Goal: Task Accomplishment & Management: Manage account settings

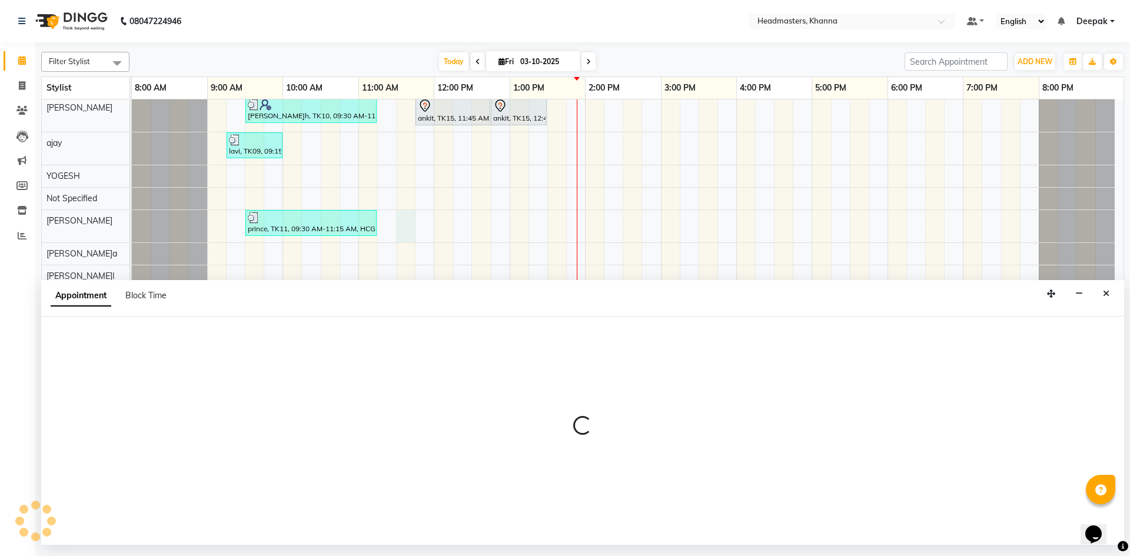
select select "60827"
select select "tentative"
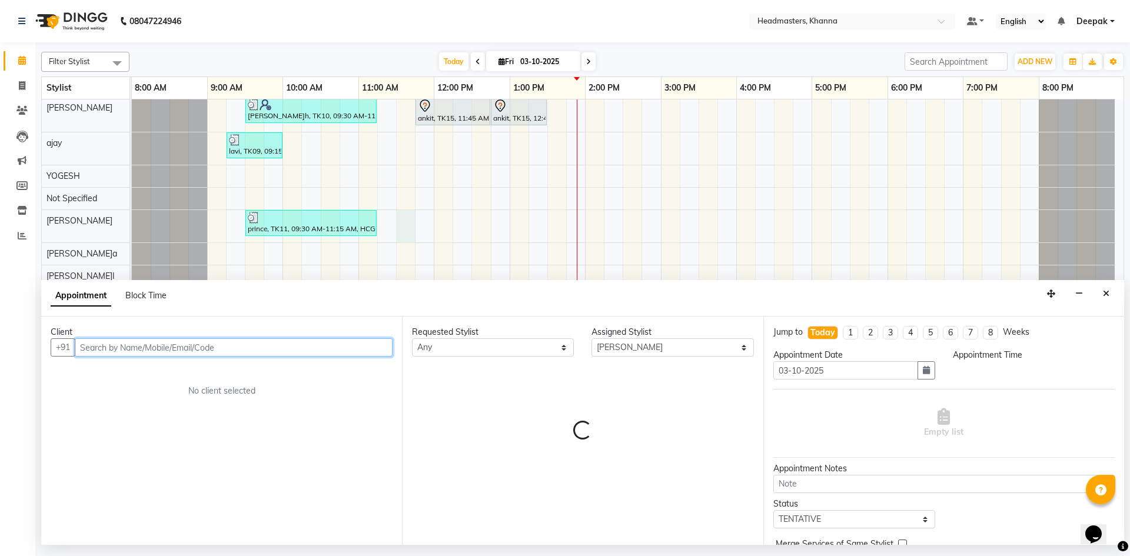
select select "690"
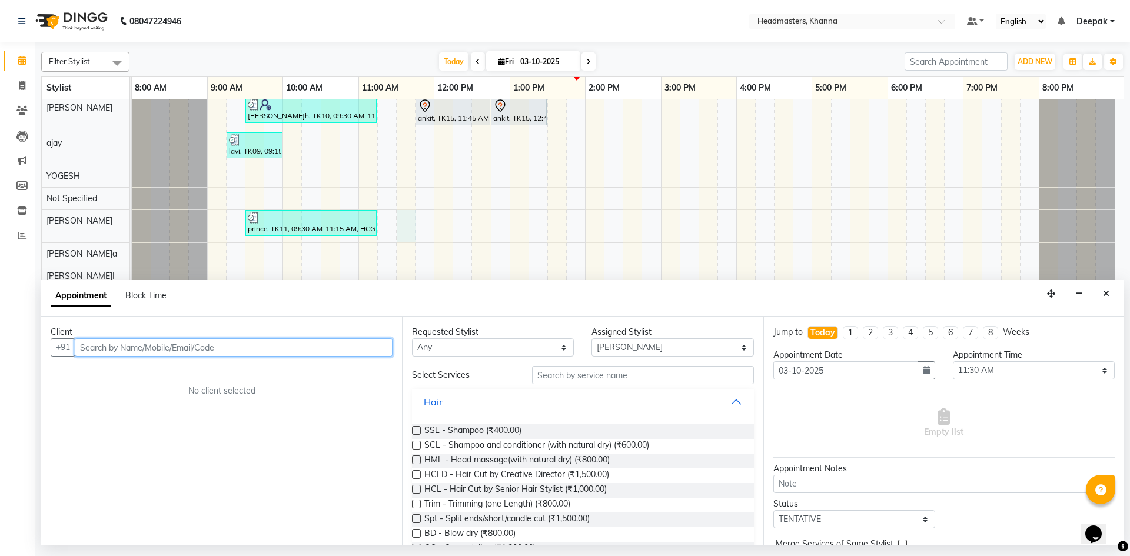
click at [108, 350] on input "text" at bounding box center [234, 347] width 318 height 18
click at [174, 348] on input "text" at bounding box center [234, 347] width 318 height 18
type input "8360013051"
drag, startPoint x: 129, startPoint y: 348, endPoint x: 56, endPoint y: 348, distance: 73.0
click at [62, 352] on div "+91 8360013051 Add Client" at bounding box center [222, 347] width 342 height 18
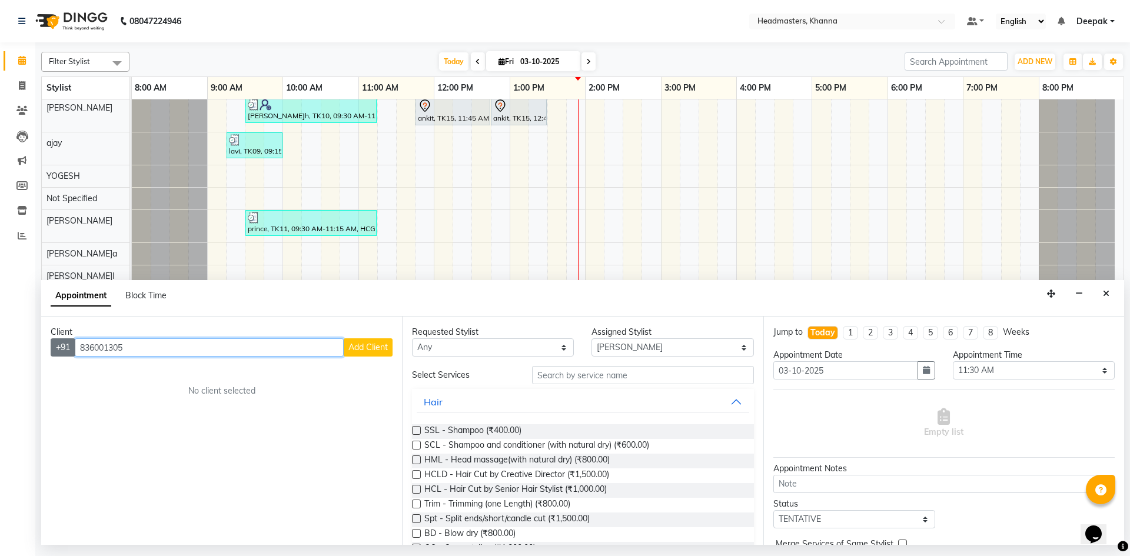
type input "8360013051"
click at [364, 351] on span "Add Client" at bounding box center [367, 347] width 39 height 11
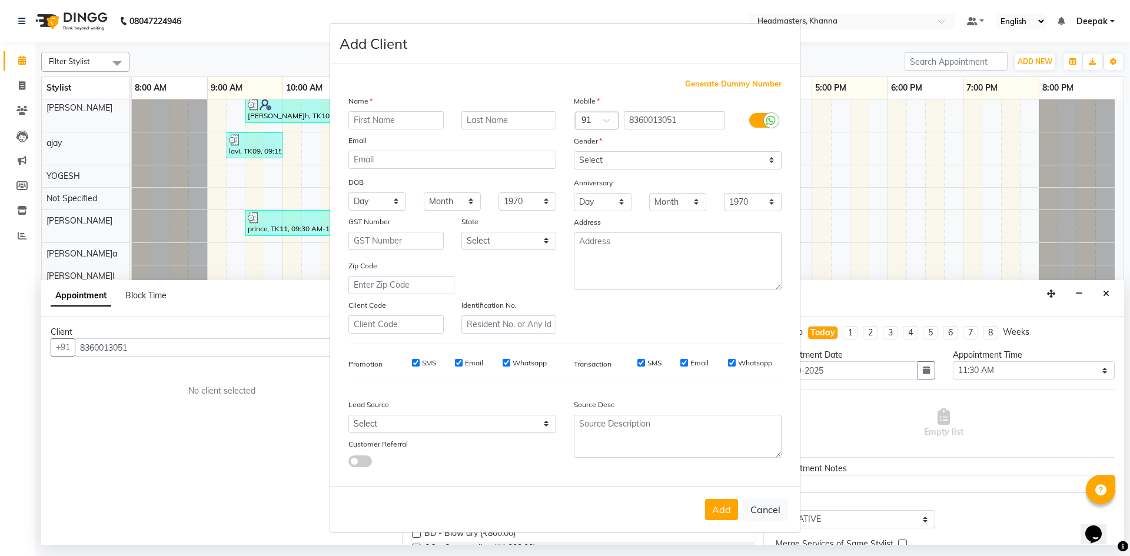
click at [381, 121] on input "text" at bounding box center [395, 120] width 95 height 18
type input "dev"
click at [768, 162] on select "Select Male Female Other Prefer Not To Say" at bounding box center [678, 160] width 208 height 18
select select "male"
click at [574, 151] on select "Select Male Female Other Prefer Not To Say" at bounding box center [678, 160] width 208 height 18
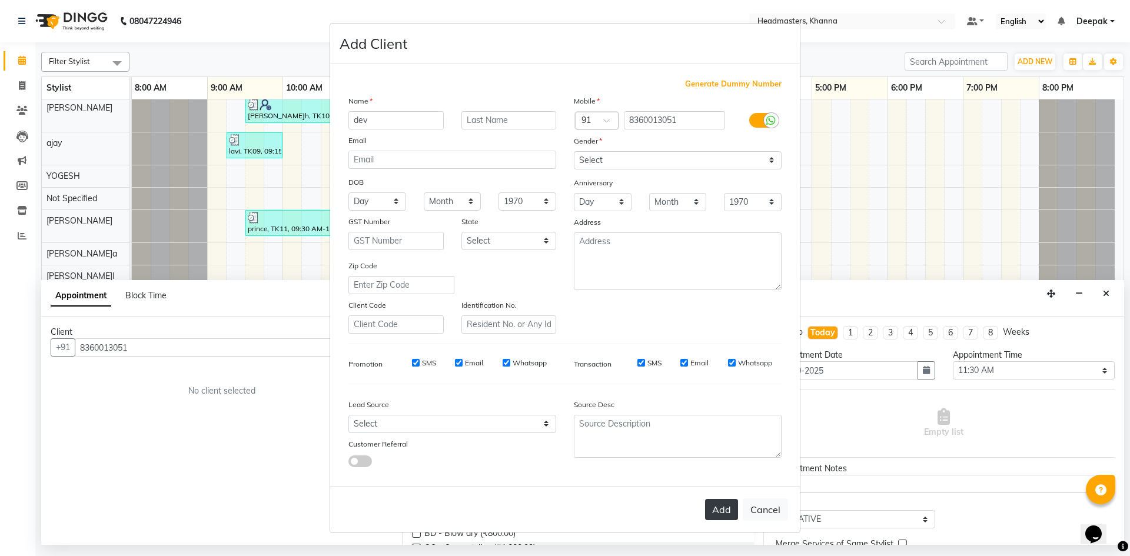
click at [737, 508] on button "Add" at bounding box center [721, 509] width 33 height 21
select select
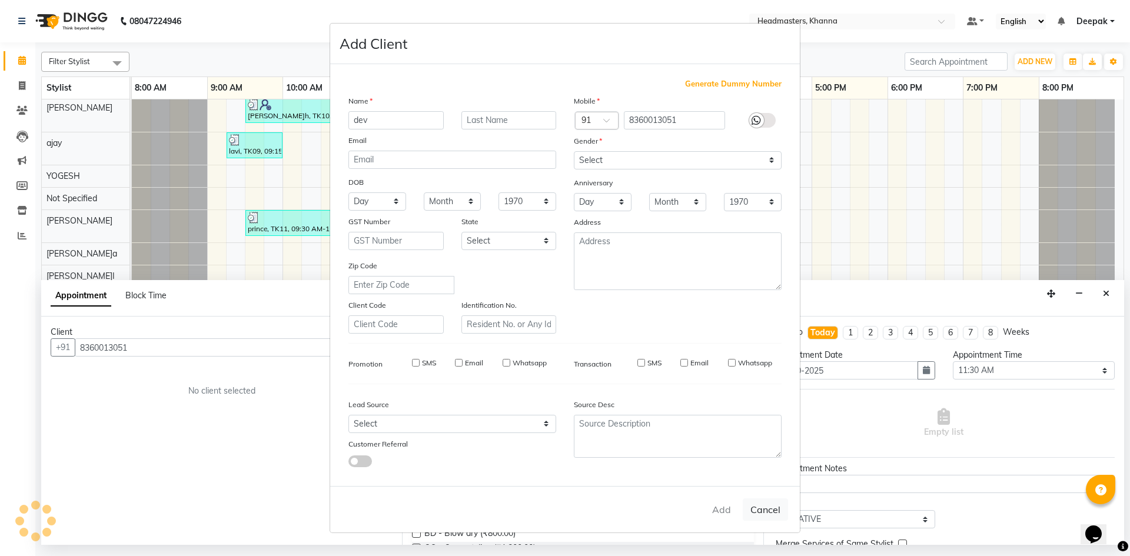
select select
checkbox input "false"
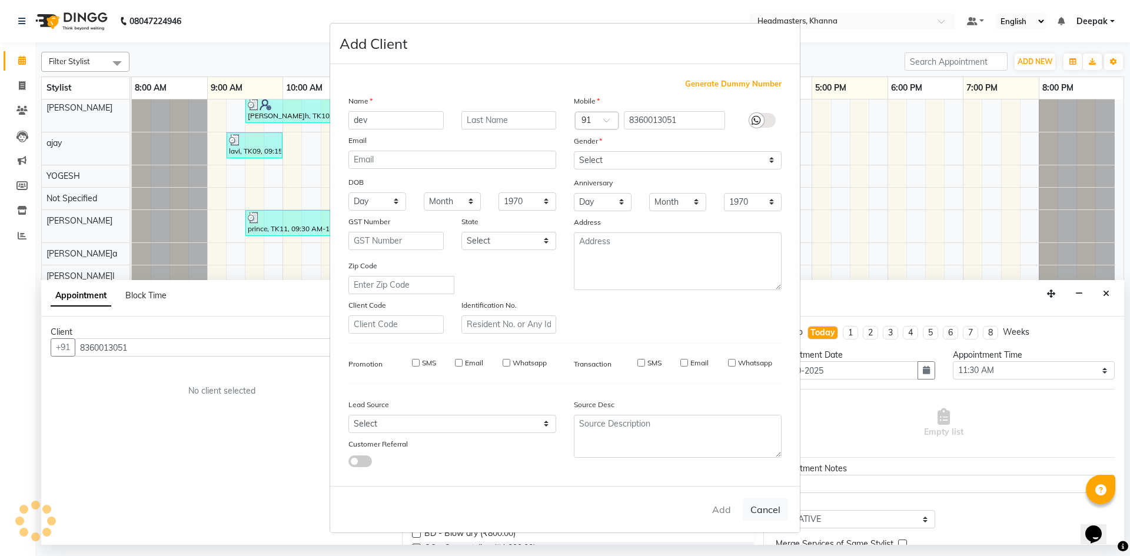
checkbox input "false"
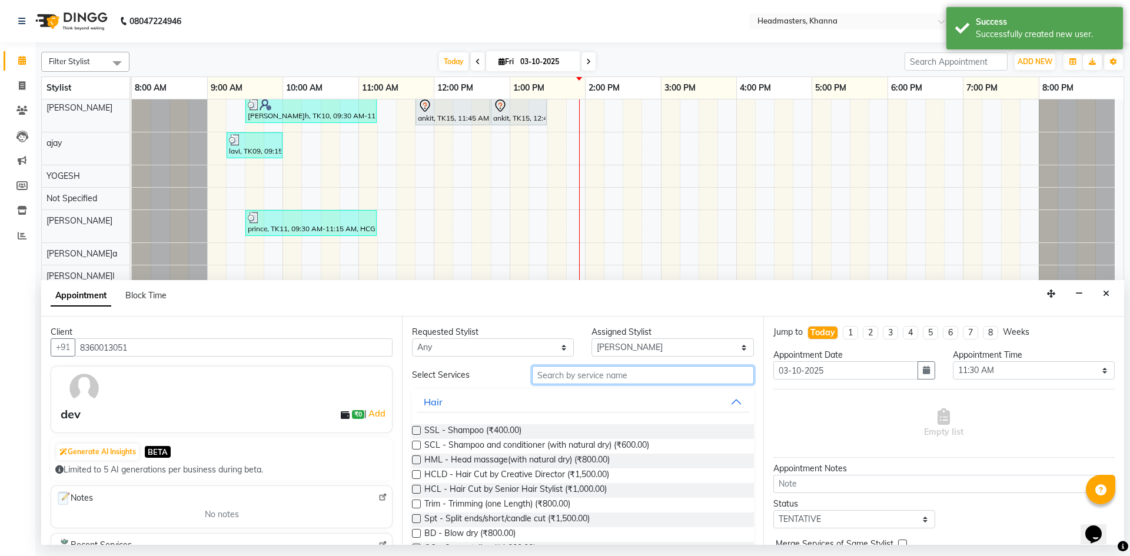
click at [594, 377] on input "text" at bounding box center [643, 375] width 222 height 18
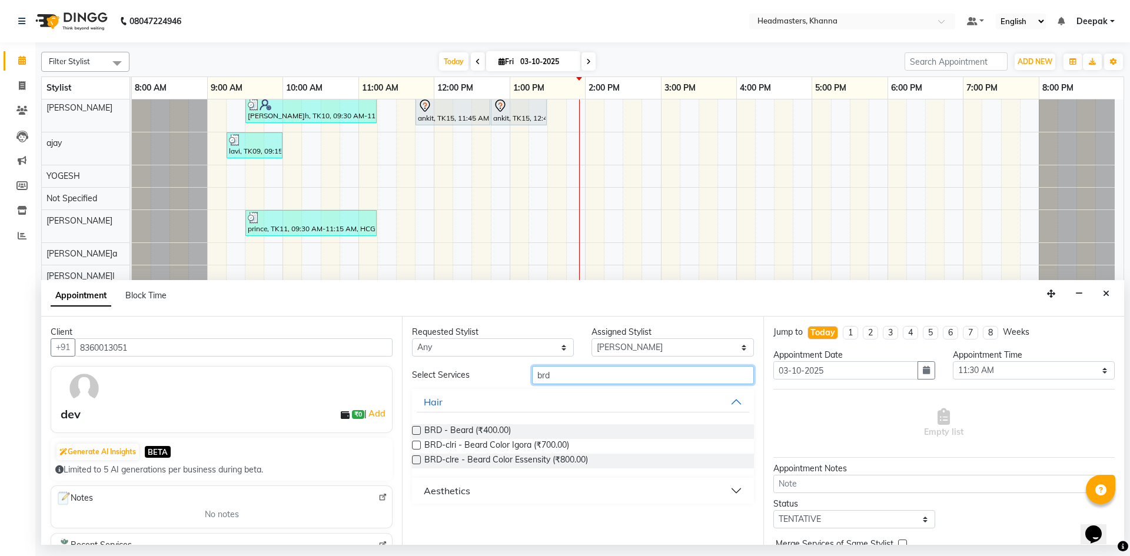
type input "brd"
click at [412, 428] on label at bounding box center [416, 430] width 9 height 9
click at [412, 428] on input "checkbox" at bounding box center [416, 432] width 8 height 8
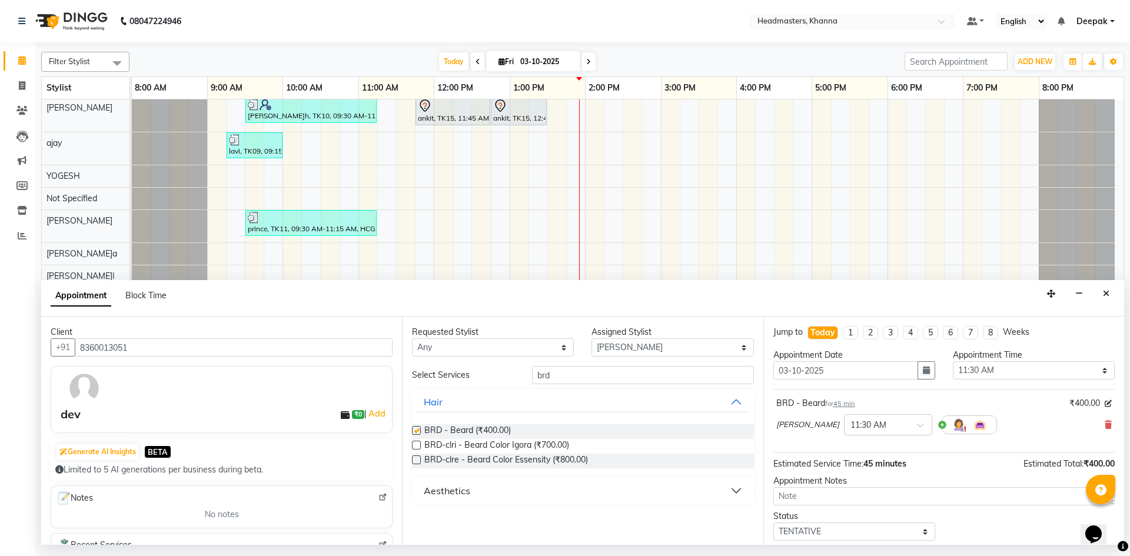
checkbox input "false"
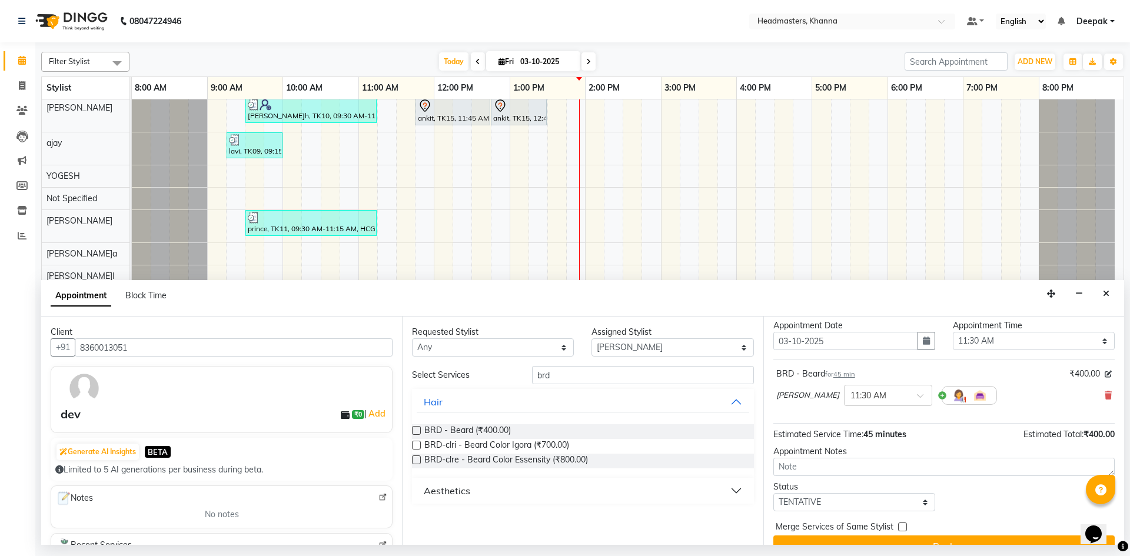
scroll to position [51, 0]
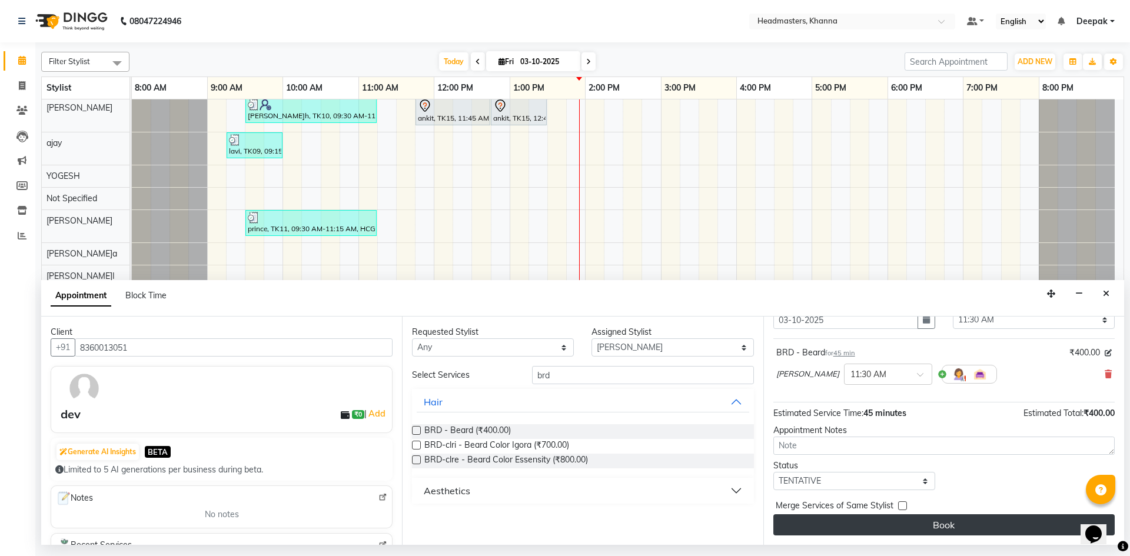
click at [951, 522] on button "Book" at bounding box center [943, 524] width 341 height 21
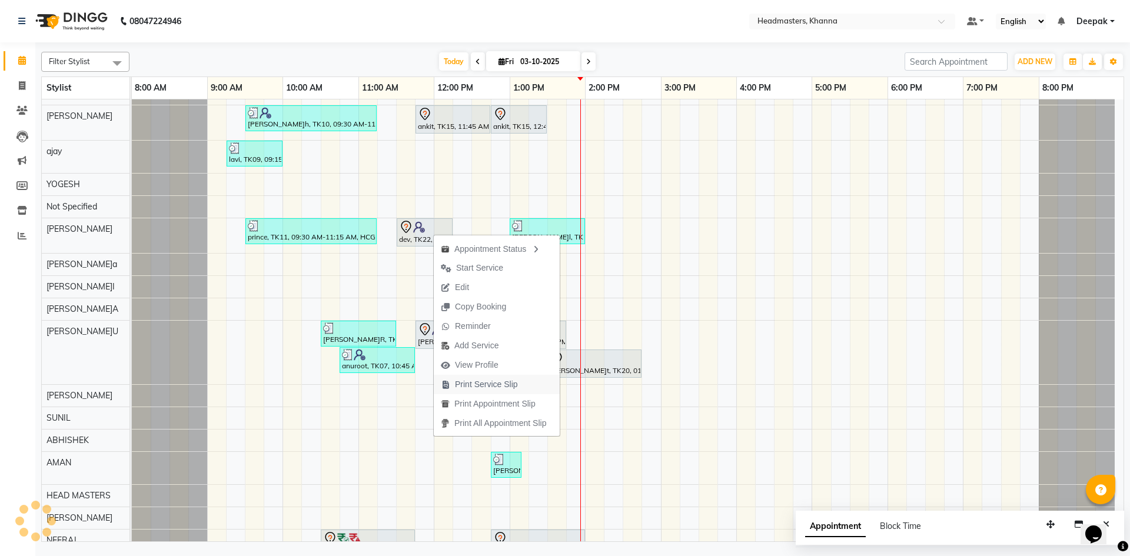
click at [475, 385] on span "Print Service Slip" at bounding box center [486, 384] width 63 height 12
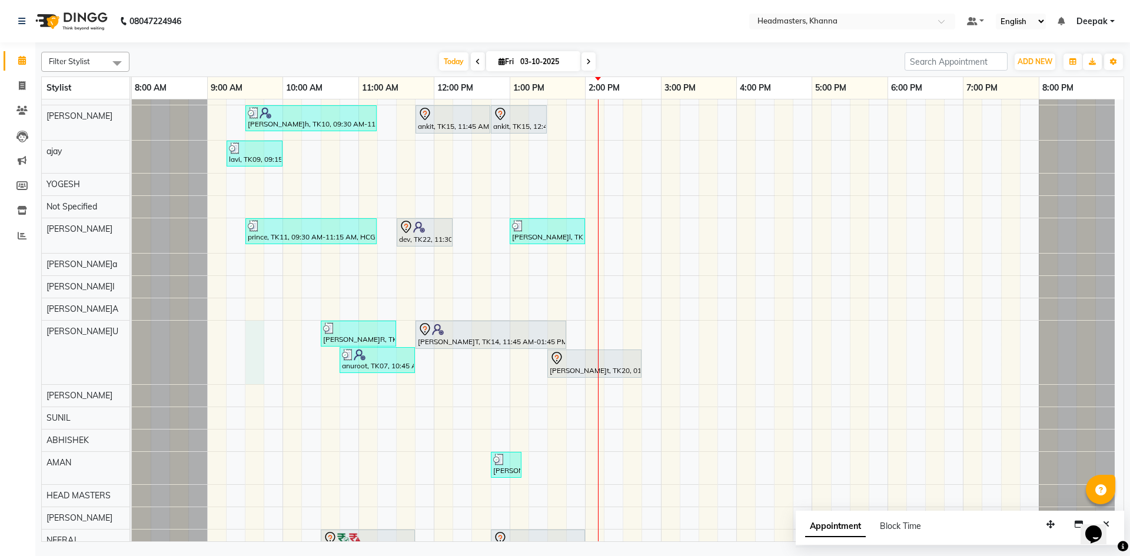
drag, startPoint x: 259, startPoint y: 328, endPoint x: 296, endPoint y: 314, distance: 39.7
click at [258, 328] on div "MUSKAN, TK06, 10:45 AM-11:45 AM, H-SPA - Essence hair spa AMANDEEP, TK02, 10:15…" at bounding box center [627, 410] width 991 height 1210
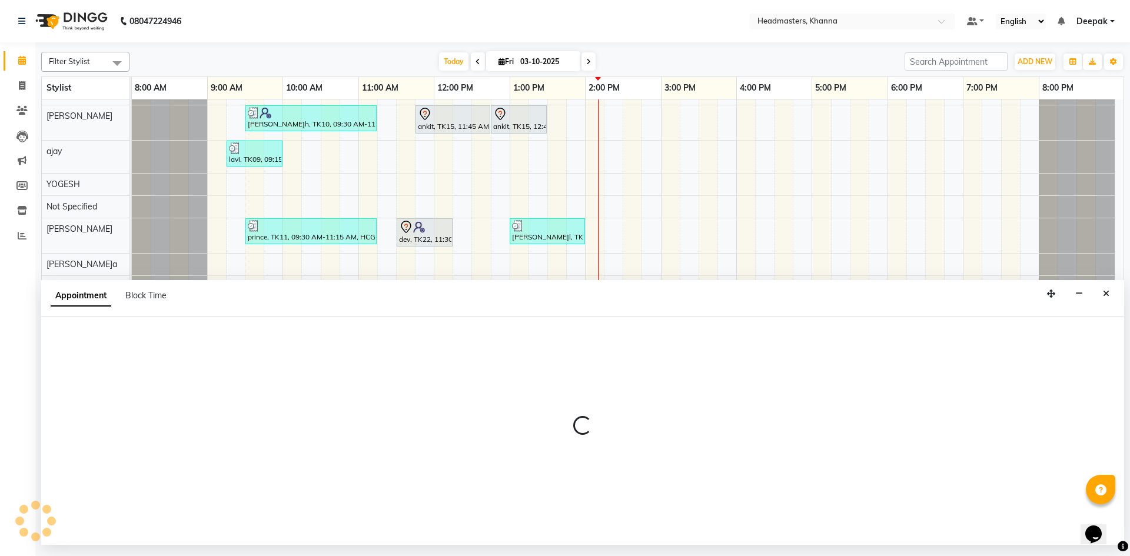
select select "60833"
select select "570"
select select "tentative"
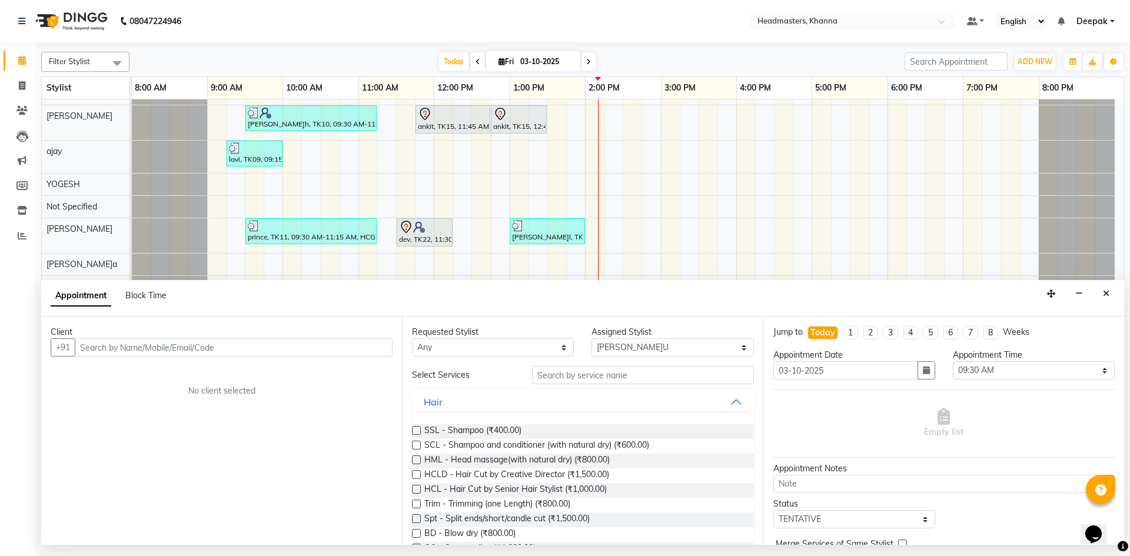
click at [169, 346] on input "text" at bounding box center [234, 347] width 318 height 18
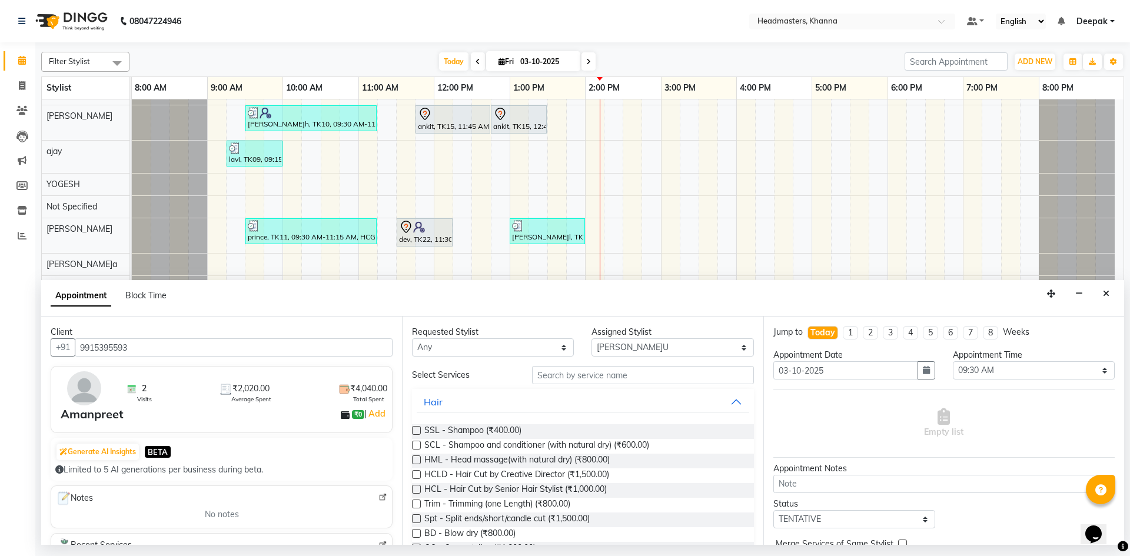
type input "9915395593"
click at [572, 375] on input "text" at bounding box center [643, 375] width 222 height 18
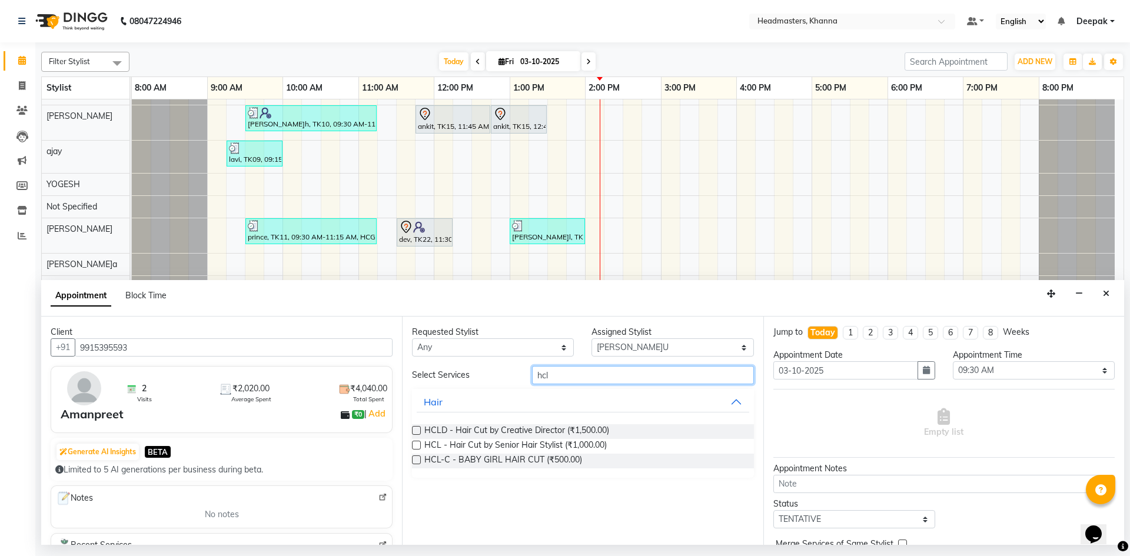
type input "hcl"
click at [418, 445] on label at bounding box center [416, 445] width 9 height 9
click at [418, 445] on input "checkbox" at bounding box center [416, 446] width 8 height 8
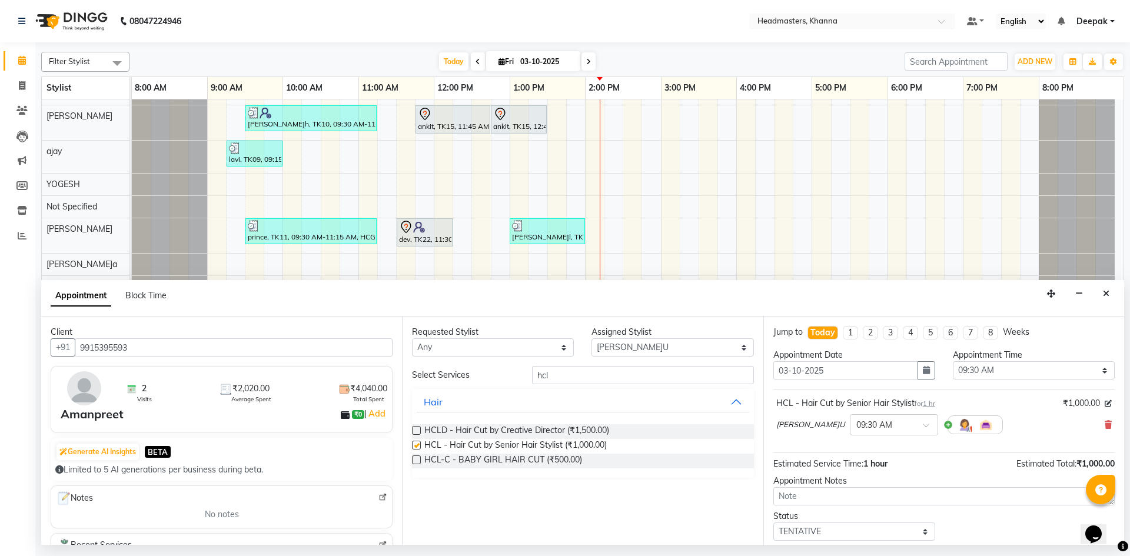
checkbox input "false"
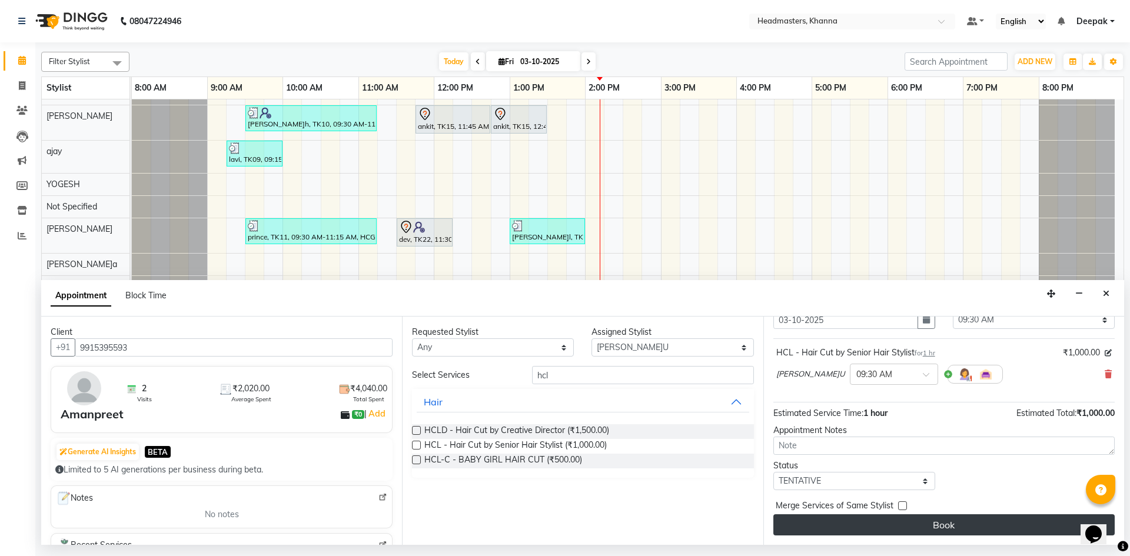
click at [845, 527] on button "Book" at bounding box center [943, 524] width 341 height 21
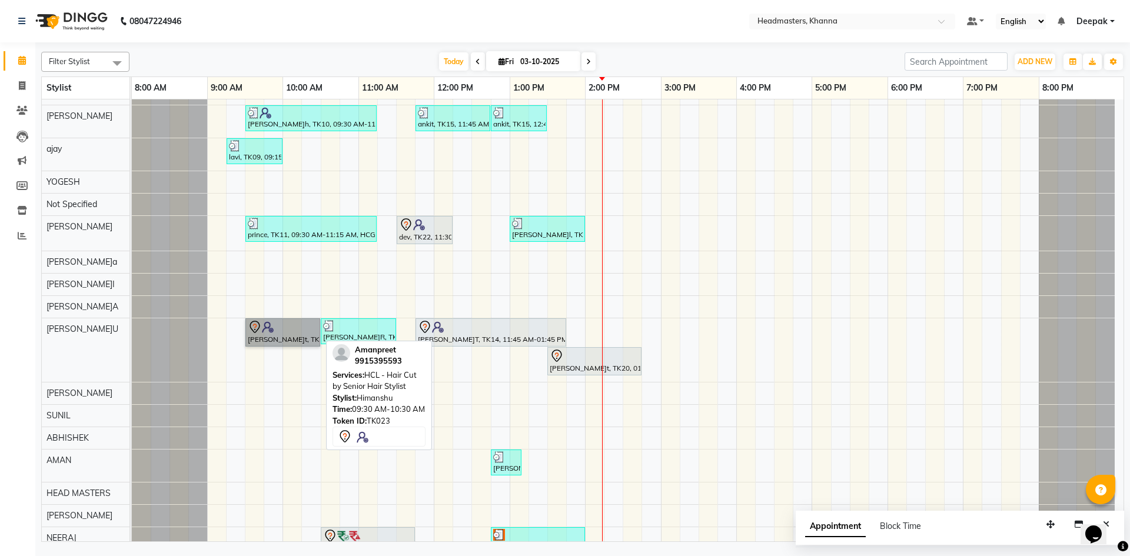
drag, startPoint x: 279, startPoint y: 332, endPoint x: 275, endPoint y: 341, distance: 9.2
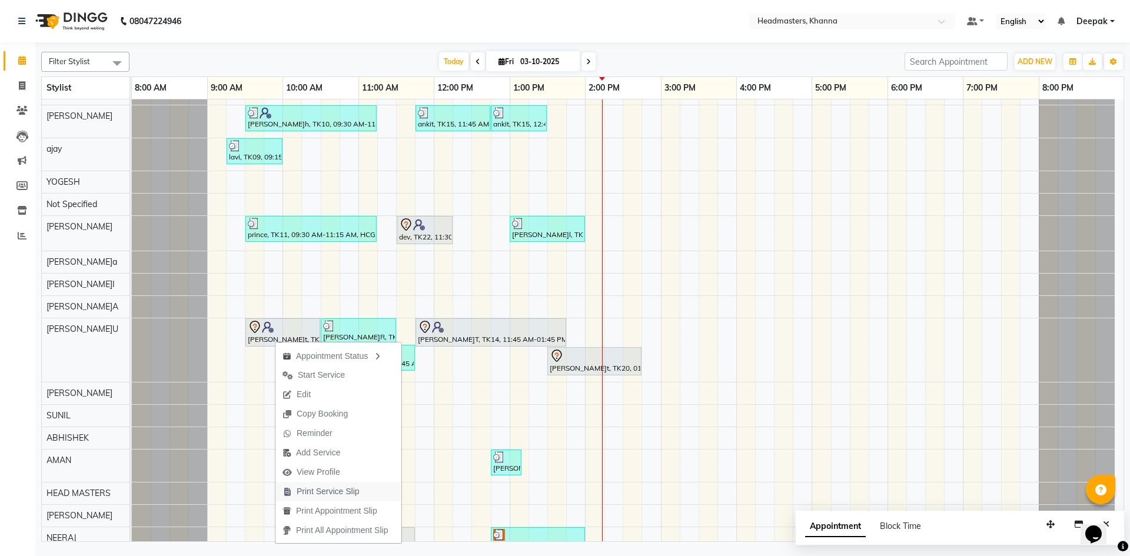
click at [316, 487] on span "Print Service Slip" at bounding box center [328, 491] width 63 height 12
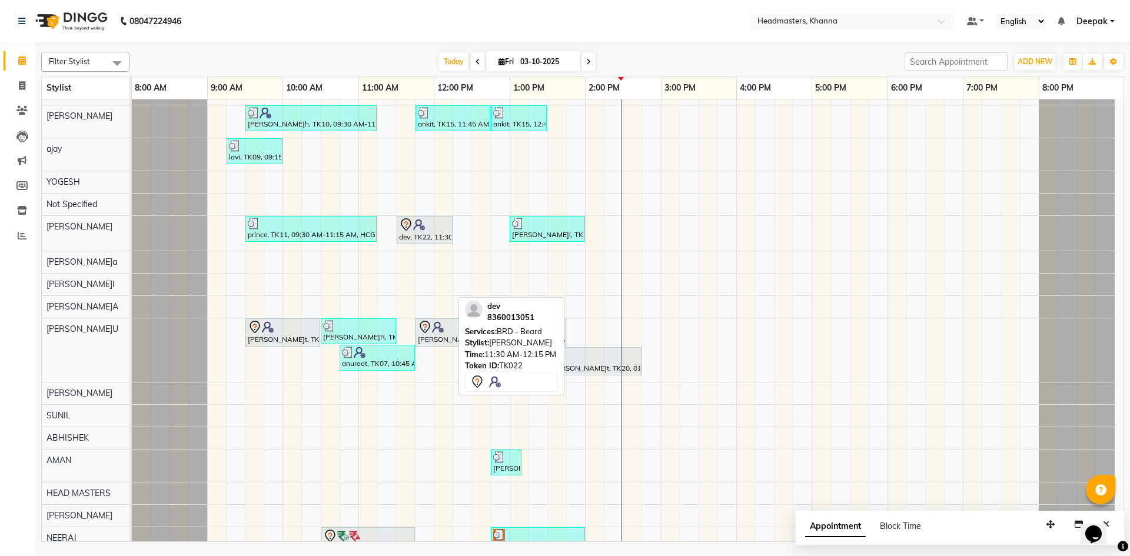
click at [415, 231] on img at bounding box center [419, 225] width 12 height 12
select select "7"
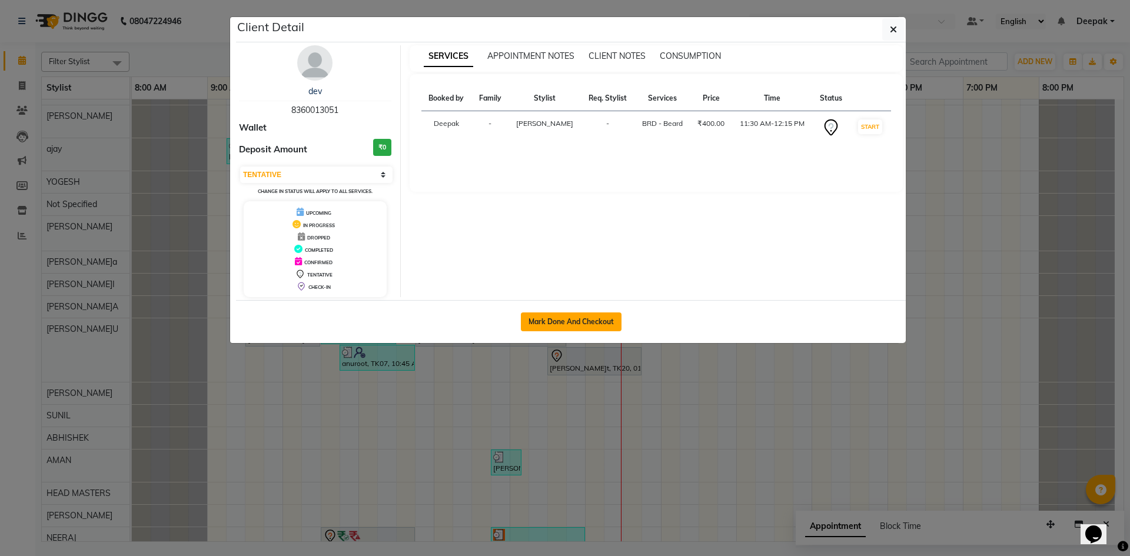
click at [558, 314] on button "Mark Done And Checkout" at bounding box center [571, 321] width 101 height 19
select select "service"
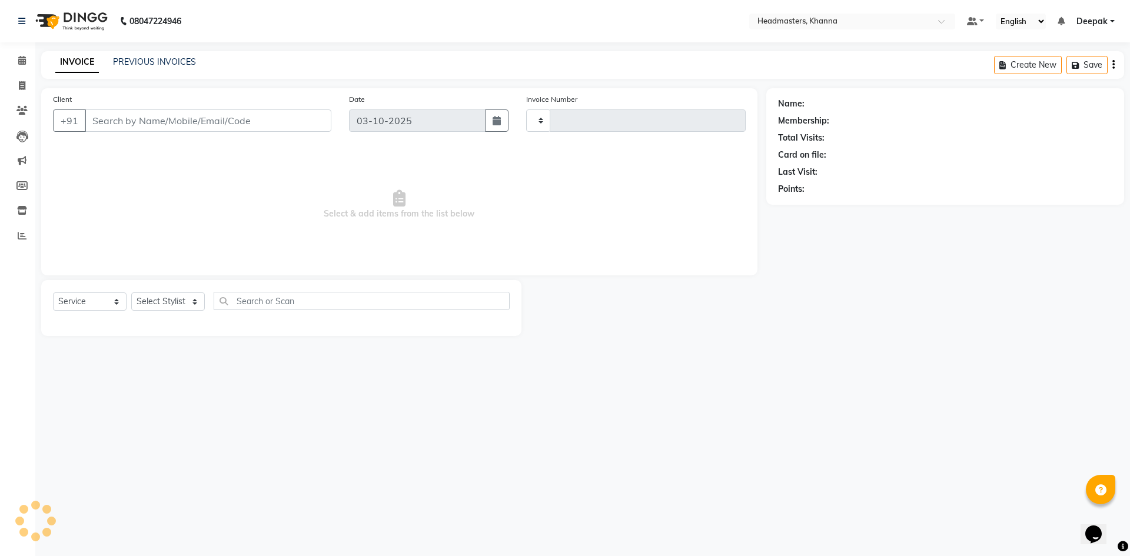
type input "6586"
select select "7138"
type input "8360013051"
select select "60827"
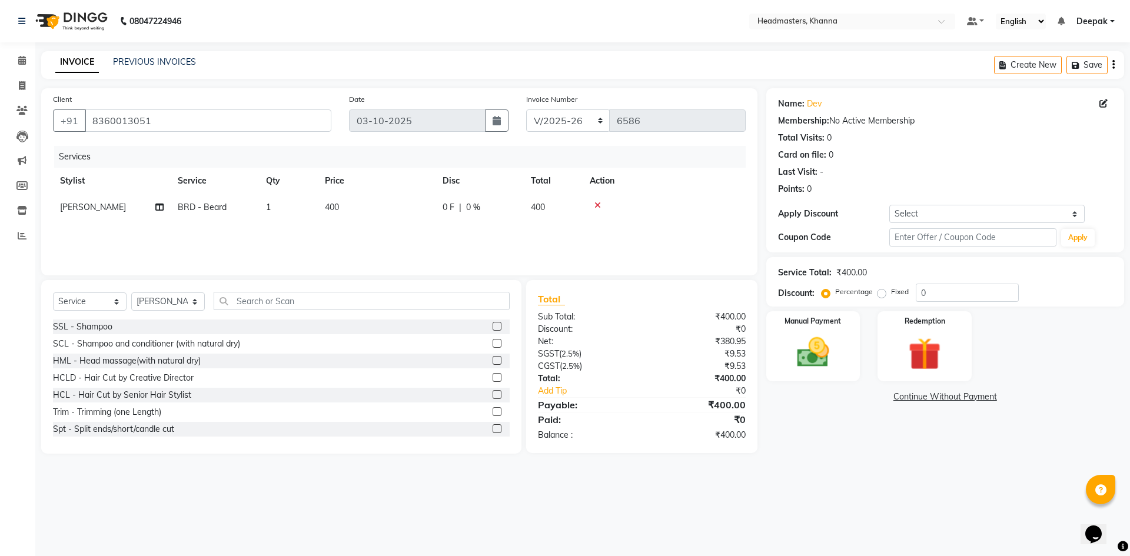
click at [891, 292] on label "Fixed" at bounding box center [900, 292] width 18 height 11
click at [884, 292] on input "Fixed" at bounding box center [884, 292] width 8 height 8
radio input "true"
click at [942, 296] on input "0" at bounding box center [967, 293] width 103 height 18
type input "0150"
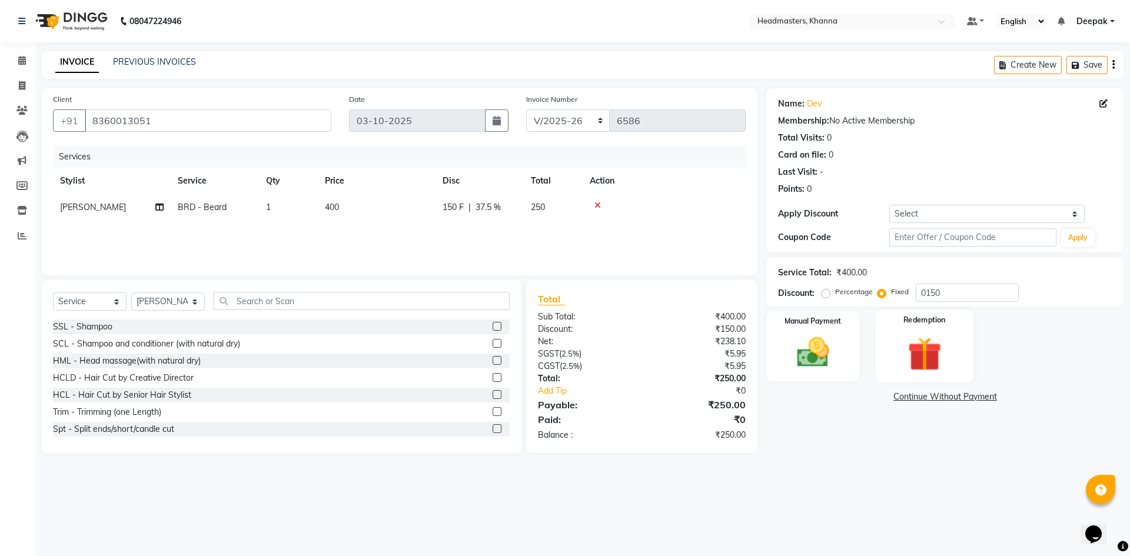
drag, startPoint x: 833, startPoint y: 325, endPoint x: 882, endPoint y: 339, distance: 50.8
click at [833, 328] on div "Manual Payment" at bounding box center [813, 346] width 94 height 70
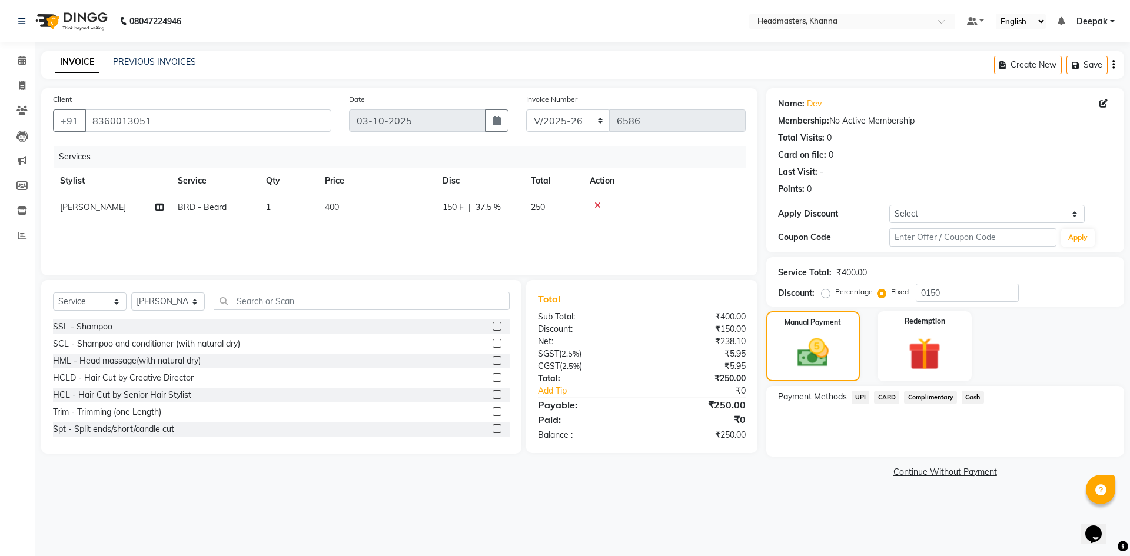
click at [981, 401] on span "Cash" at bounding box center [972, 398] width 22 height 14
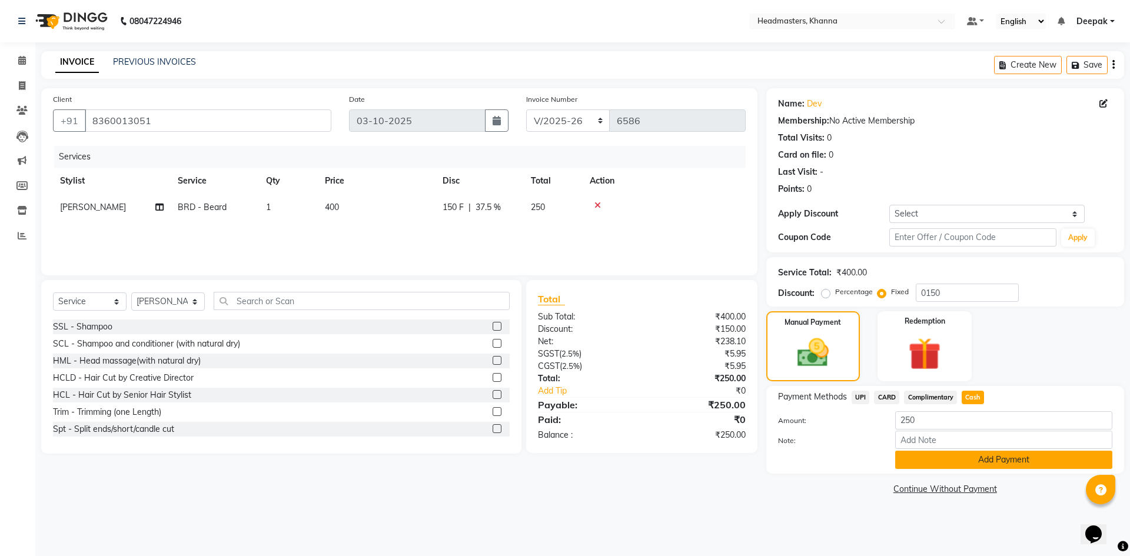
click at [943, 462] on button "Add Payment" at bounding box center [1003, 460] width 217 height 18
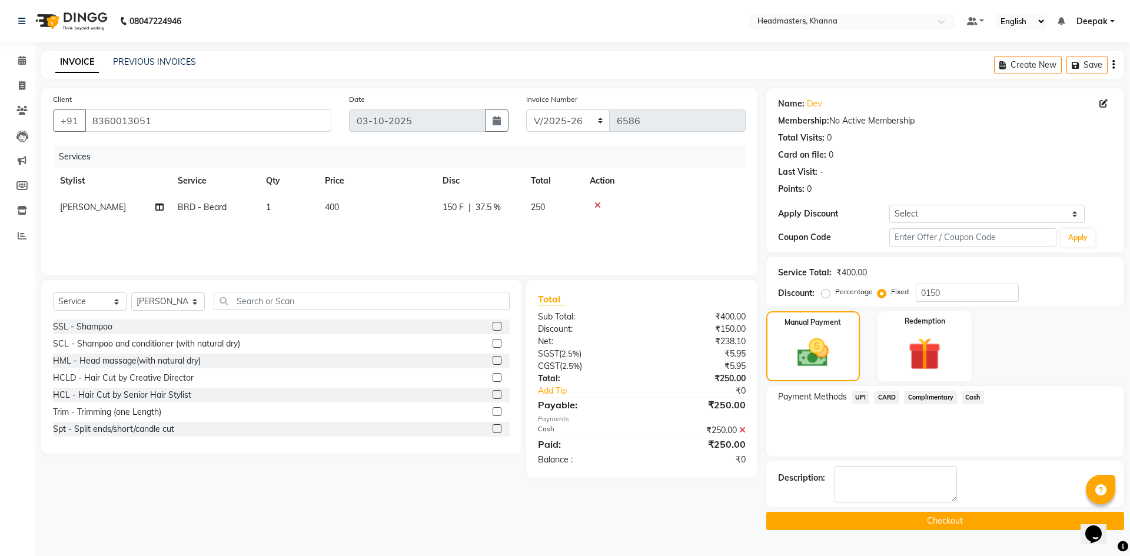
click at [946, 518] on button "Checkout" at bounding box center [945, 521] width 358 height 18
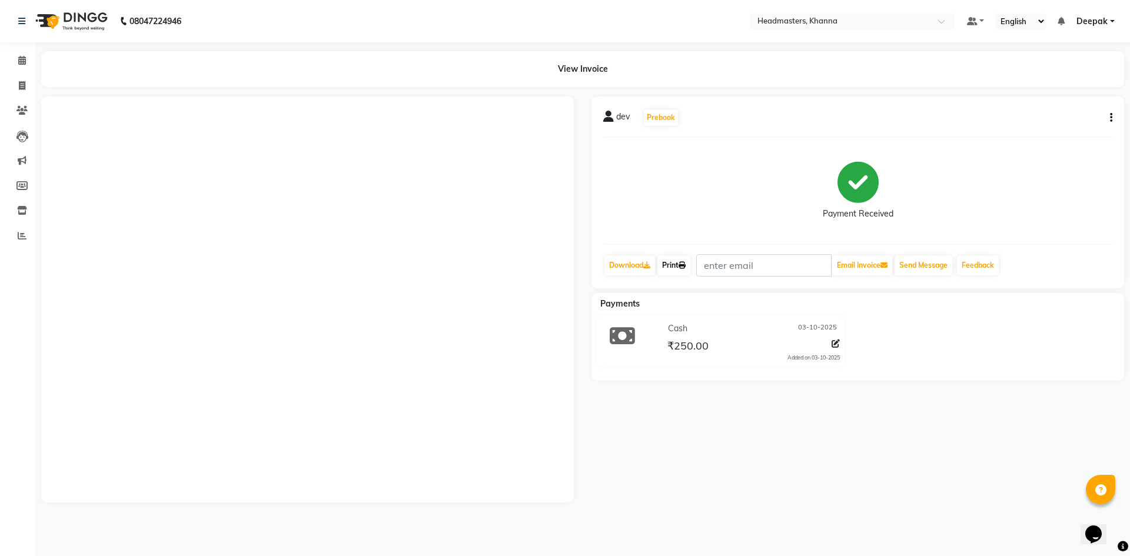
drag, startPoint x: 658, startPoint y: 258, endPoint x: 663, endPoint y: 265, distance: 8.2
click at [659, 259] on div "Print" at bounding box center [673, 265] width 35 height 22
click at [671, 264] on link "Print" at bounding box center [673, 265] width 33 height 20
select select "service"
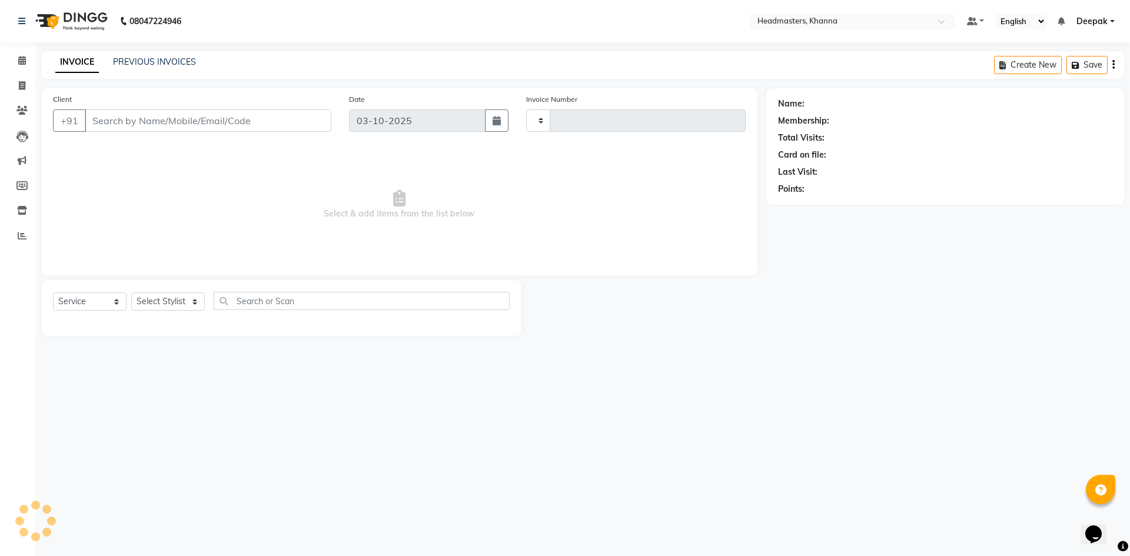
type input "6587"
select select "7138"
type input "8360013051"
select select "60827"
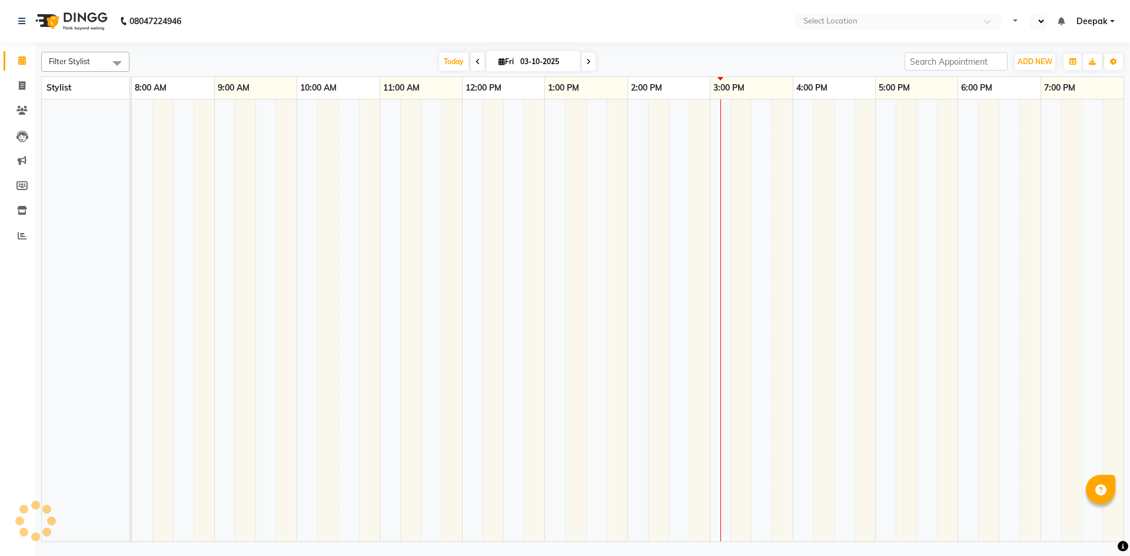
select select "en"
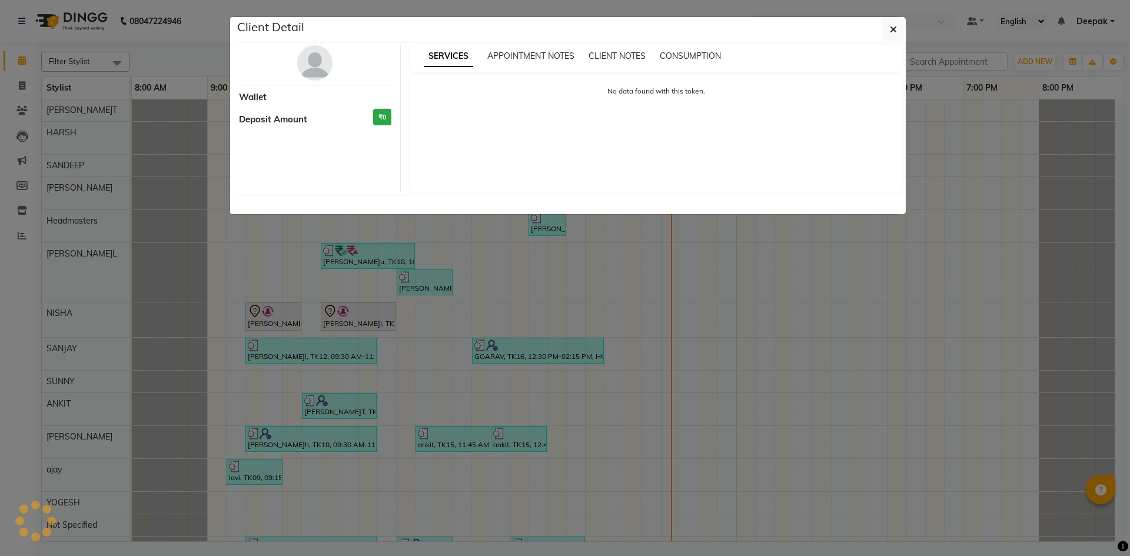
select select "7"
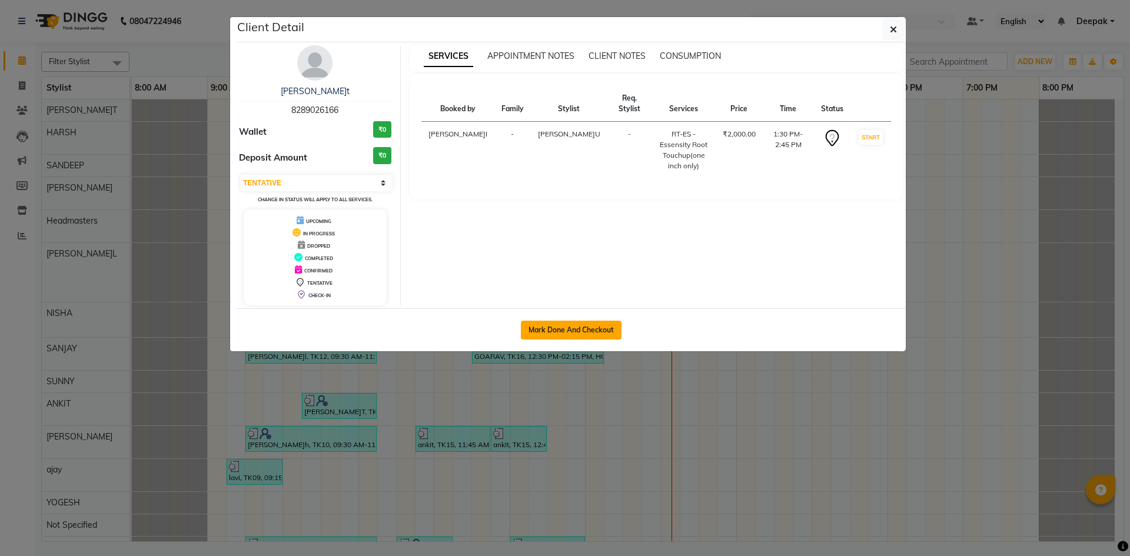
click at [570, 331] on button "Mark Done And Checkout" at bounding box center [571, 330] width 101 height 19
select select "service"
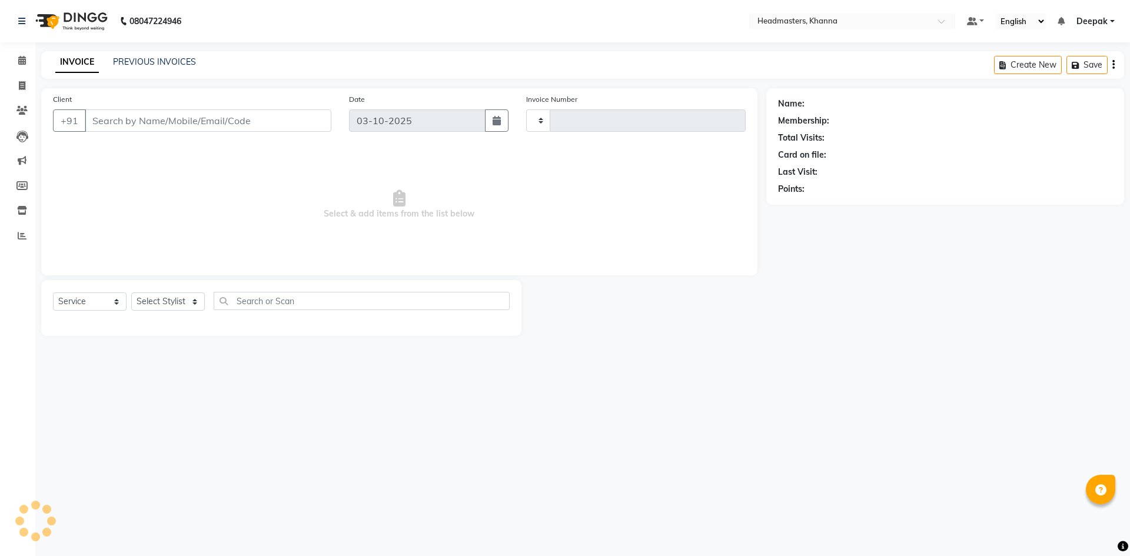
type input "6588"
select select "7138"
type input "8289026166"
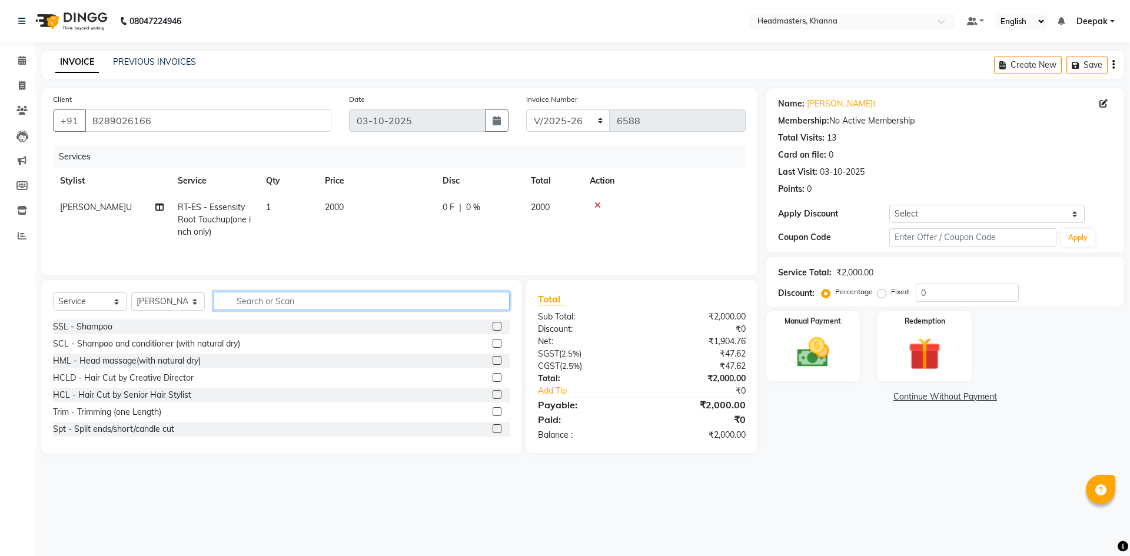
click at [253, 302] on input "text" at bounding box center [362, 301] width 296 height 18
click at [193, 298] on select "Select Stylist ABHISHEK ajay Akash AKHIL AMAN AMAN (NAILS) ANKIT Ankit Pedicuri…" at bounding box center [168, 301] width 74 height 18
click at [265, 304] on input "text" at bounding box center [362, 301] width 296 height 18
click at [174, 293] on select "Select Stylist ABHISHEK ajay Akash AKHIL AMAN AMAN (NAILS) ANKIT Ankit Pedicuri…" at bounding box center [168, 301] width 74 height 18
select select "66587"
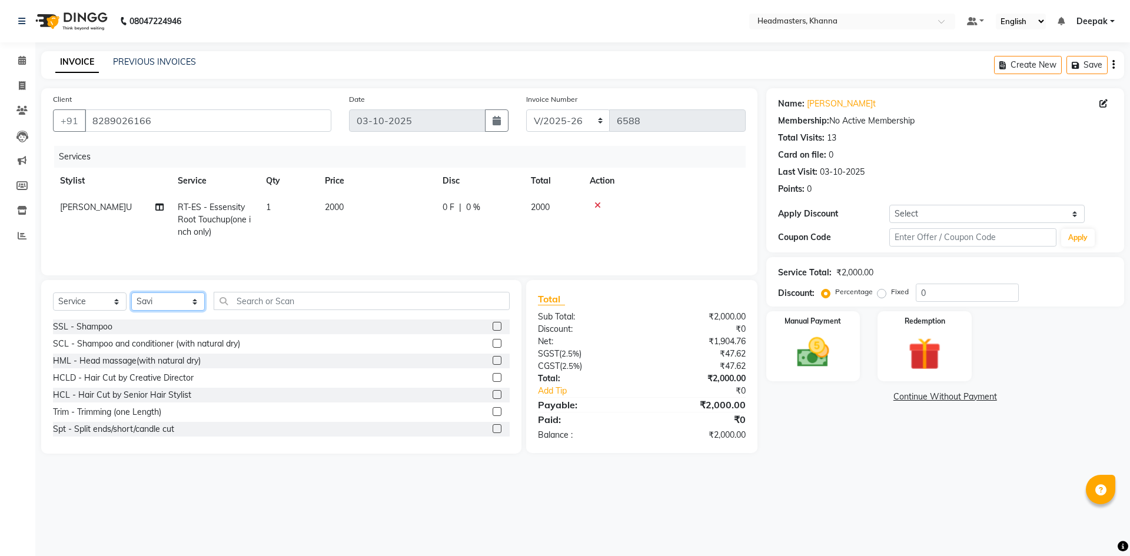
click at [131, 292] on select "Select Stylist ABHISHEK ajay Akash AKHIL AMAN AMAN (NAILS) ANKIT Ankit Pedicuri…" at bounding box center [168, 301] width 74 height 18
click at [274, 304] on input "text" at bounding box center [362, 301] width 296 height 18
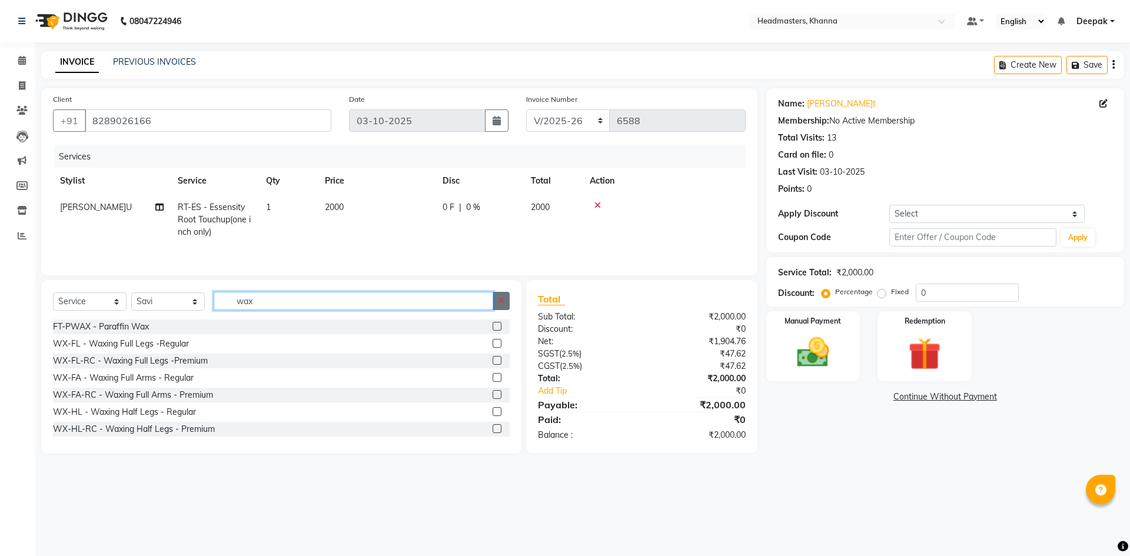
type input "wax"
drag, startPoint x: 500, startPoint y: 298, endPoint x: 488, endPoint y: 299, distance: 11.8
click at [500, 298] on icon "button" at bounding box center [501, 301] width 6 height 8
click at [424, 295] on input "text" at bounding box center [362, 301] width 296 height 18
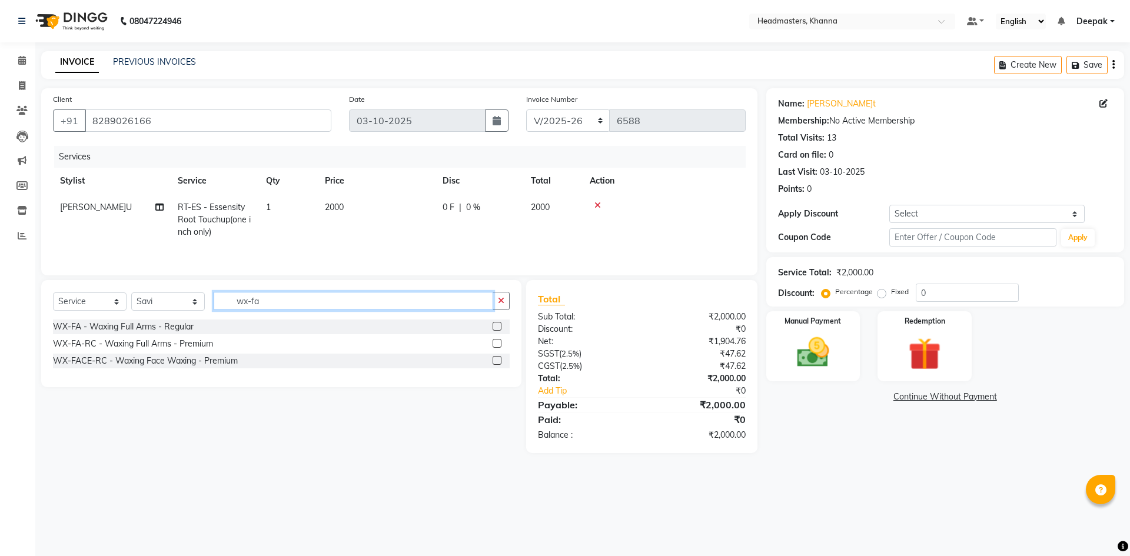
type input "wx-fa"
click at [494, 360] on label at bounding box center [496, 360] width 9 height 9
click at [494, 360] on input "checkbox" at bounding box center [496, 361] width 8 height 8
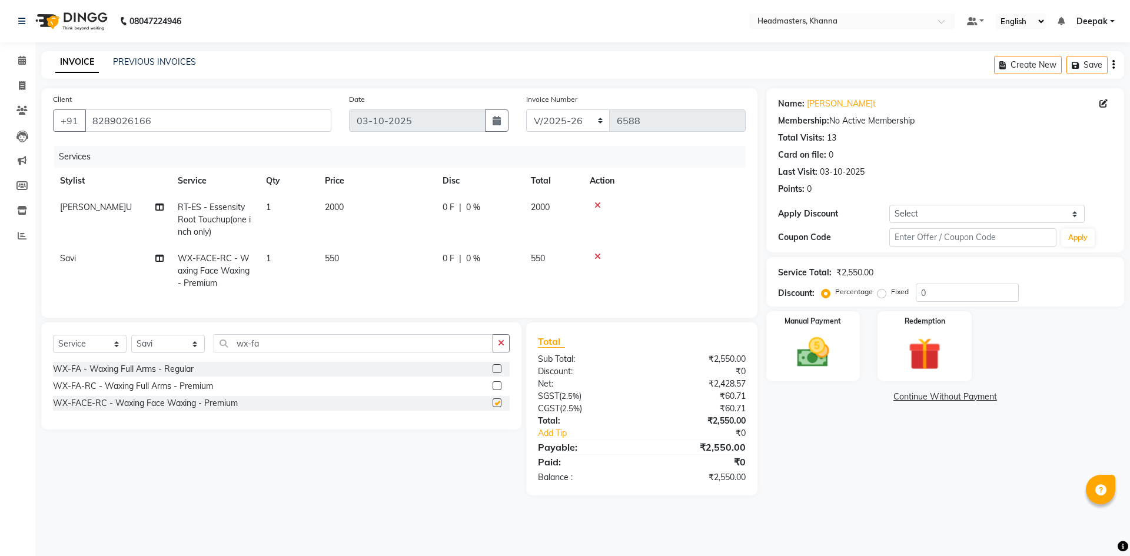
checkbox input "false"
drag, startPoint x: 595, startPoint y: 254, endPoint x: 568, endPoint y: 272, distance: 33.1
click at [596, 254] on icon at bounding box center [597, 256] width 6 height 8
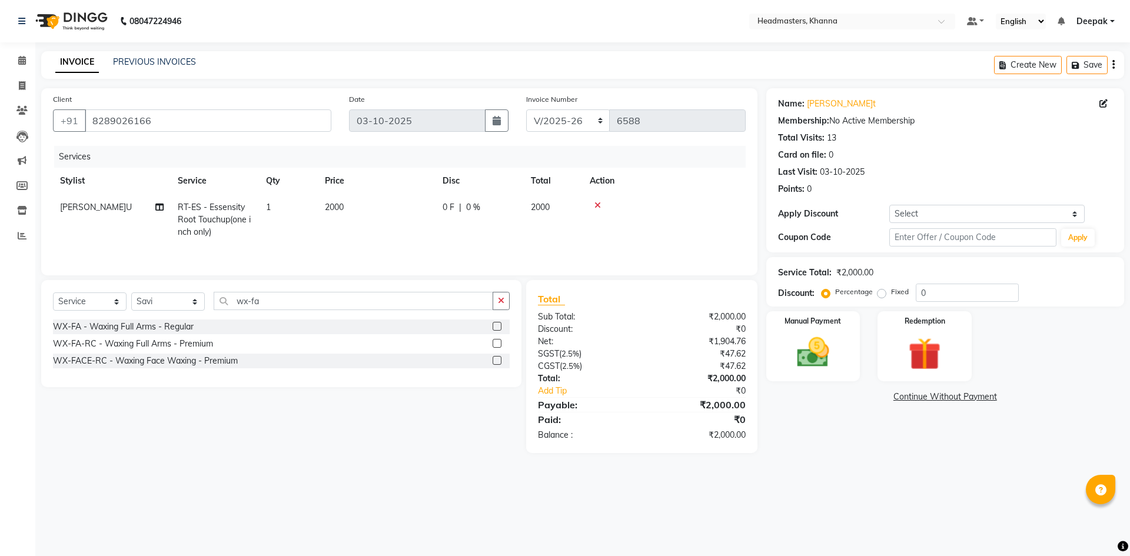
click at [497, 342] on label at bounding box center [496, 343] width 9 height 9
click at [497, 342] on input "checkbox" at bounding box center [496, 344] width 8 height 8
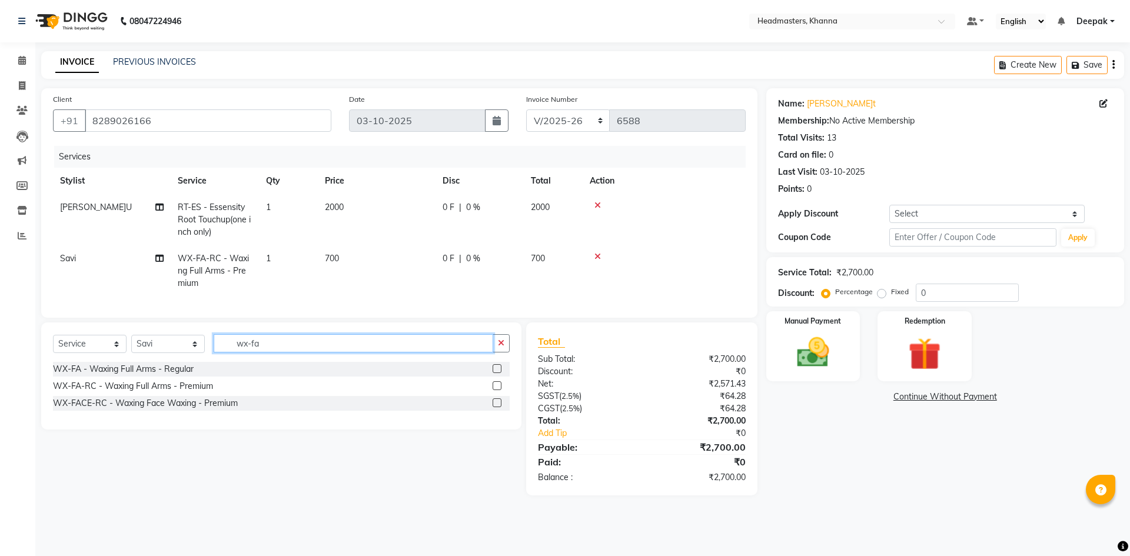
click at [360, 350] on input "wx-fa" at bounding box center [353, 343] width 279 height 18
type input "wx-ua"
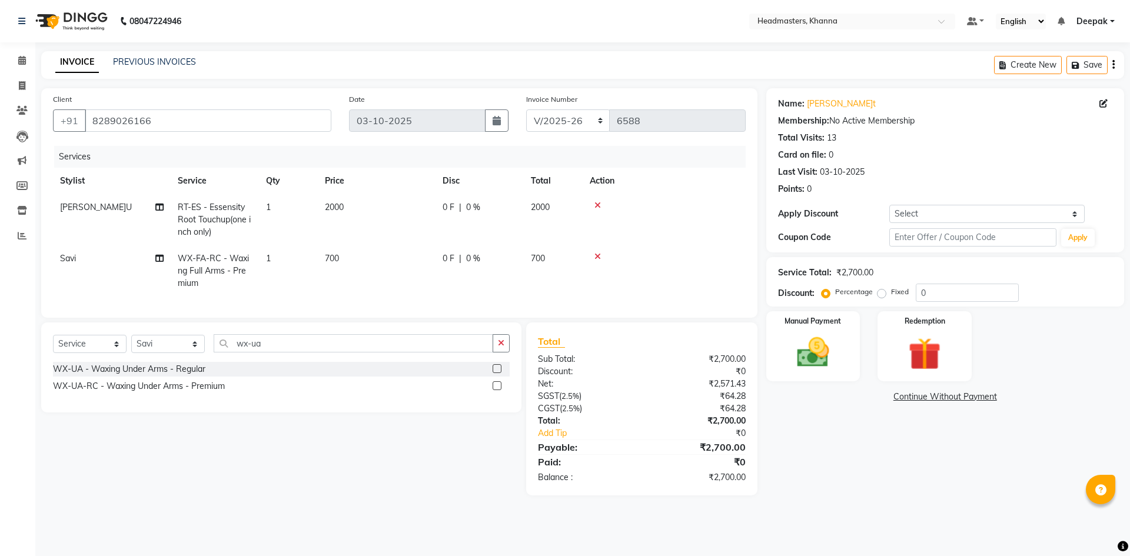
click at [498, 390] on label at bounding box center [496, 385] width 9 height 9
click at [498, 390] on input "checkbox" at bounding box center [496, 386] width 8 height 8
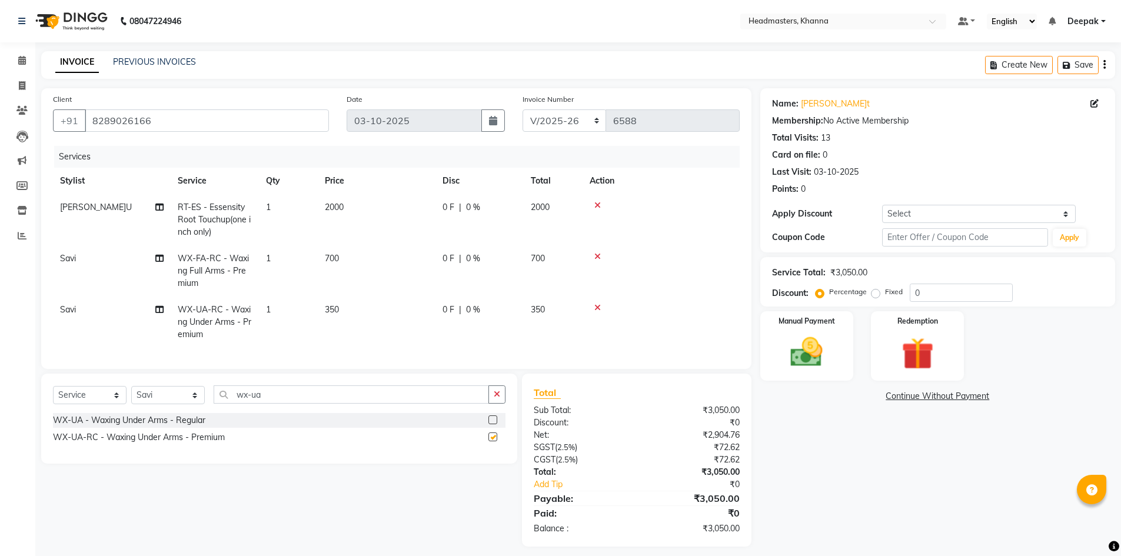
checkbox input "false"
click at [470, 258] on span "0 %" at bounding box center [473, 258] width 14 height 12
select select "66587"
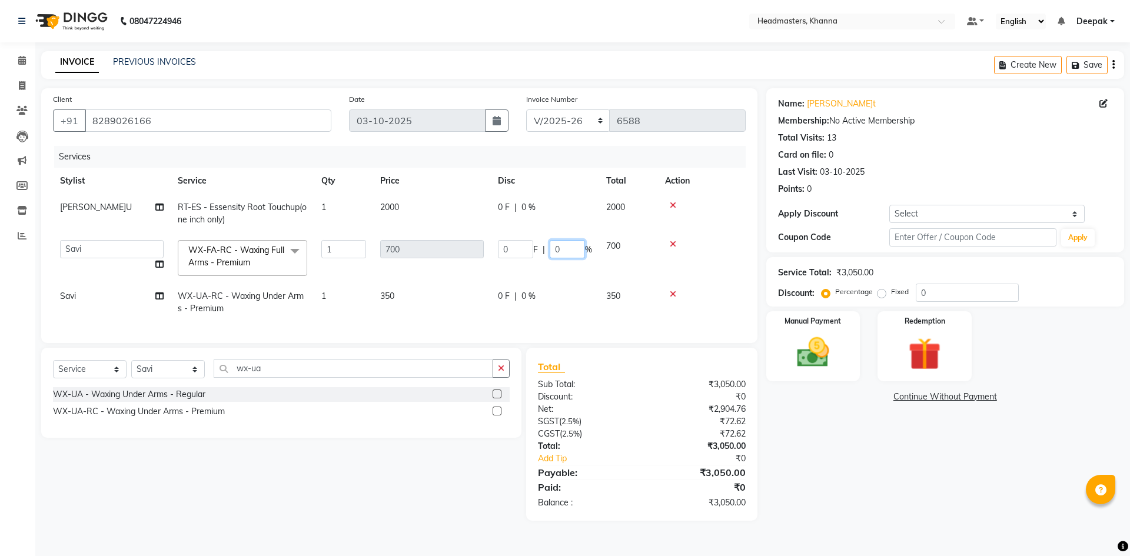
click at [555, 249] on input "0" at bounding box center [567, 249] width 35 height 18
click at [565, 247] on input "0" at bounding box center [567, 249] width 35 height 18
type input "035"
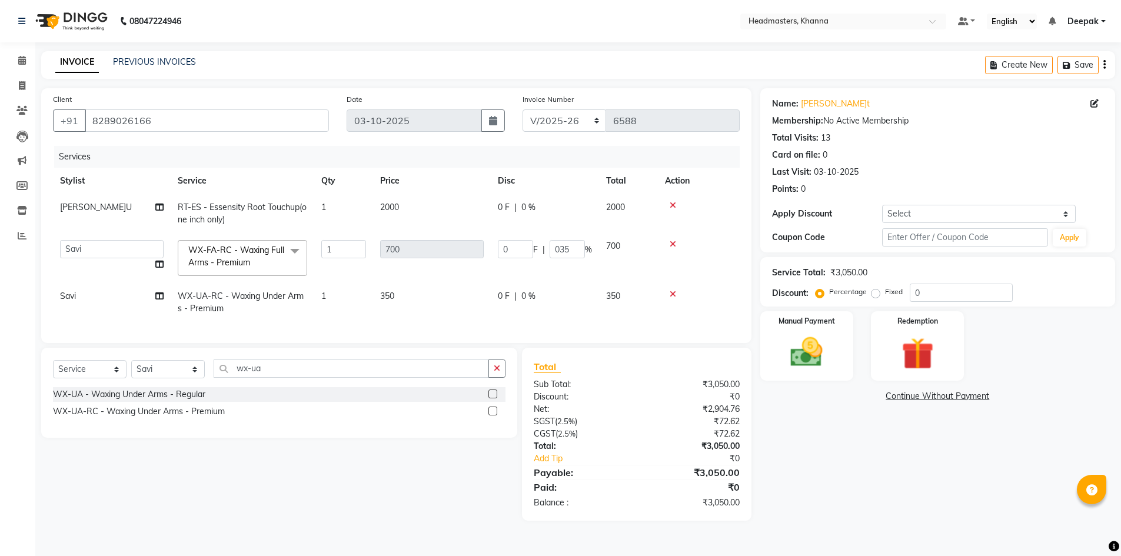
click at [533, 292] on tbody "HIMANSHU RT-ES - Essensity Root Touchup(one inch only) 1 2000 0 F | 0 % 2000 AB…" at bounding box center [396, 258] width 687 height 128
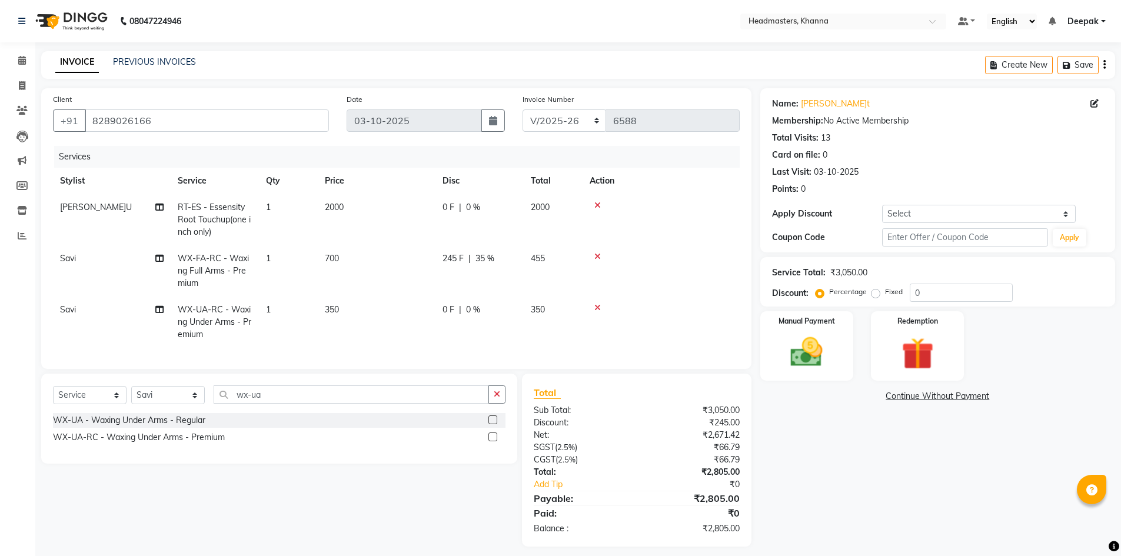
click at [472, 308] on span "0 %" at bounding box center [473, 310] width 14 height 12
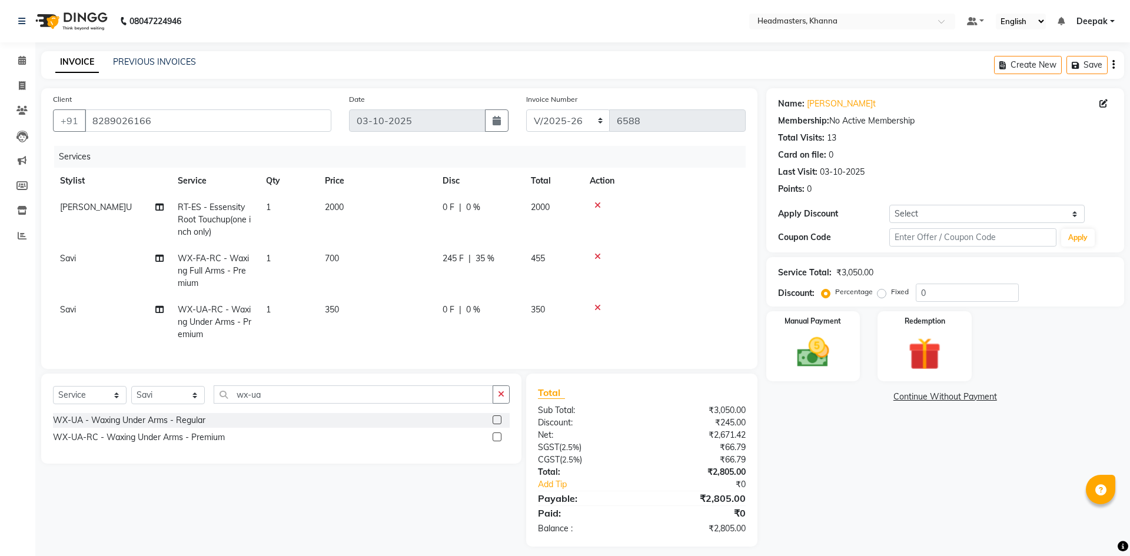
select select "66587"
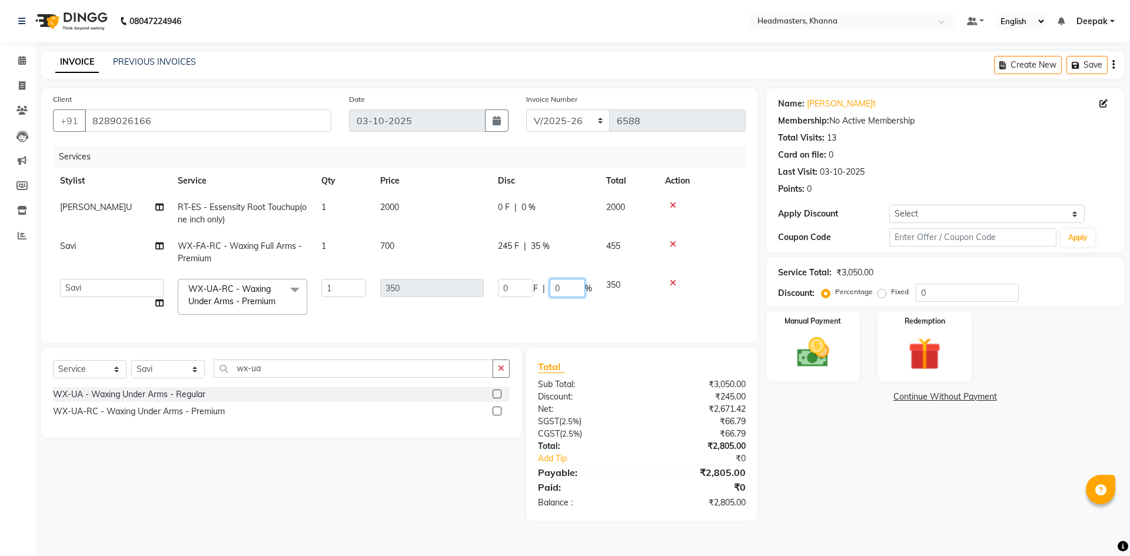
click at [573, 289] on input "0" at bounding box center [567, 288] width 35 height 18
type input "035"
click at [530, 208] on tr "HIMANSHU RT-ES - Essensity Root Touchup(one inch only) 1 2000 0 F | 0 % 2000" at bounding box center [399, 213] width 693 height 39
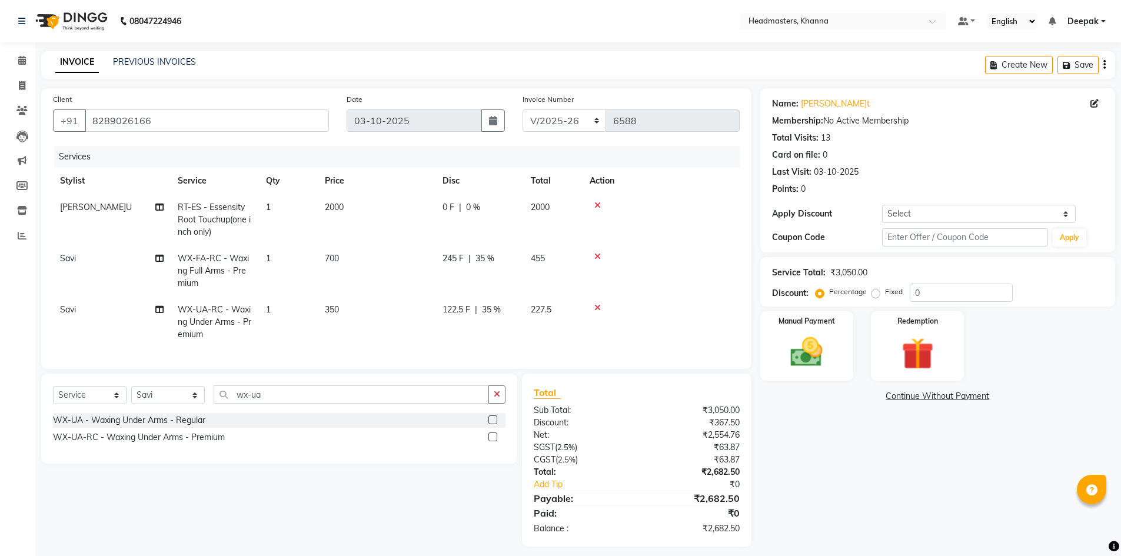
click at [451, 208] on span "0 F" at bounding box center [448, 207] width 12 height 12
select select "60833"
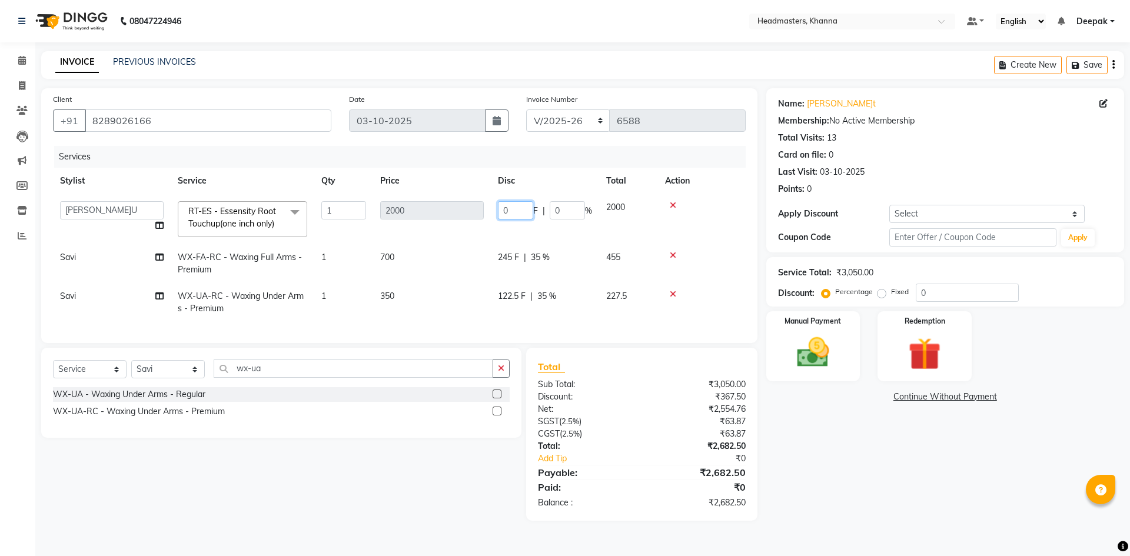
click at [511, 208] on input "0" at bounding box center [515, 210] width 35 height 18
type input "01200"
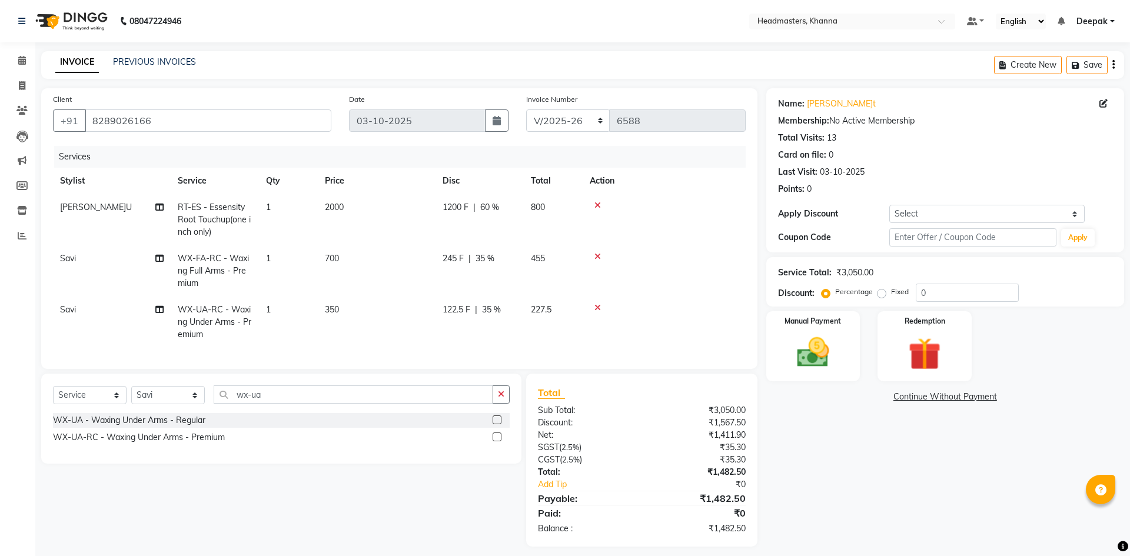
click at [891, 427] on div "Name: Harpreet Membership: No Active Membership Total Visits: 13 Card on file: …" at bounding box center [949, 317] width 367 height 458
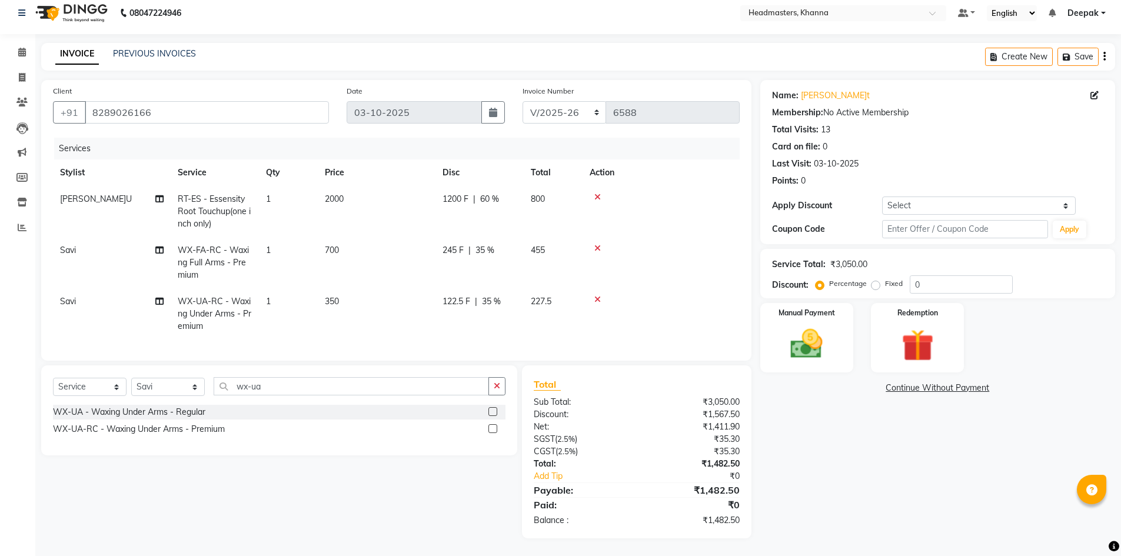
scroll to position [17, 0]
click at [838, 326] on div "Manual Payment" at bounding box center [806, 338] width 97 height 72
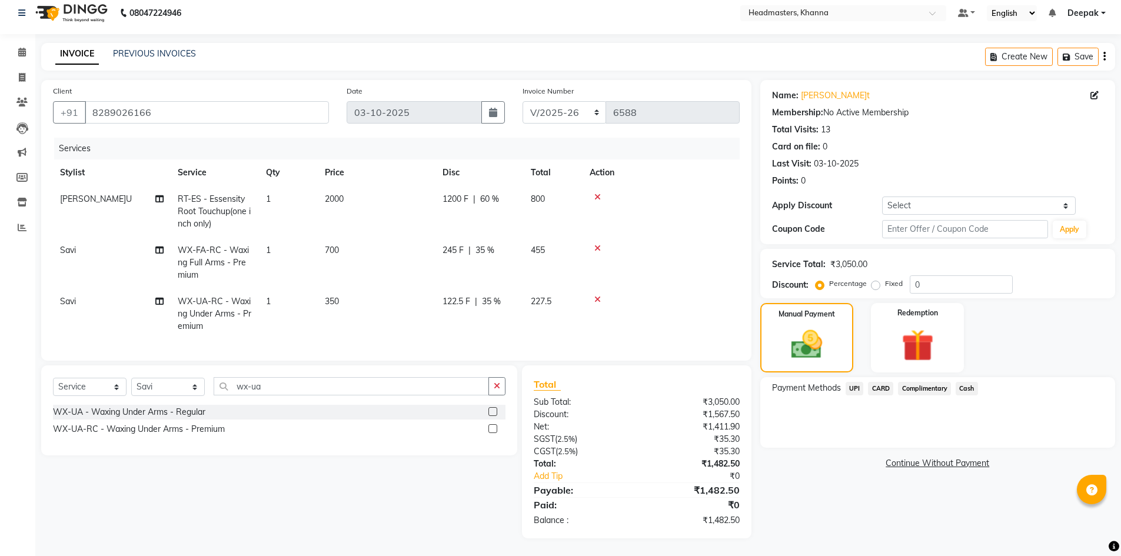
click at [968, 382] on span "Cash" at bounding box center [967, 389] width 22 height 14
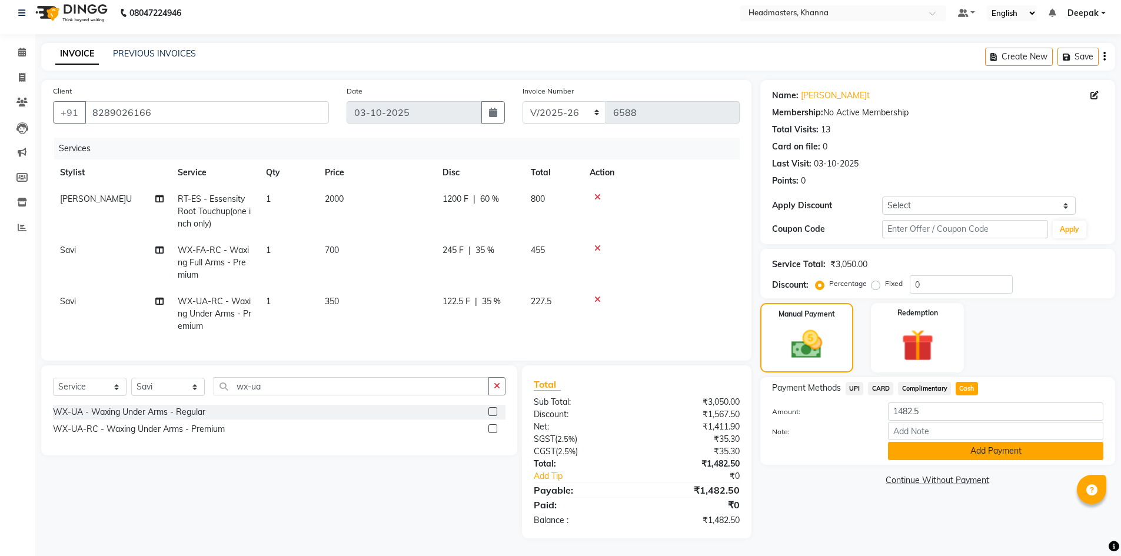
click at [964, 442] on button "Add Payment" at bounding box center [995, 451] width 215 height 18
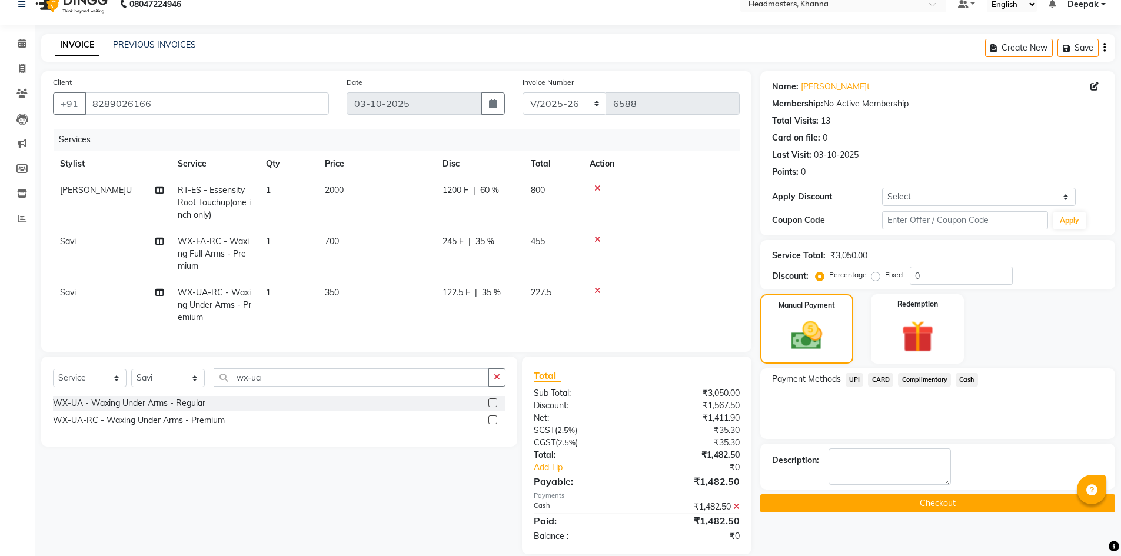
click at [929, 504] on button "Checkout" at bounding box center [937, 503] width 355 height 18
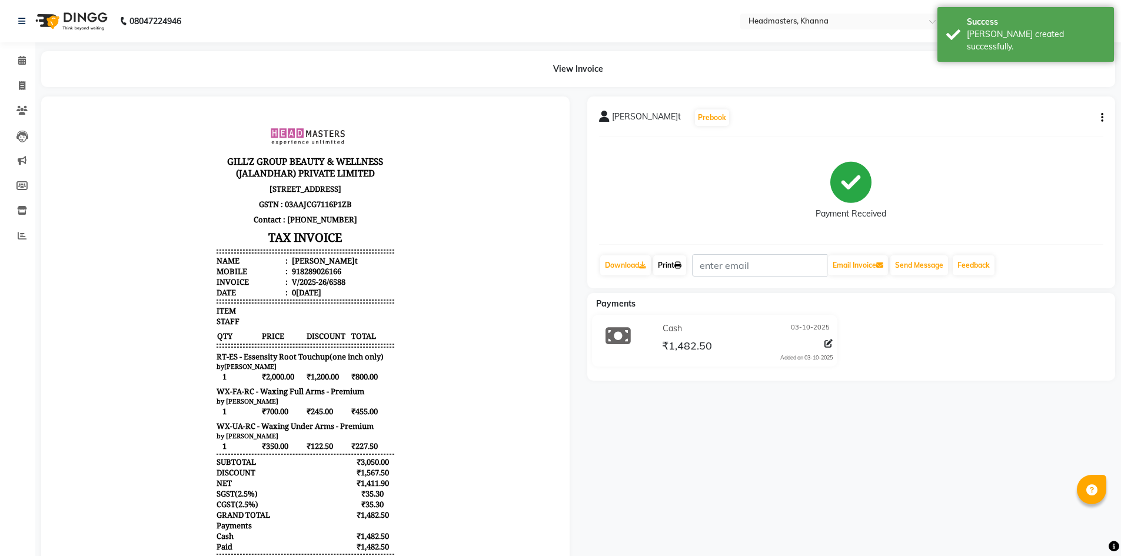
click at [663, 270] on link "Print" at bounding box center [669, 265] width 33 height 20
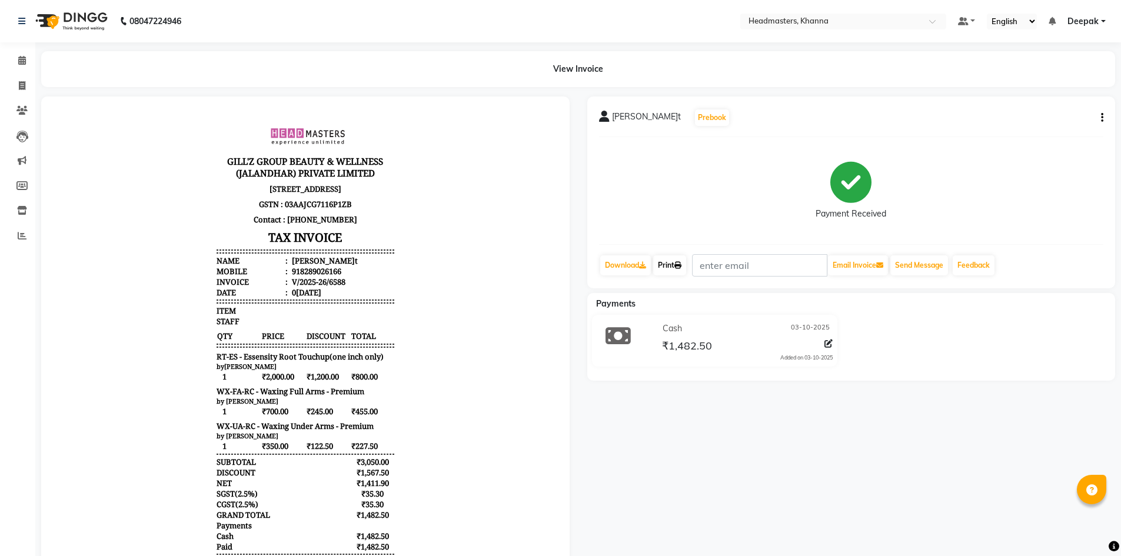
select select "service"
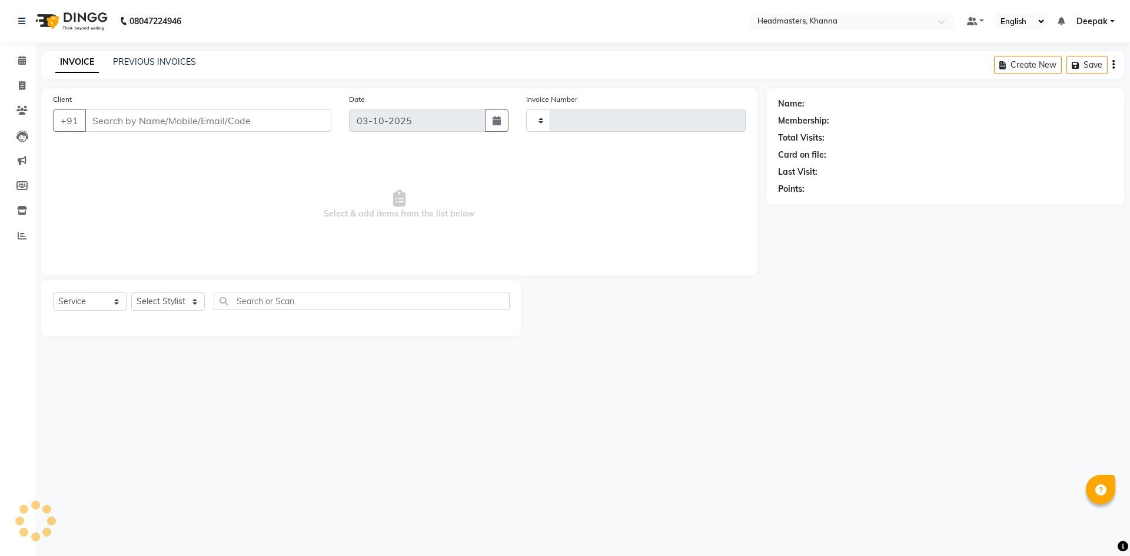
type input "6589"
select select "7138"
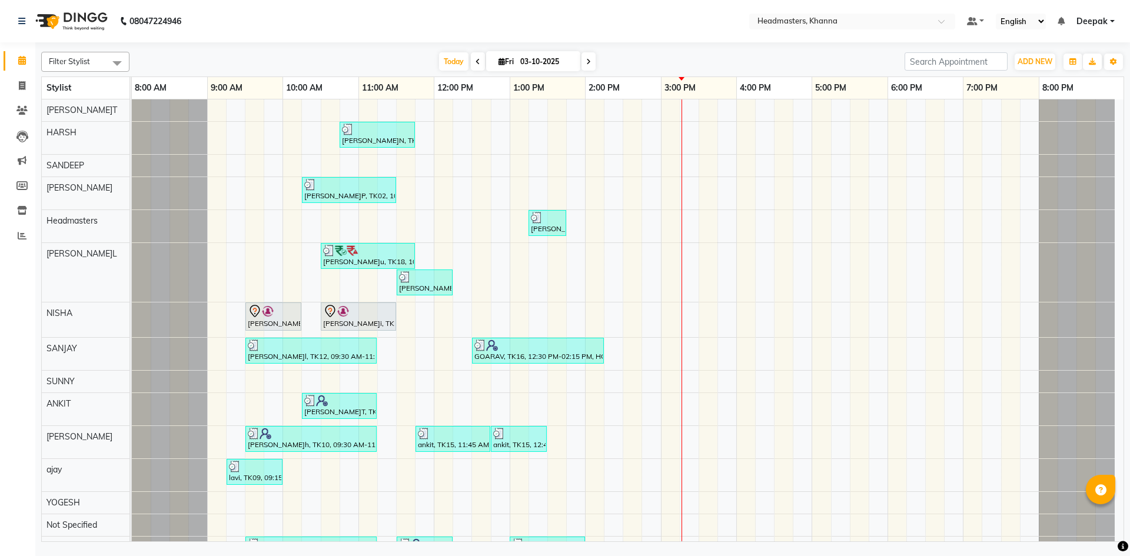
scroll to position [115, 0]
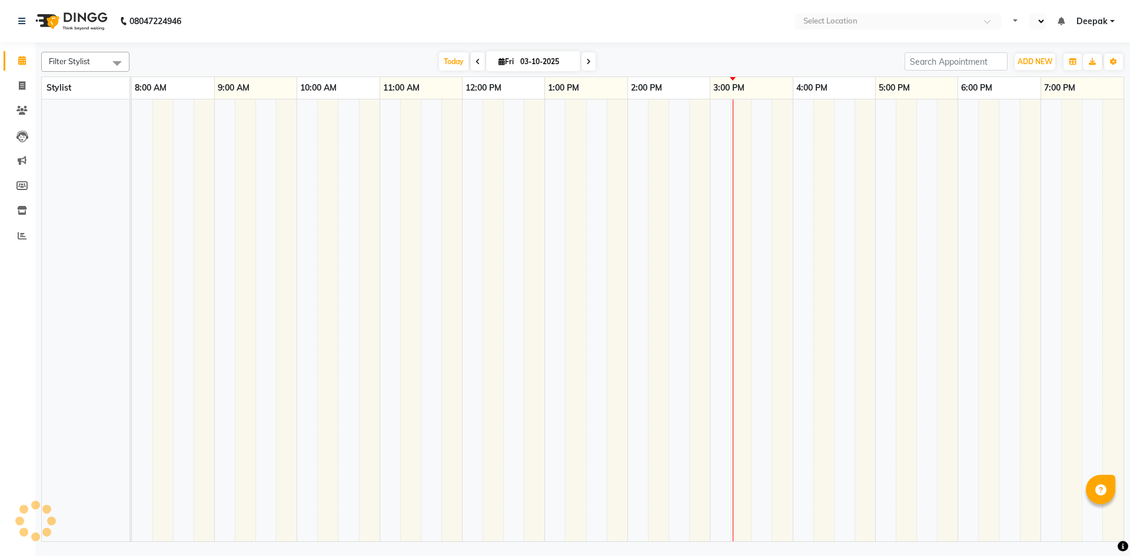
select select "en"
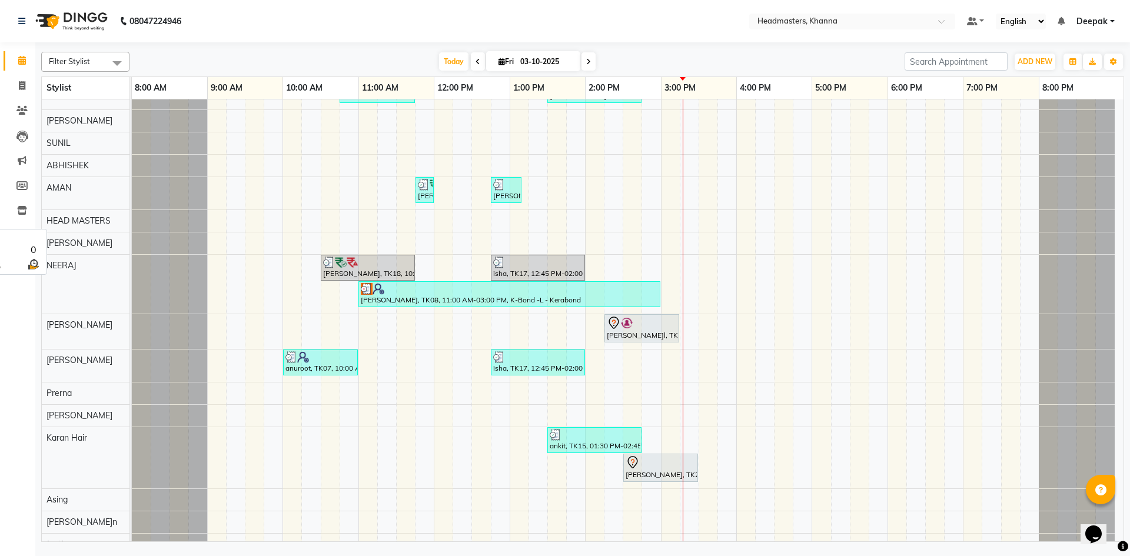
scroll to position [588, 0]
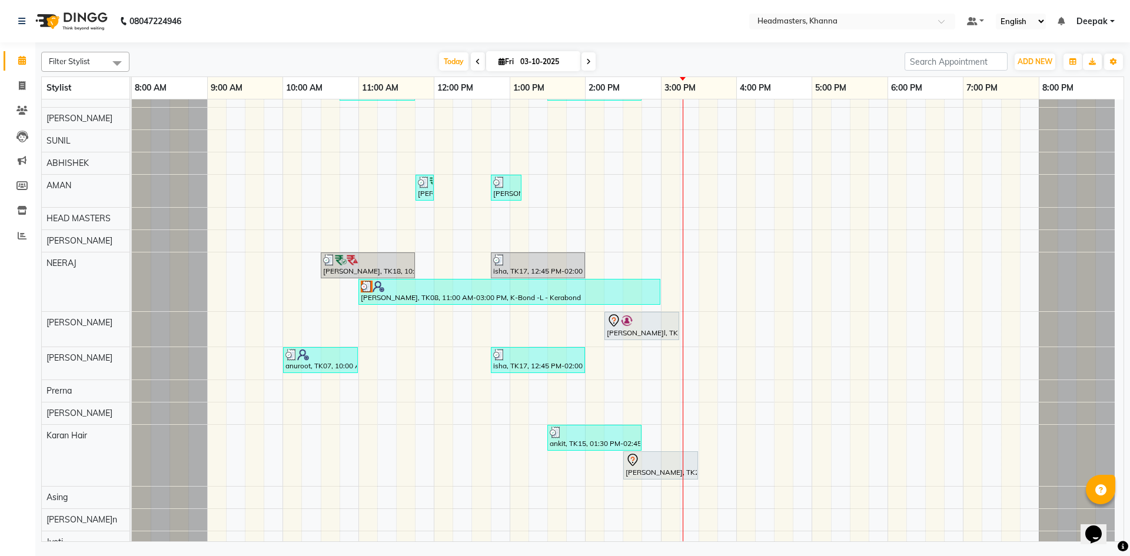
click at [252, 361] on div "MUSKAN, TK06, 10:45 AM-11:45 AM, H-SPA - Essence hair spa AMANDEEP, TK02, 10:15…" at bounding box center [627, 148] width 991 height 1275
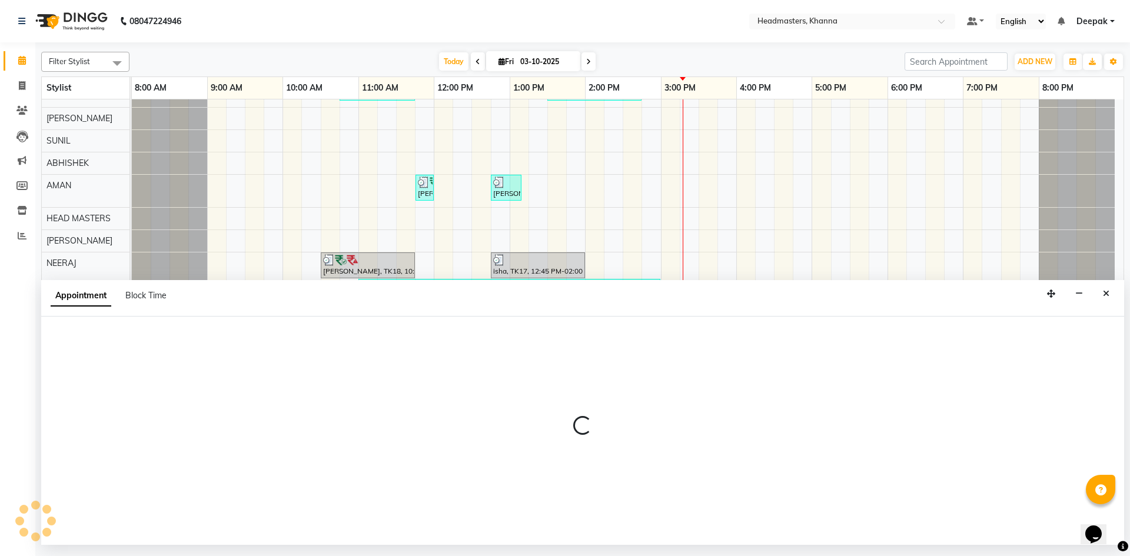
select select "60857"
select select "tentative"
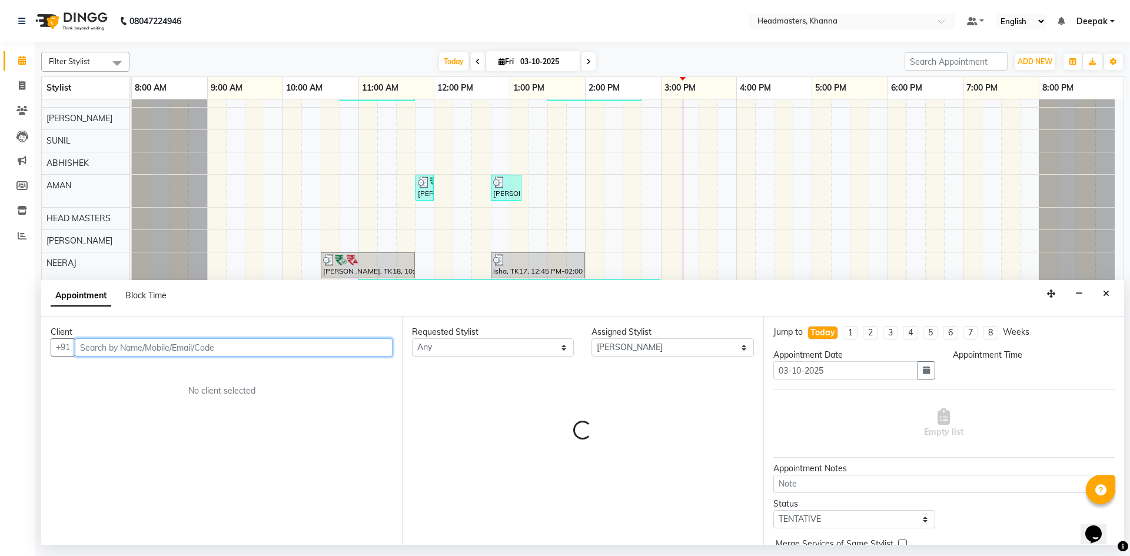
select select "570"
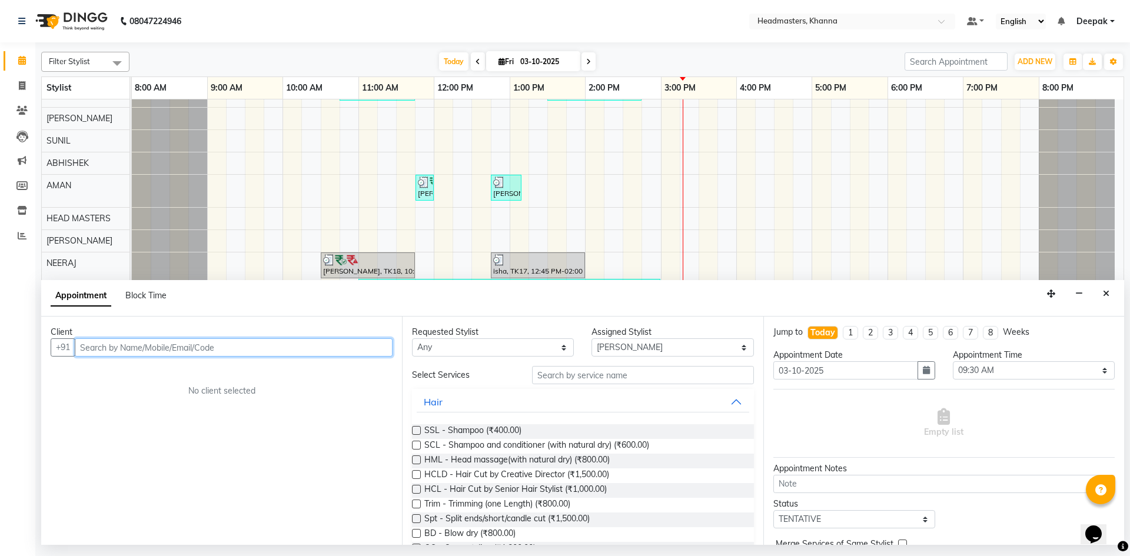
click at [182, 348] on input "text" at bounding box center [234, 347] width 318 height 18
type input "8"
type input "7814170091"
click at [363, 348] on span "Add Client" at bounding box center [367, 347] width 39 height 11
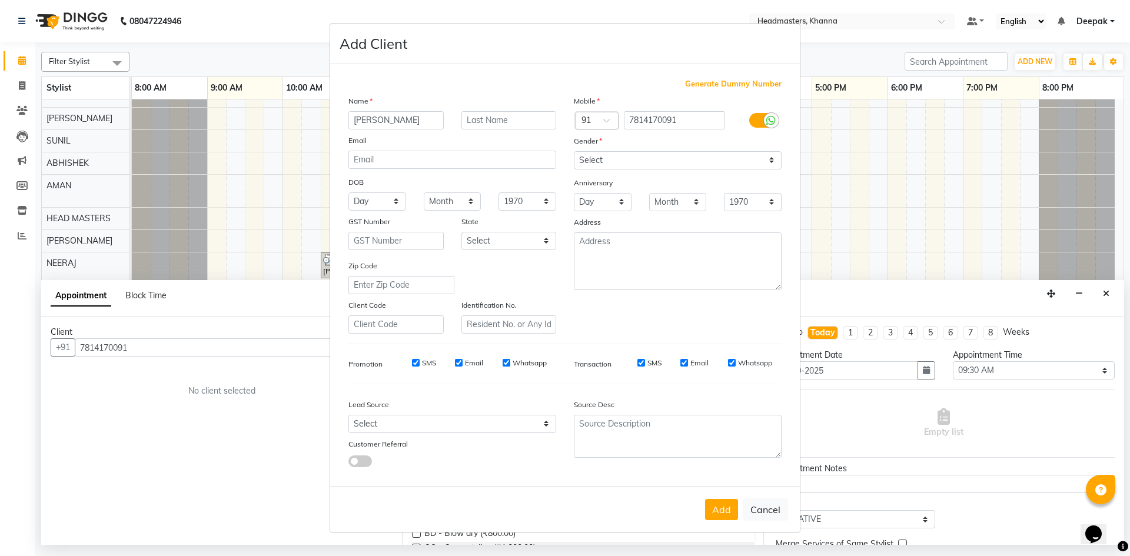
type input "[PERSON_NAME]"
click at [694, 201] on select "Month January February March April May June July August September October Novem…" at bounding box center [678, 202] width 58 height 18
click at [690, 161] on select "Select Male Female Other Prefer Not To Say" at bounding box center [678, 160] width 208 height 18
select select "female"
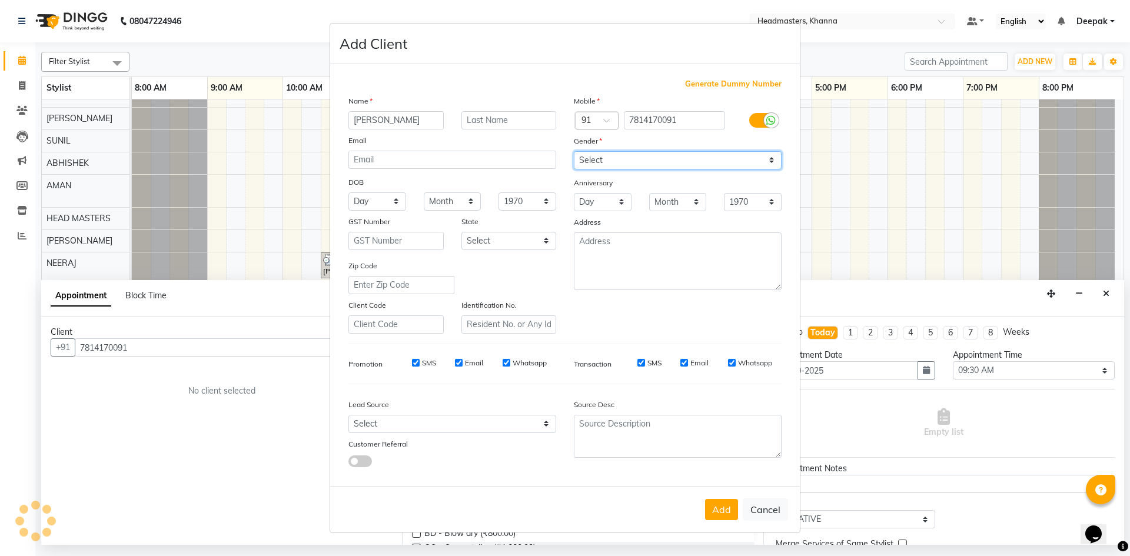
click at [574, 151] on select "Select Male Female Other Prefer Not To Say" at bounding box center [678, 160] width 208 height 18
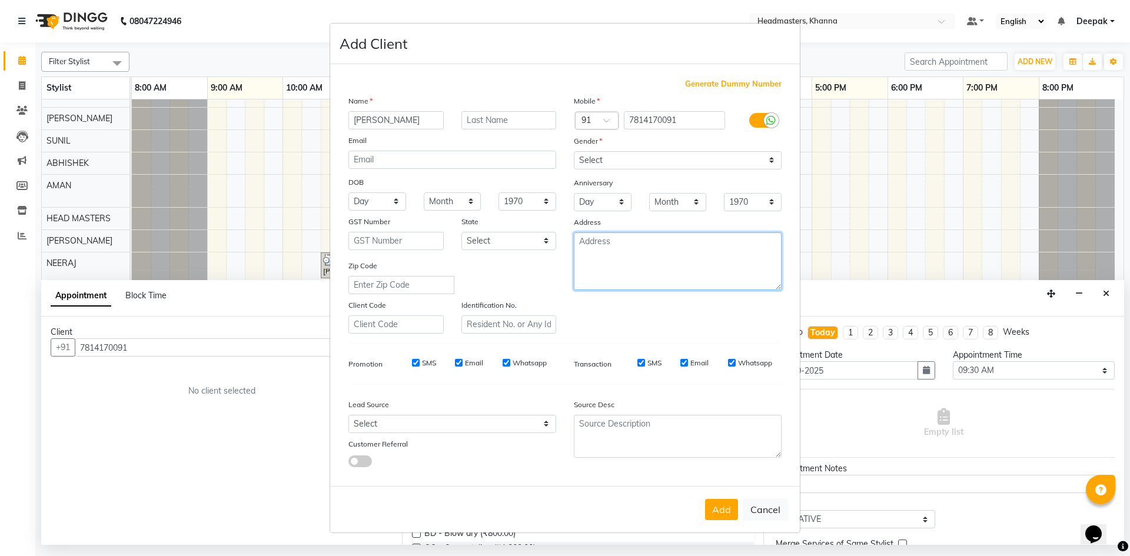
click at [710, 250] on textarea at bounding box center [678, 261] width 208 height 58
click at [725, 510] on button "Add" at bounding box center [721, 509] width 33 height 21
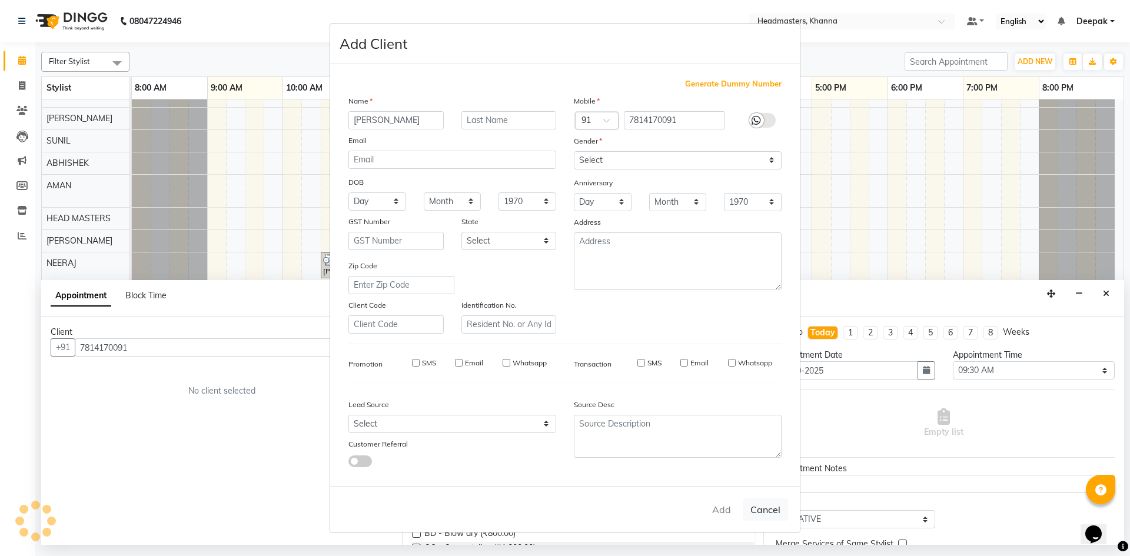
select select
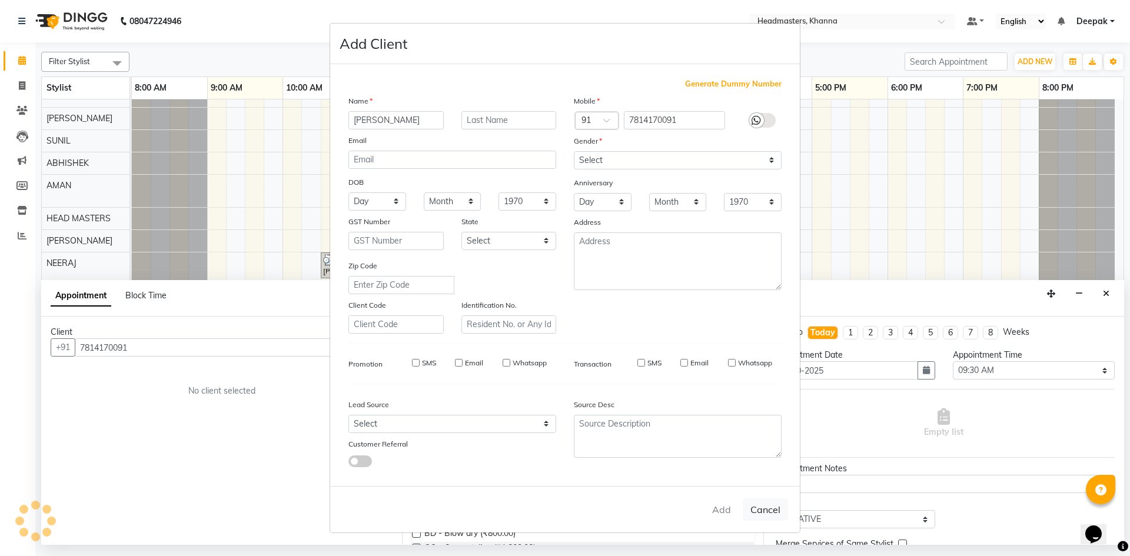
select select
checkbox input "false"
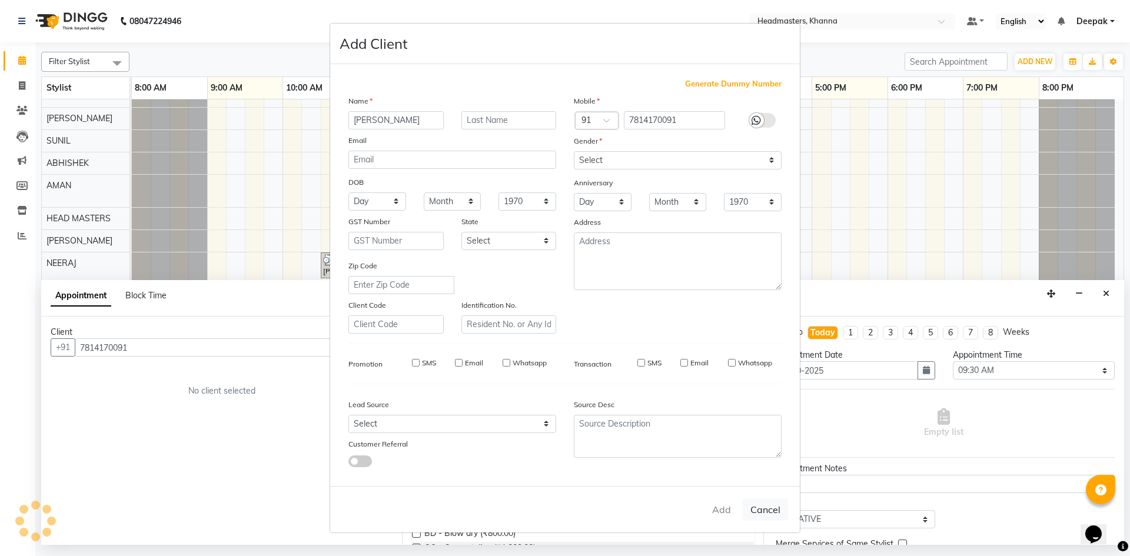
checkbox input "false"
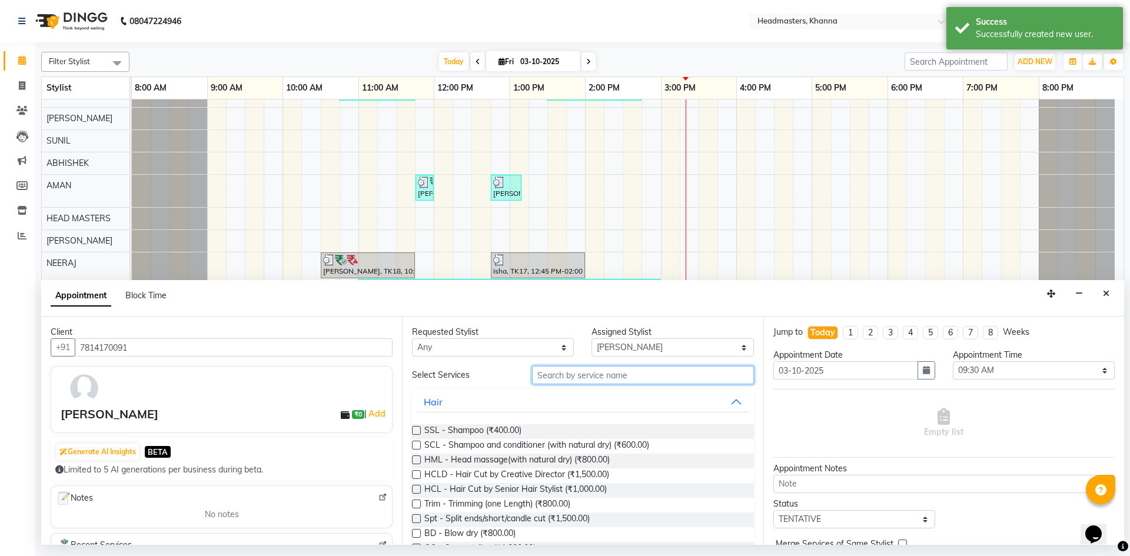
click at [591, 374] on input "text" at bounding box center [643, 375] width 222 height 18
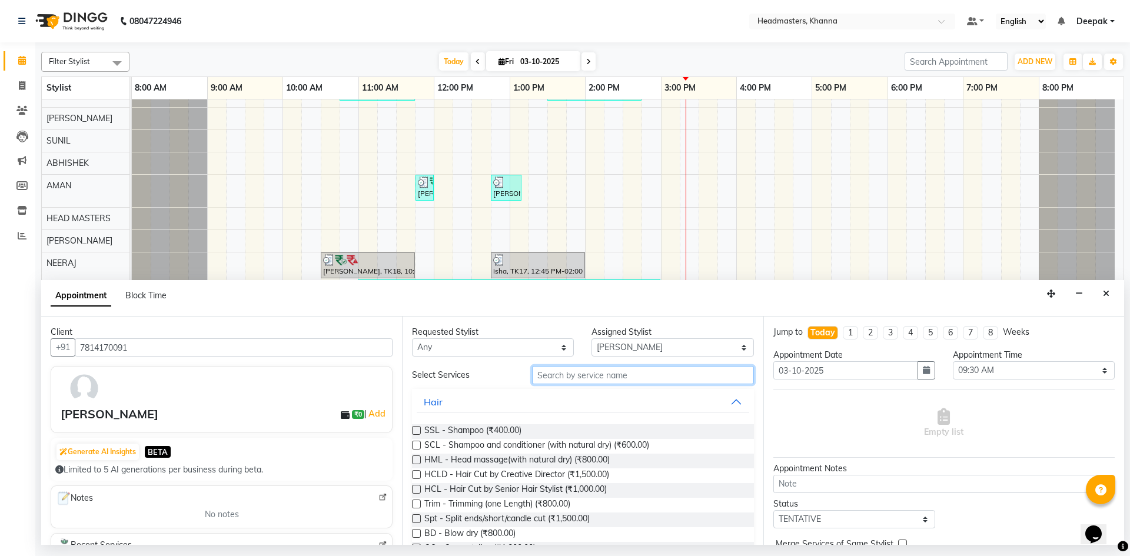
click at [641, 379] on input "text" at bounding box center [643, 375] width 222 height 18
click at [678, 375] on input "text" at bounding box center [643, 375] width 222 height 18
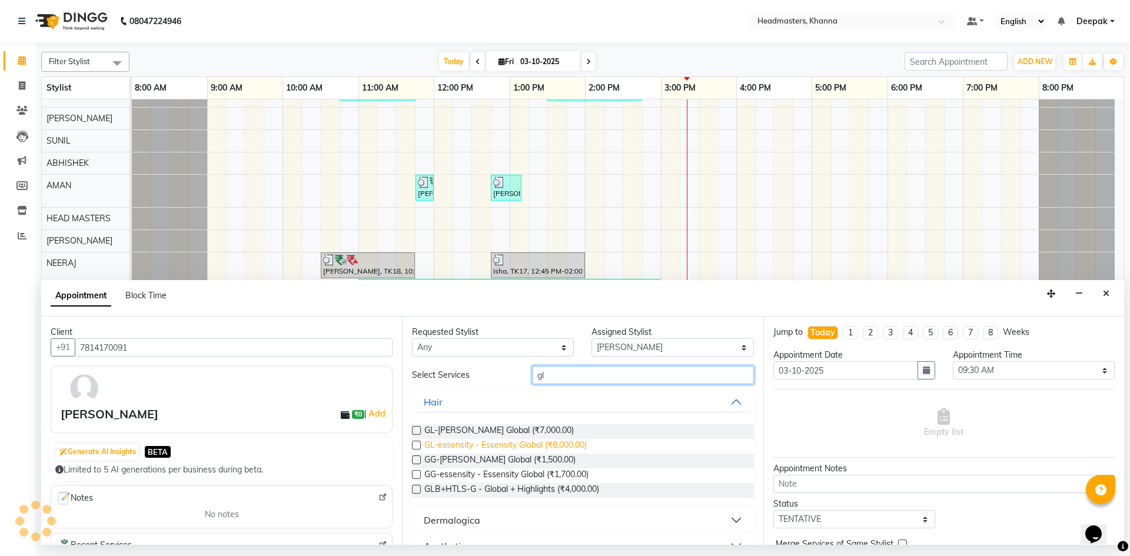
type input "gl"
click at [485, 444] on span "GL-essensity - Essensity Global (₹8,000.00)" at bounding box center [505, 446] width 162 height 15
checkbox input "false"
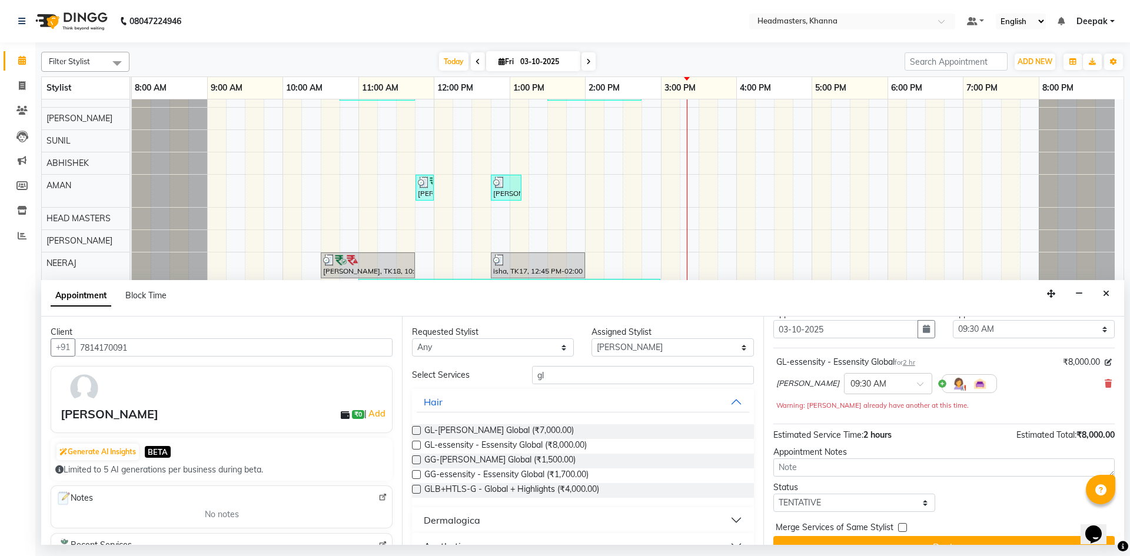
scroll to position [63, 0]
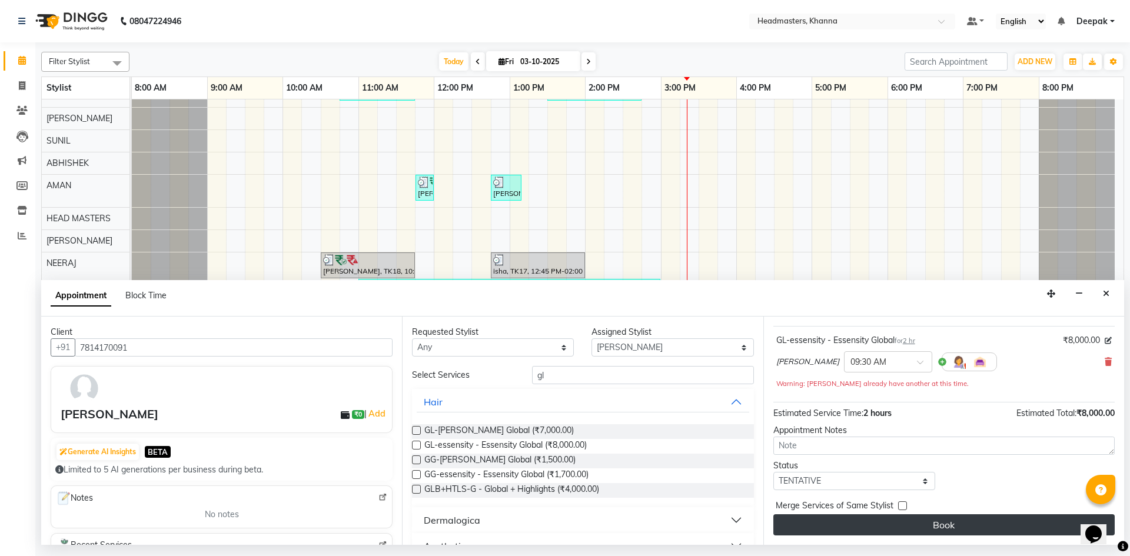
click at [984, 523] on button "Book" at bounding box center [943, 524] width 341 height 21
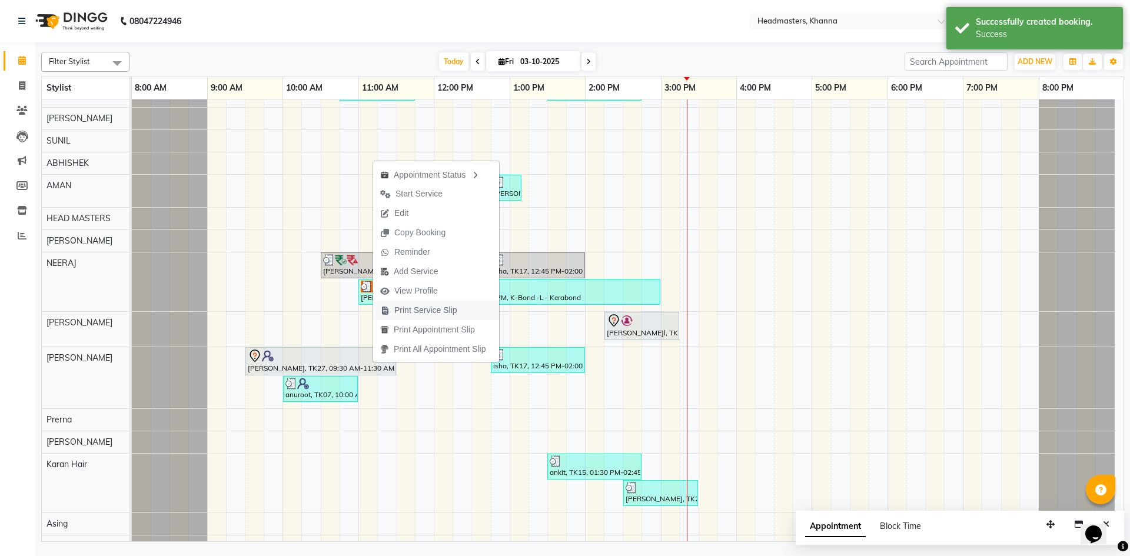
click at [439, 311] on span "Print Service Slip" at bounding box center [425, 310] width 63 height 12
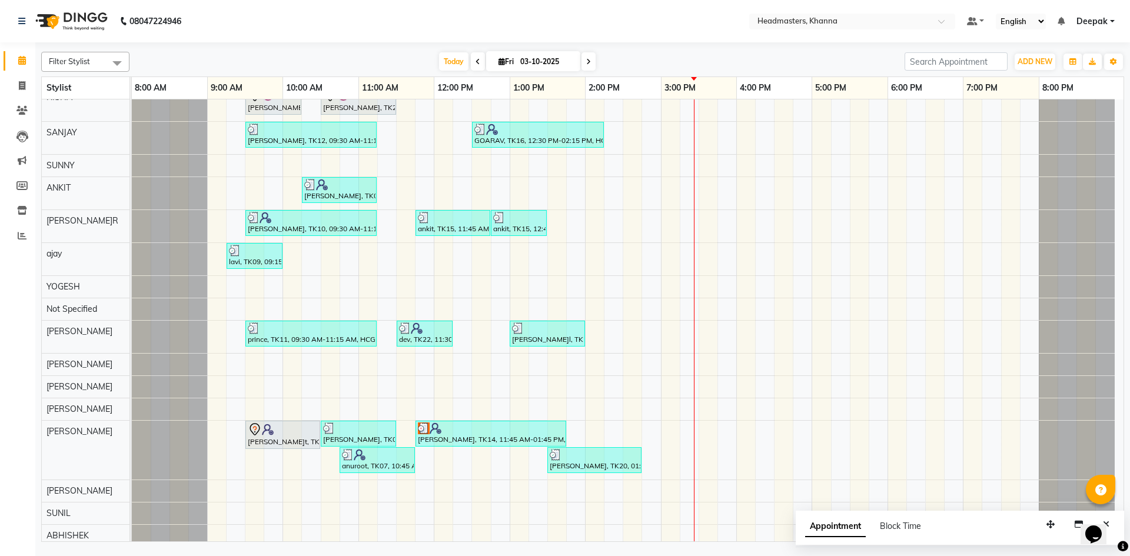
scroll to position [0, 0]
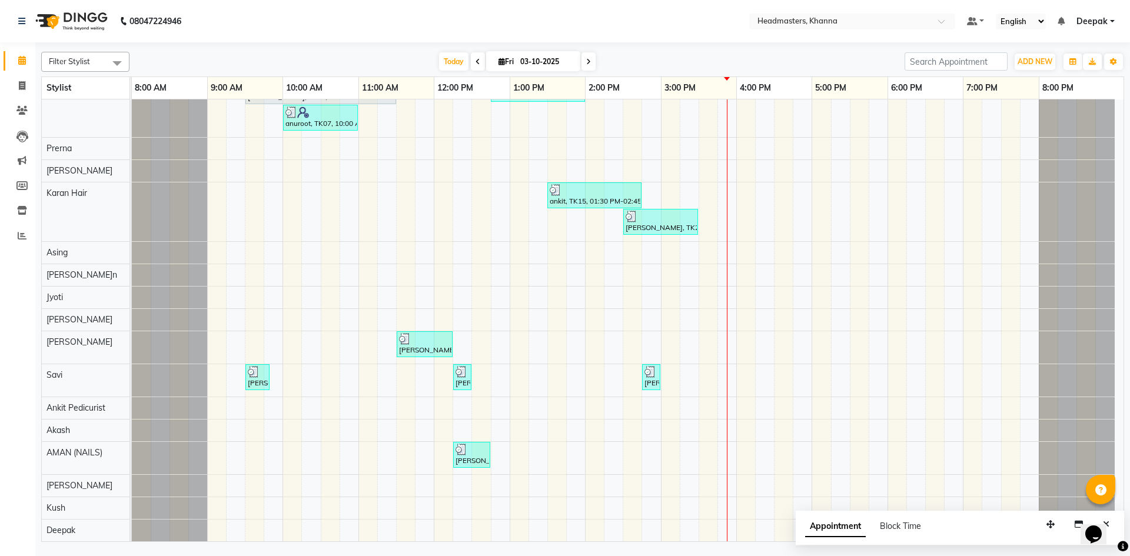
click at [0, 284] on div "Calendar Invoice Clients Leads Marketing Members Inventory Reports Completed In…" at bounding box center [79, 286] width 159 height 505
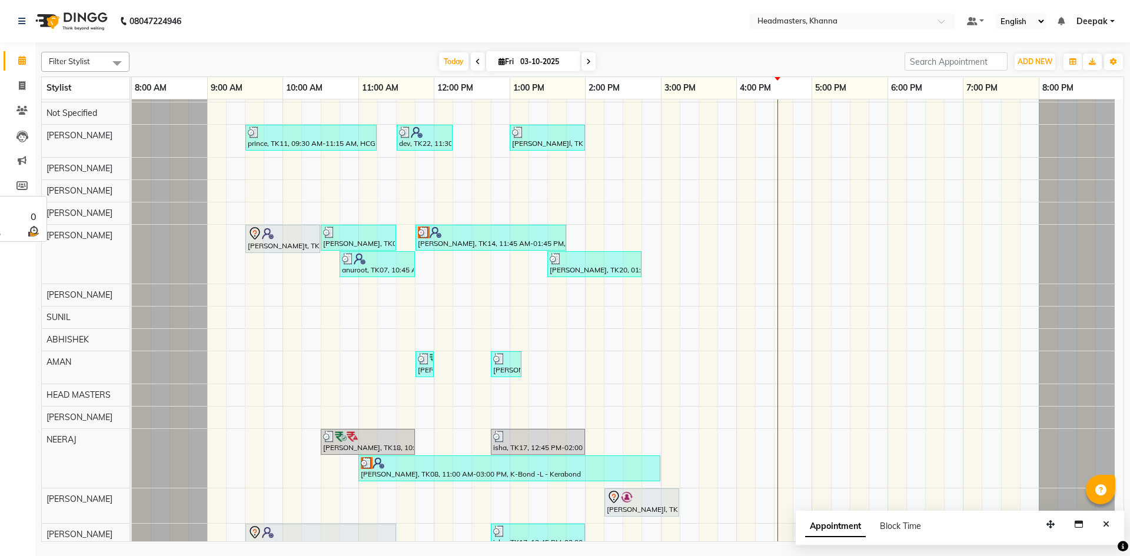
scroll to position [520, 0]
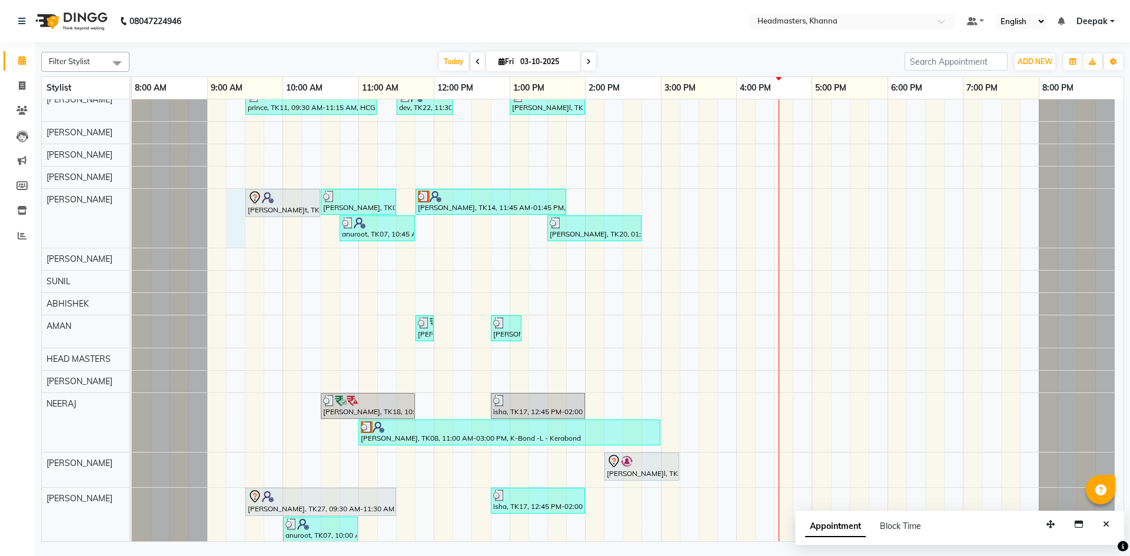
click at [232, 200] on div "MUSKAN, TK06, 10:45 AM-11:45 AM, H-SPA - Essence hair spa AMANDEEP, TK02, 10:15…" at bounding box center [627, 303] width 991 height 1302
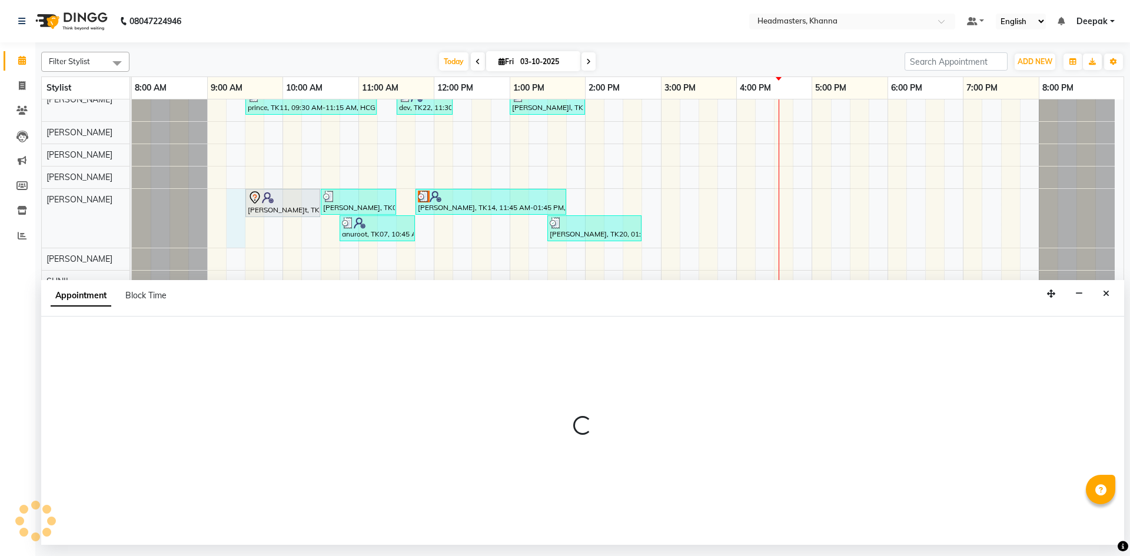
select select "60833"
select select "555"
select select "tentative"
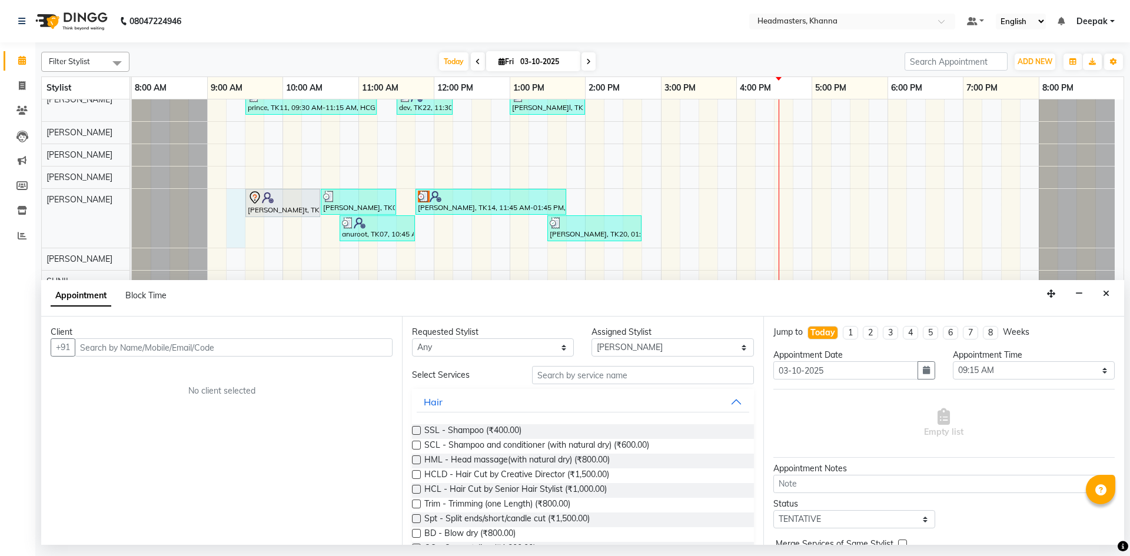
click at [232, 344] on input "text" at bounding box center [234, 347] width 318 height 18
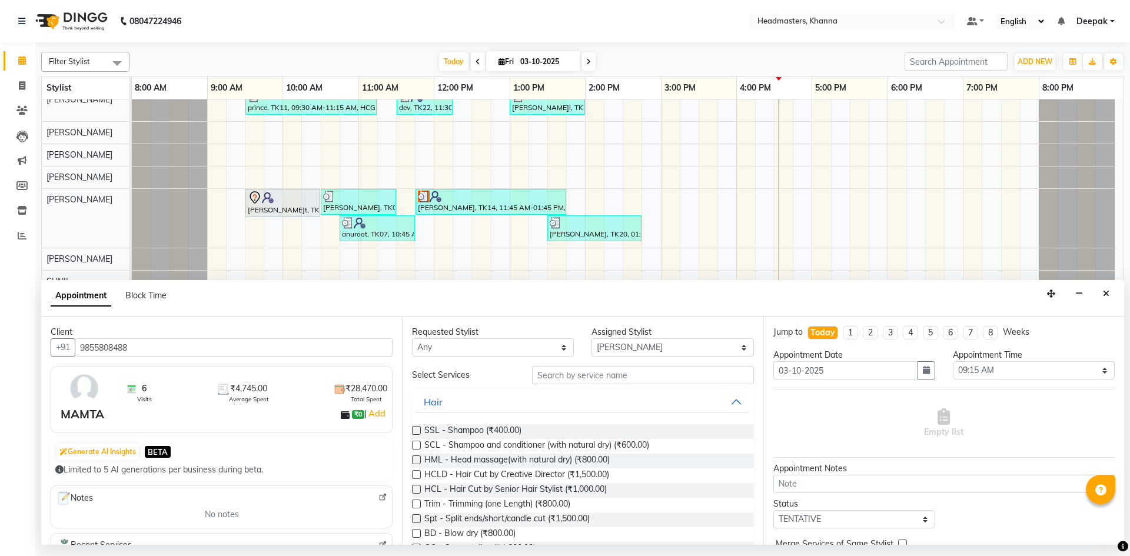
type input "9855808488"
click at [570, 378] on input "text" at bounding box center [643, 375] width 222 height 18
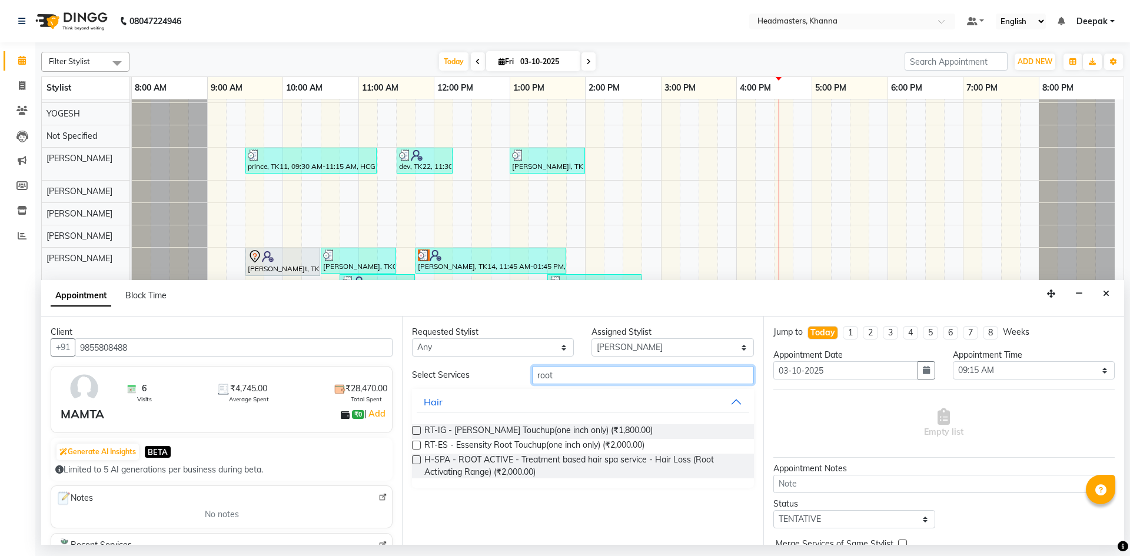
type input "root"
click at [420, 444] on label at bounding box center [416, 445] width 9 height 9
click at [420, 444] on input "checkbox" at bounding box center [416, 446] width 8 height 8
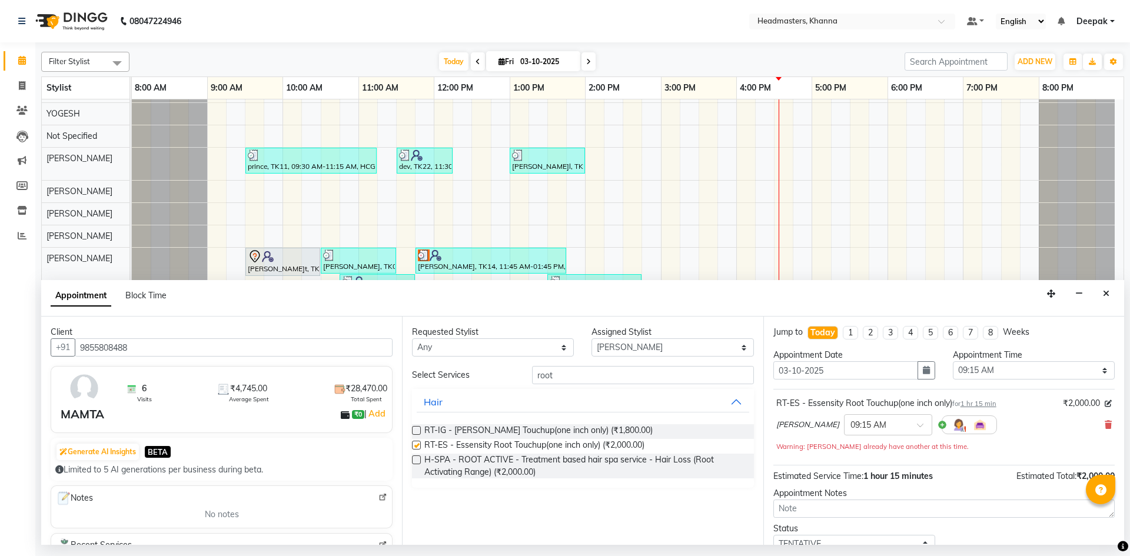
checkbox input "false"
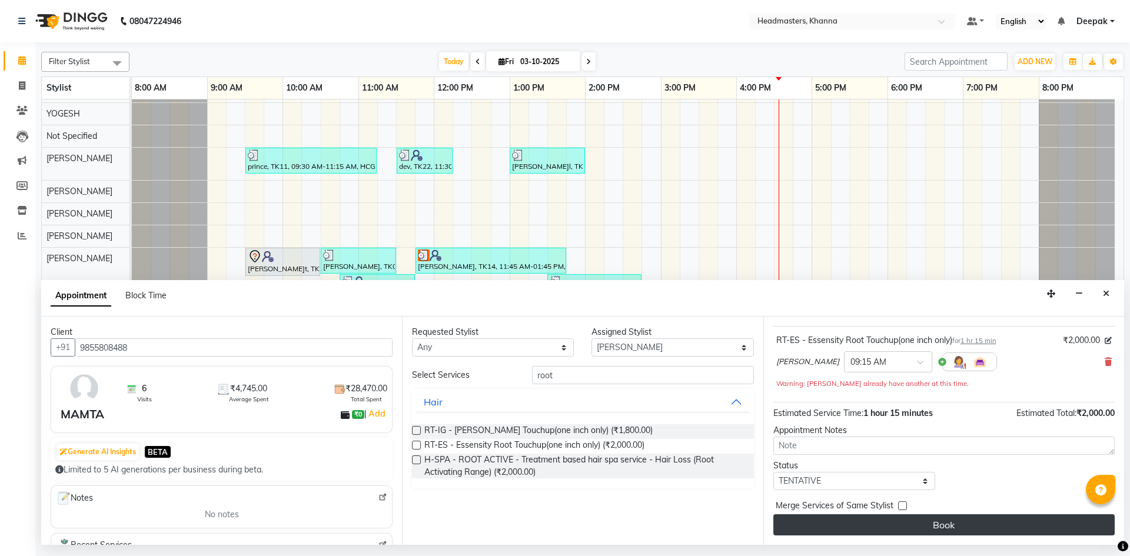
click at [937, 533] on button "Book" at bounding box center [943, 524] width 341 height 21
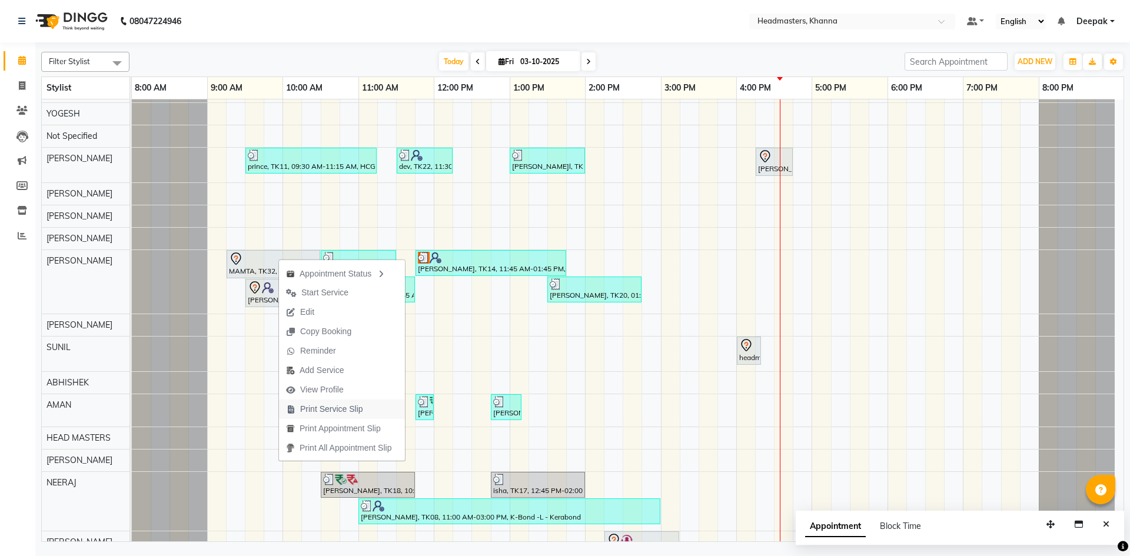
click at [350, 409] on span "Print Service Slip" at bounding box center [331, 409] width 63 height 12
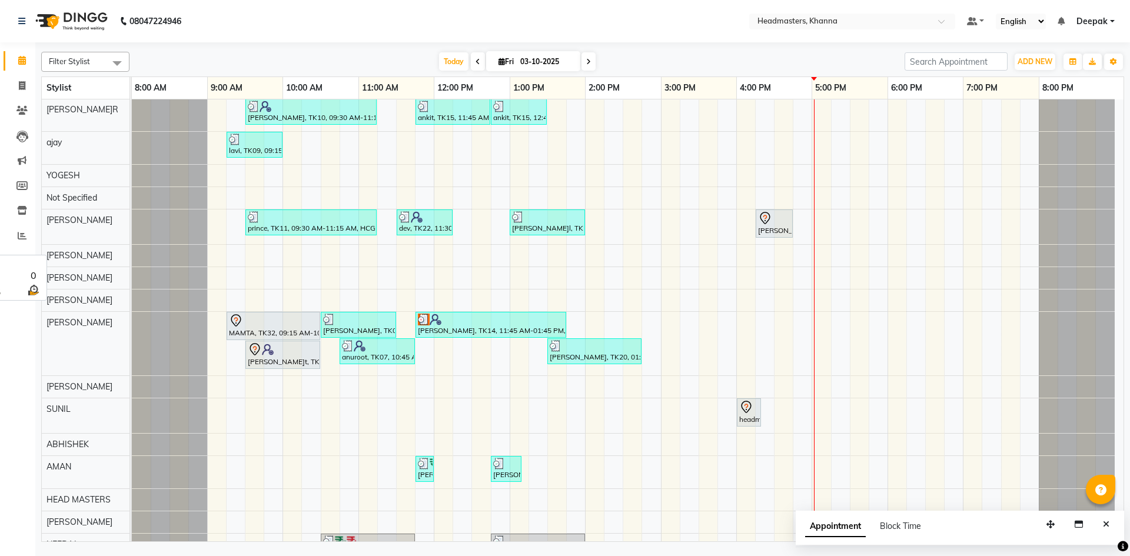
scroll to position [271, 0]
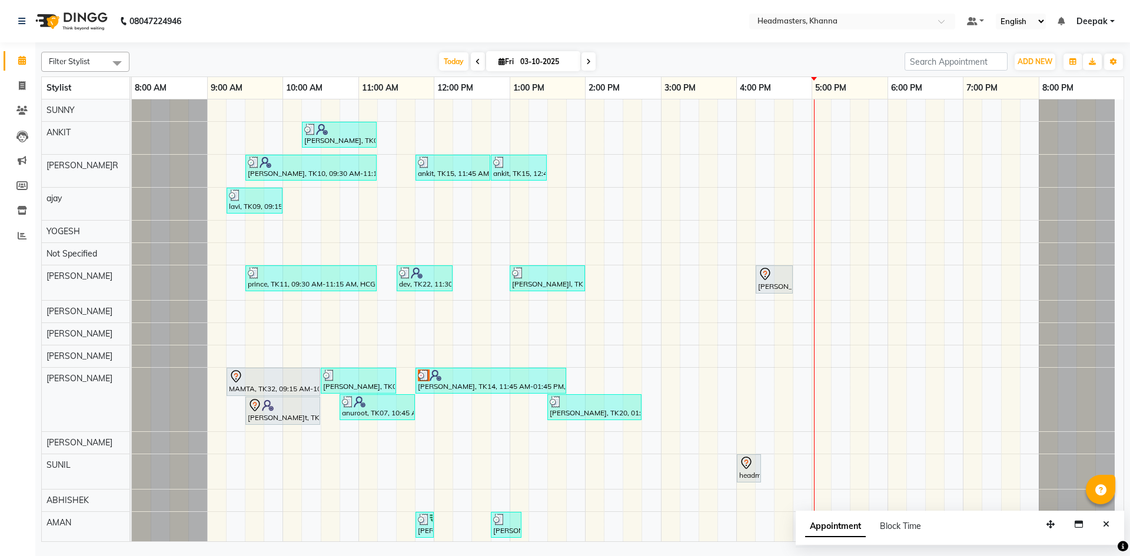
click at [583, 169] on div "MUSKAN, TK06, 10:45 AM-11:45 AM, H-SPA - Essence hair spa AMANDEEP, TK02, 10:15…" at bounding box center [627, 490] width 991 height 1324
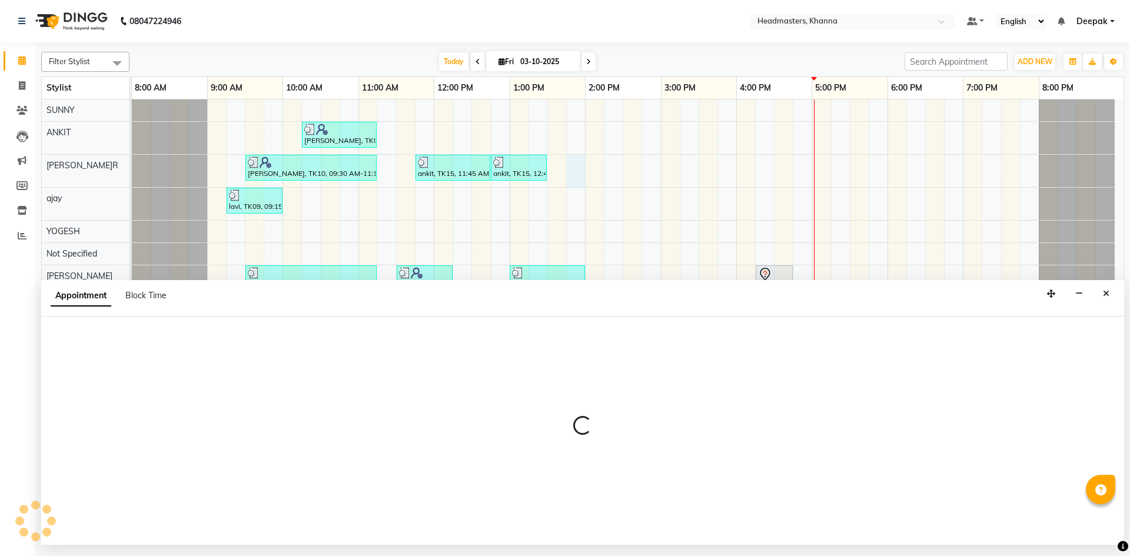
select select "60814"
select select "825"
select select "tentative"
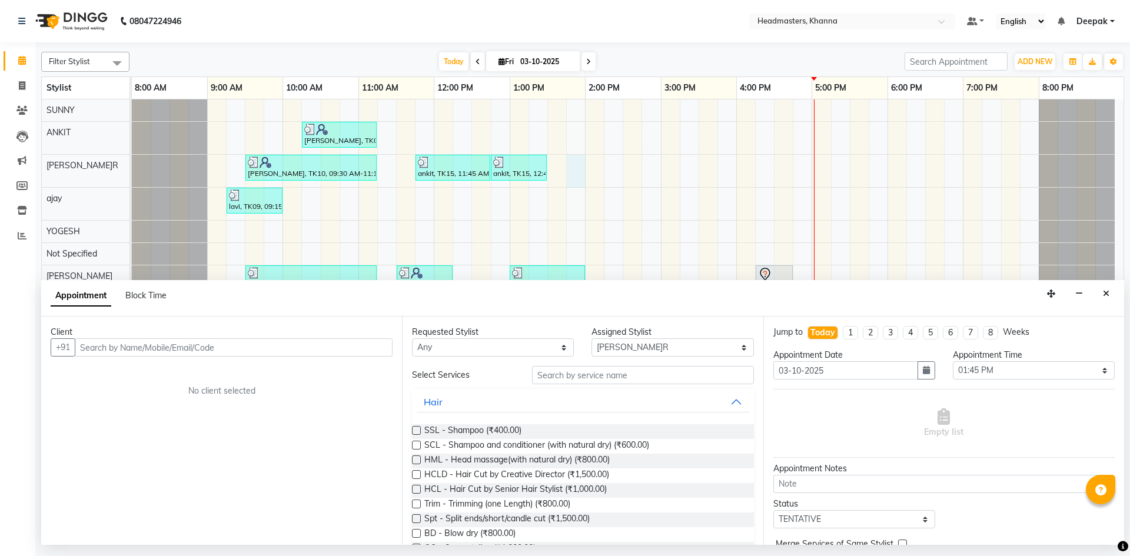
click at [344, 345] on input "text" at bounding box center [234, 347] width 318 height 18
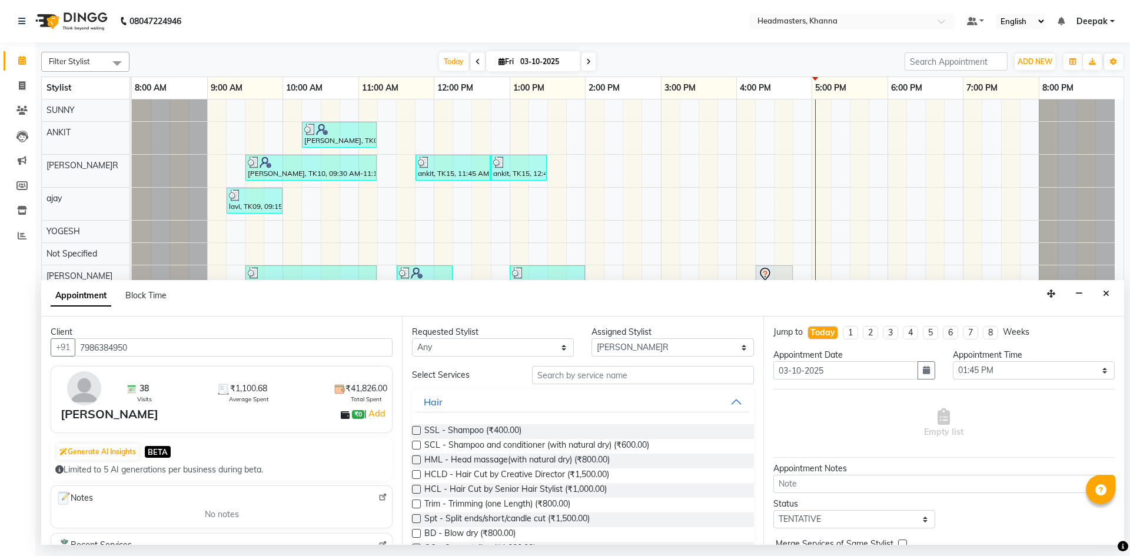
type input "7986384950"
click at [615, 375] on input "text" at bounding box center [643, 375] width 222 height 18
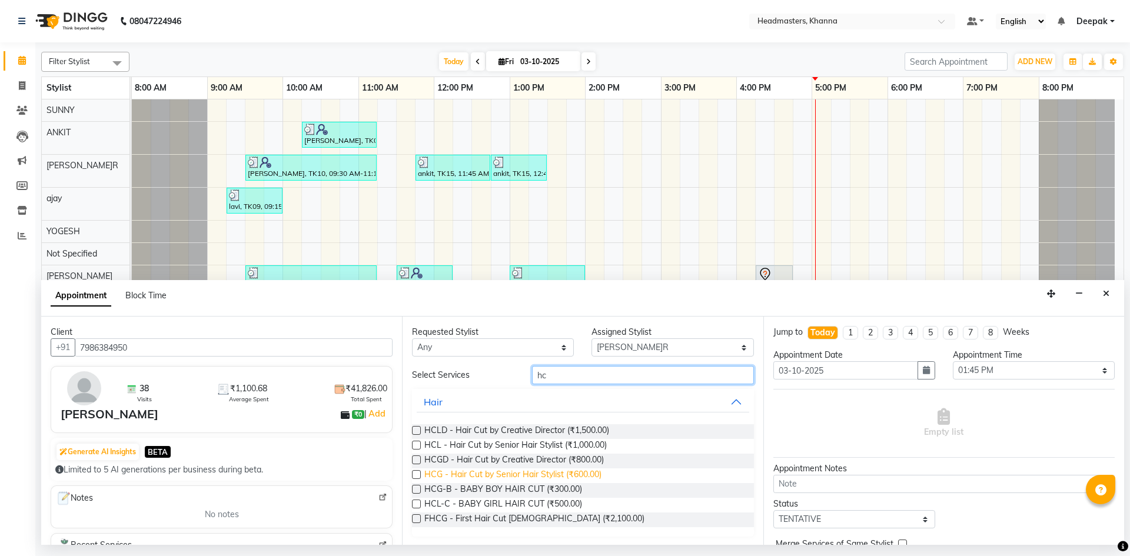
type input "hc"
click at [565, 472] on span "HCG - Hair Cut by Senior Hair Stylist (₹600.00)" at bounding box center [512, 475] width 177 height 15
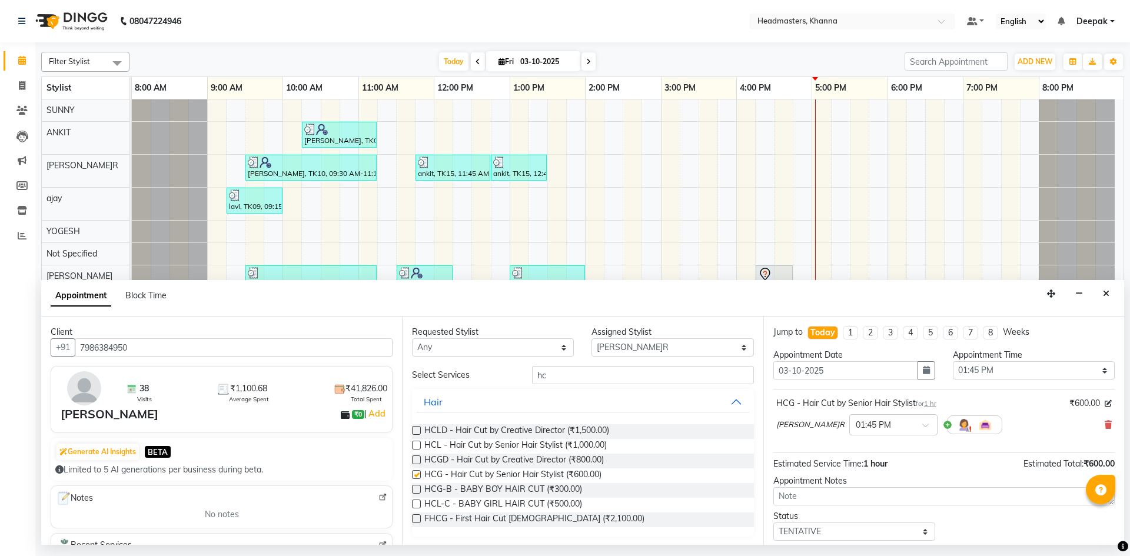
checkbox input "false"
click at [596, 374] on input "hc" at bounding box center [643, 375] width 222 height 18
type input "h"
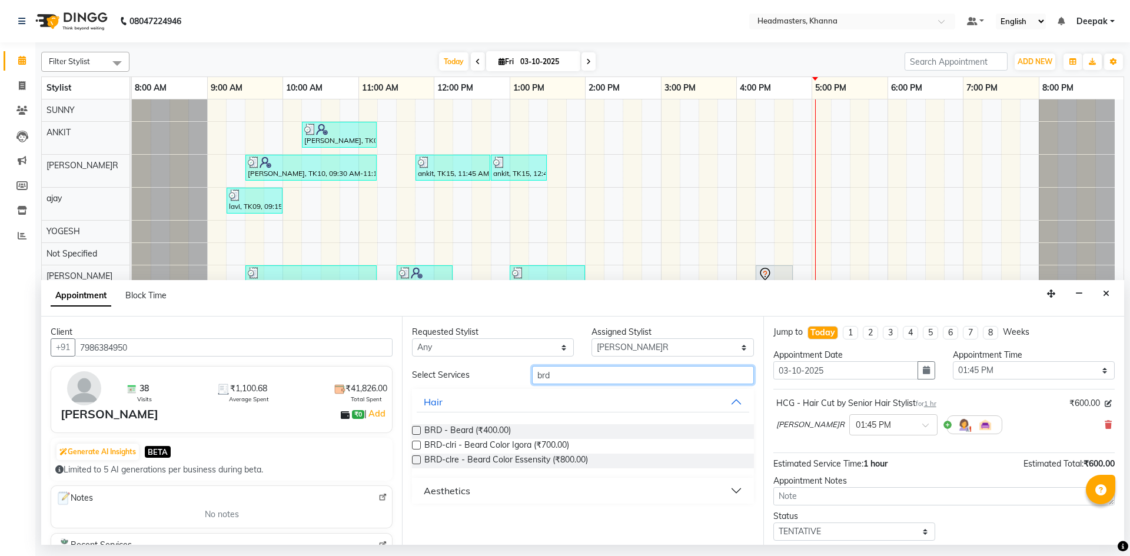
type input "brd"
click at [415, 435] on div at bounding box center [416, 433] width 8 height 12
drag, startPoint x: 414, startPoint y: 432, endPoint x: 423, endPoint y: 430, distance: 9.1
click at [414, 432] on label at bounding box center [416, 430] width 9 height 9
click at [414, 432] on input "checkbox" at bounding box center [416, 432] width 8 height 8
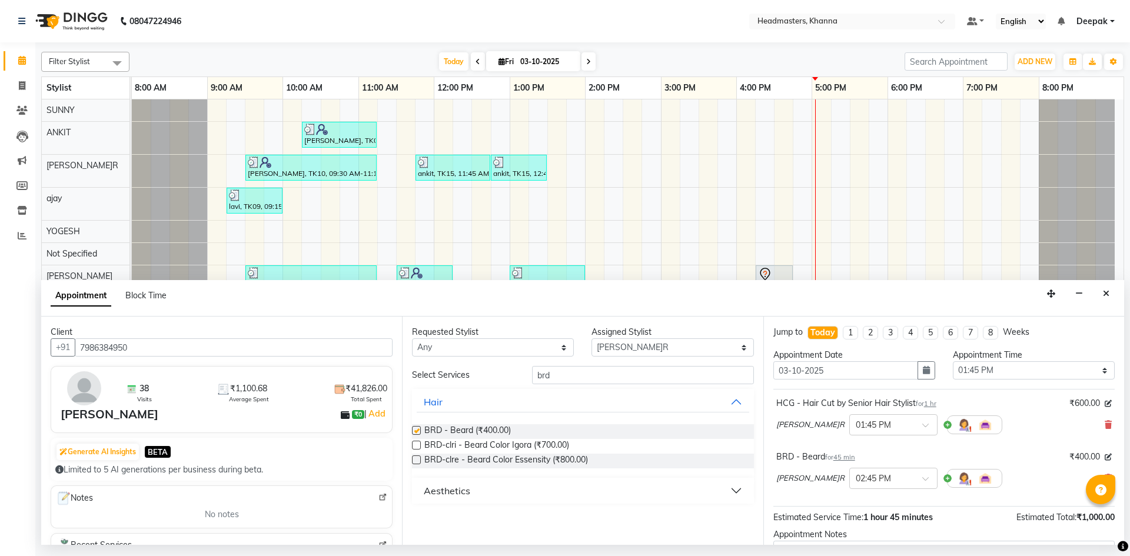
checkbox input "false"
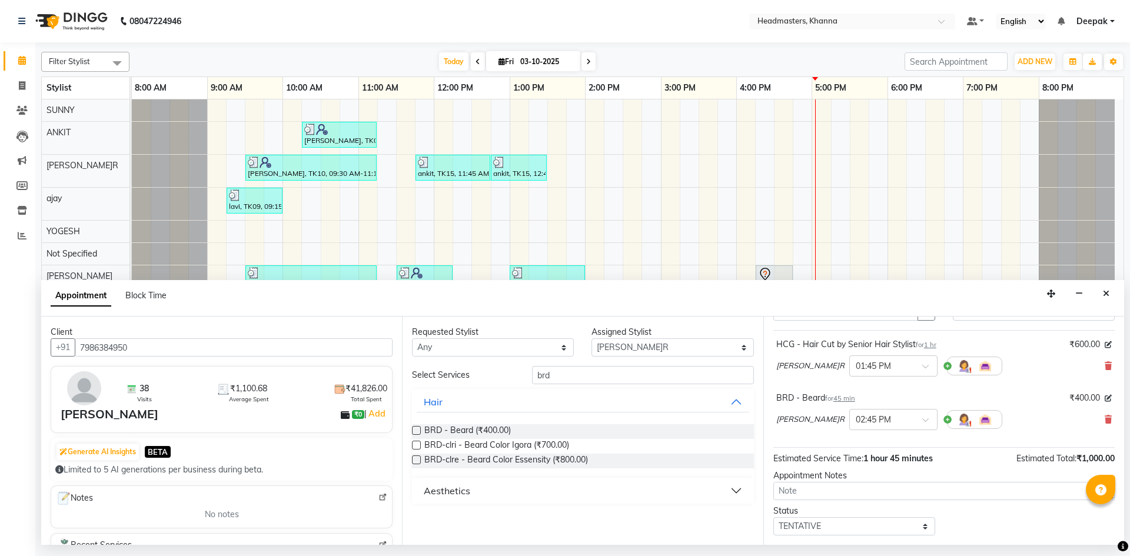
scroll to position [104, 0]
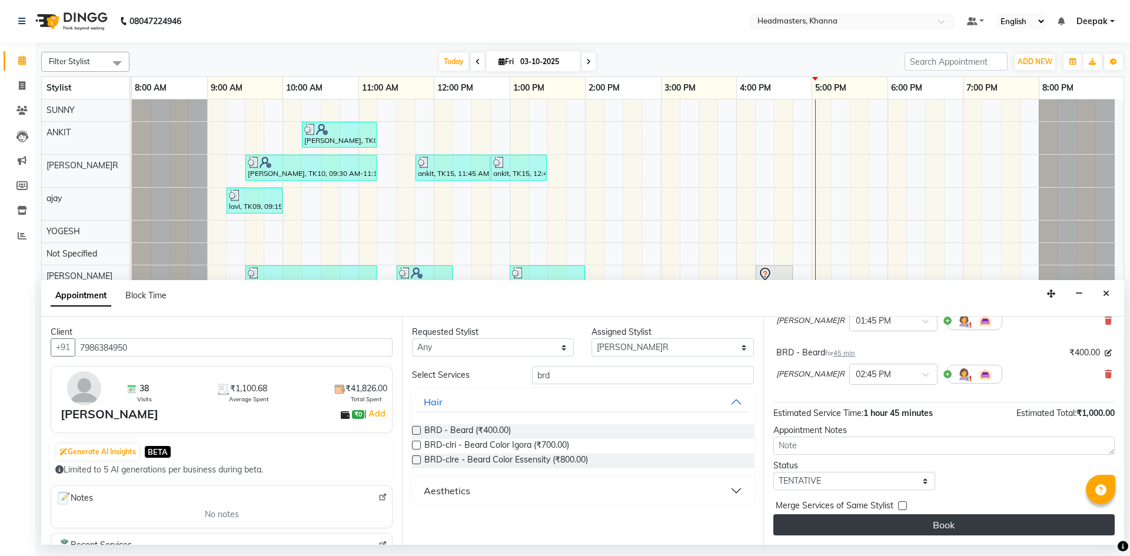
click at [921, 527] on button "Book" at bounding box center [943, 524] width 341 height 21
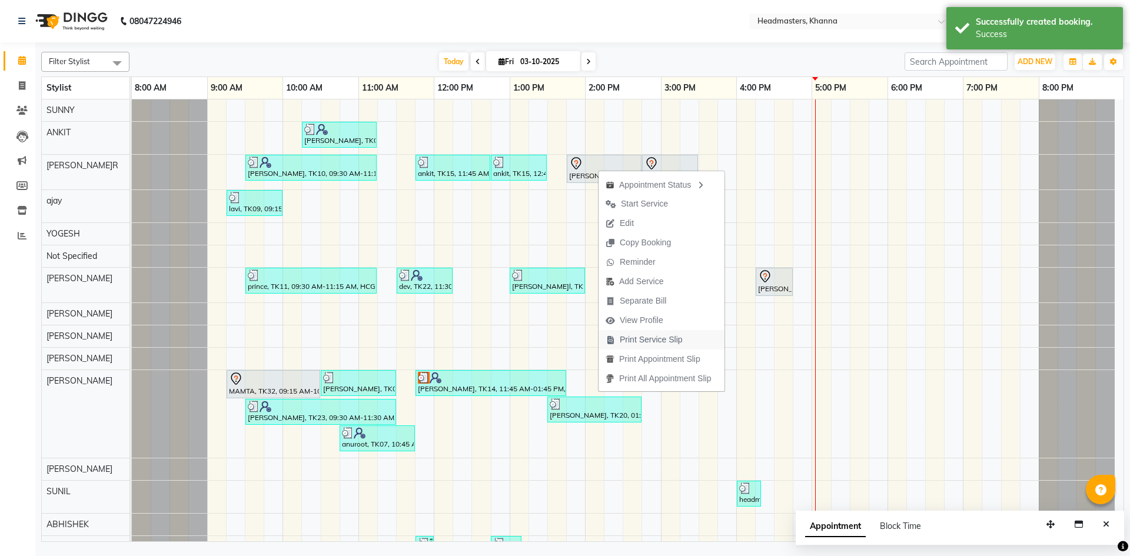
click at [635, 332] on span "Print Service Slip" at bounding box center [643, 339] width 91 height 19
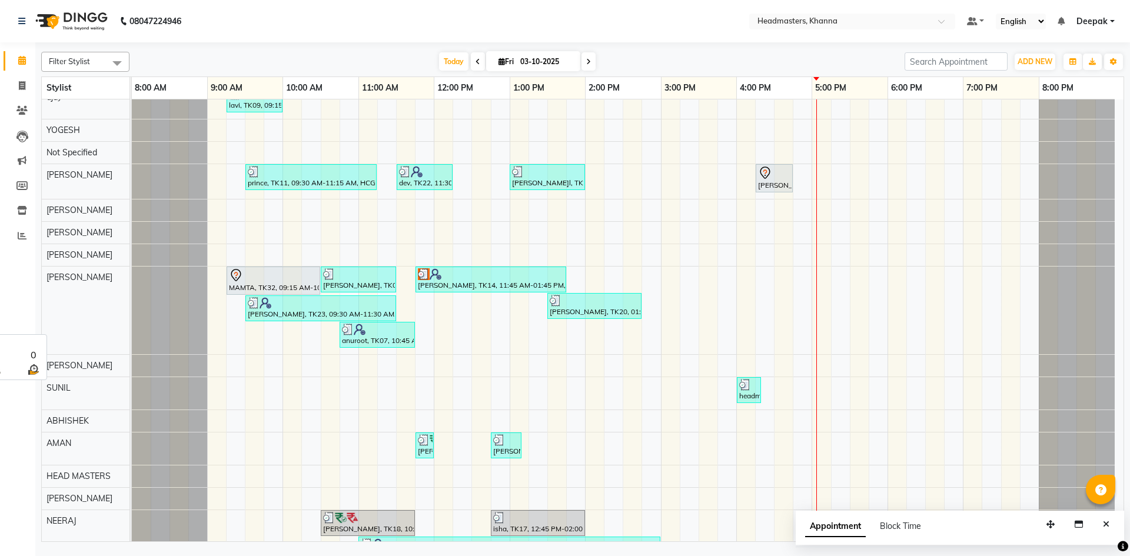
scroll to position [389, 0]
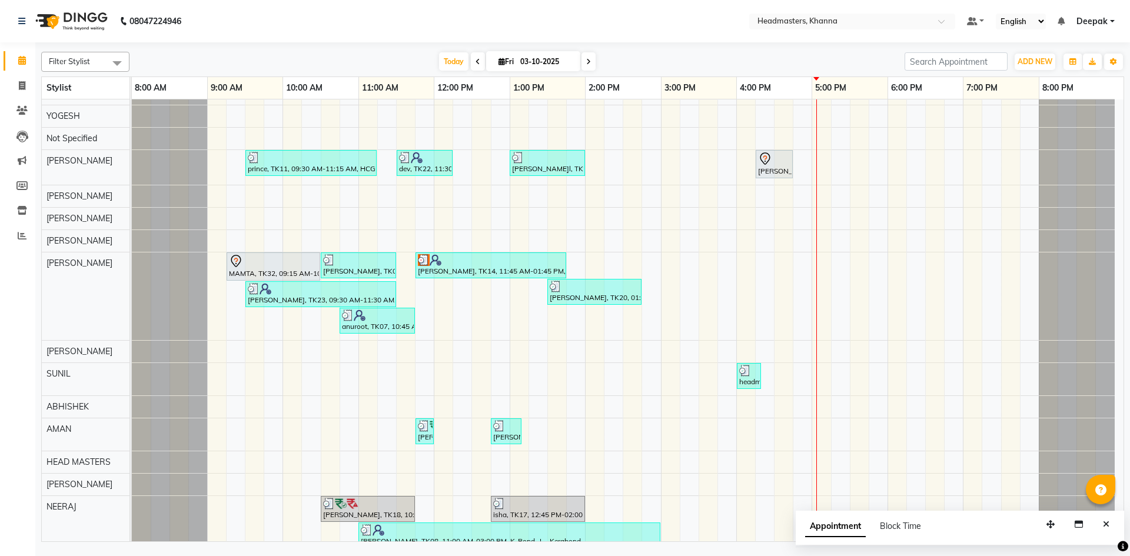
click at [251, 352] on div "MUSKAN, TK06, 10:45 AM-11:45 AM, H-SPA - Essence hair spa AMANDEEP, TK02, 10:15…" at bounding box center [627, 384] width 991 height 1346
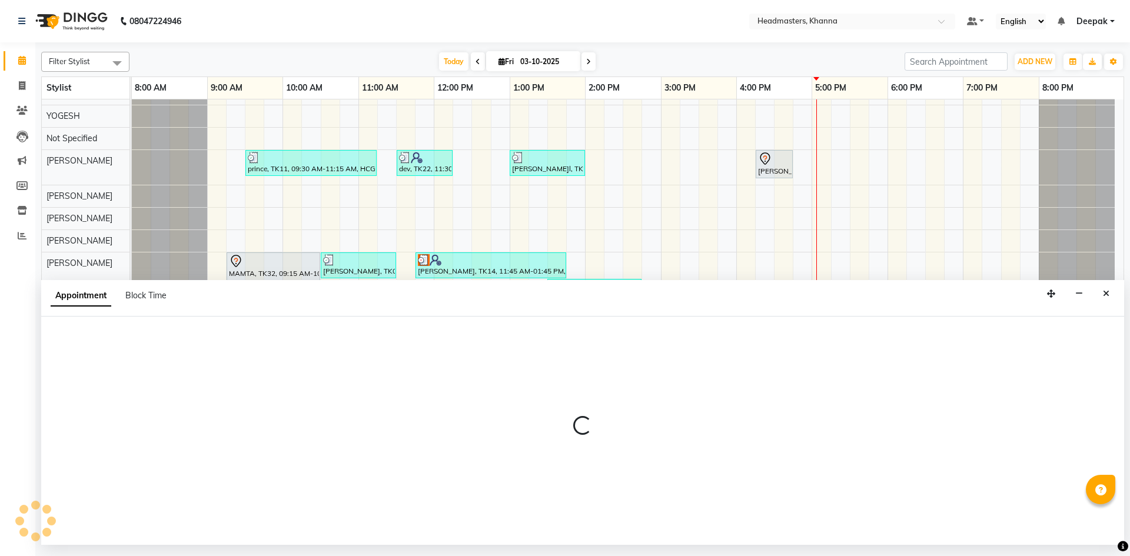
select select "60838"
select select "570"
select select "tentative"
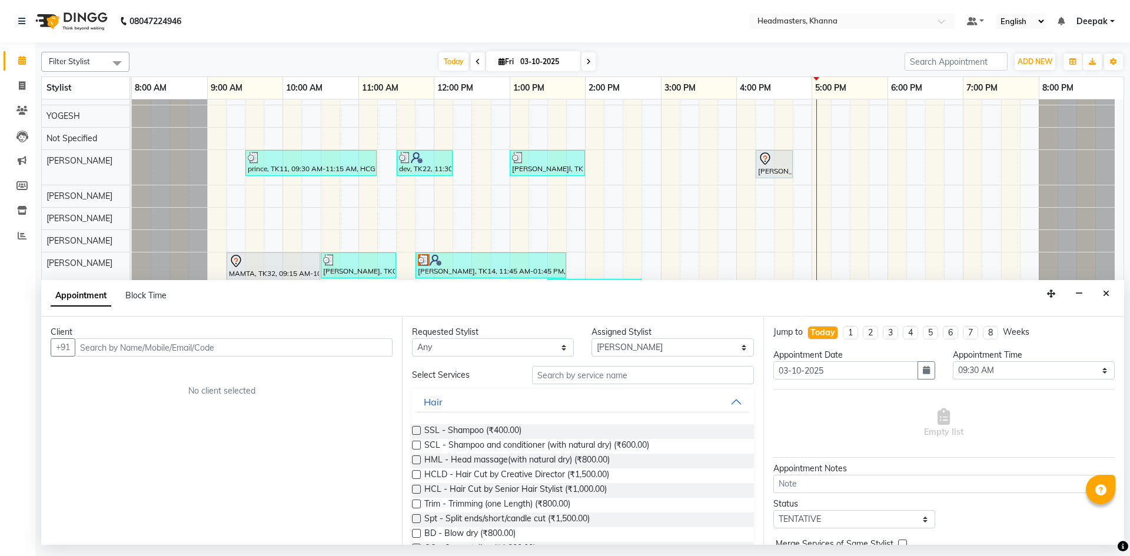
click at [201, 348] on input "text" at bounding box center [234, 347] width 318 height 18
click at [209, 349] on input "text" at bounding box center [234, 347] width 318 height 18
click at [286, 351] on input "text" at bounding box center [234, 347] width 318 height 18
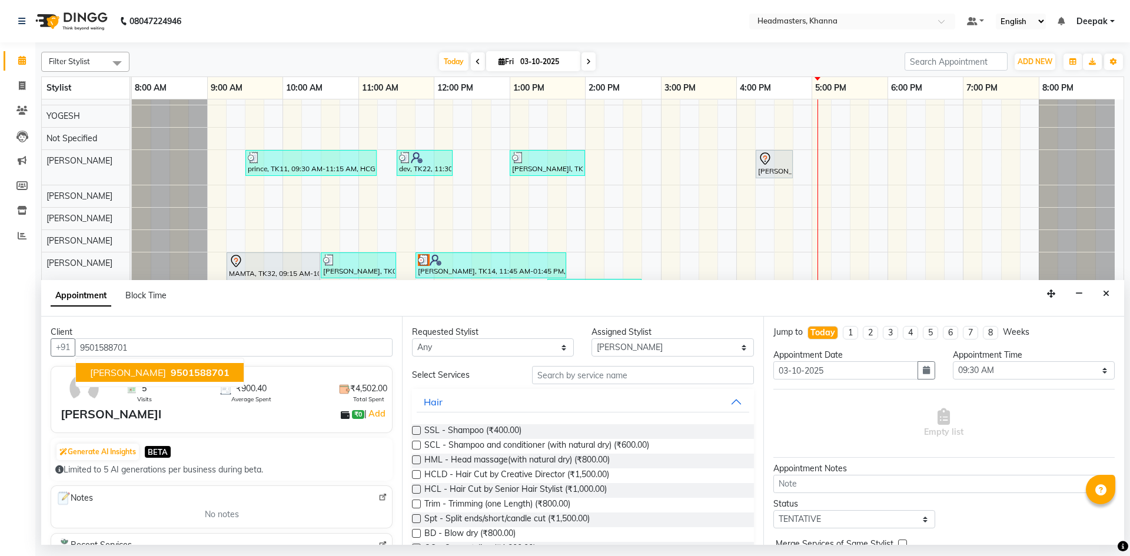
click at [185, 372] on span "9501588701" at bounding box center [200, 373] width 59 height 12
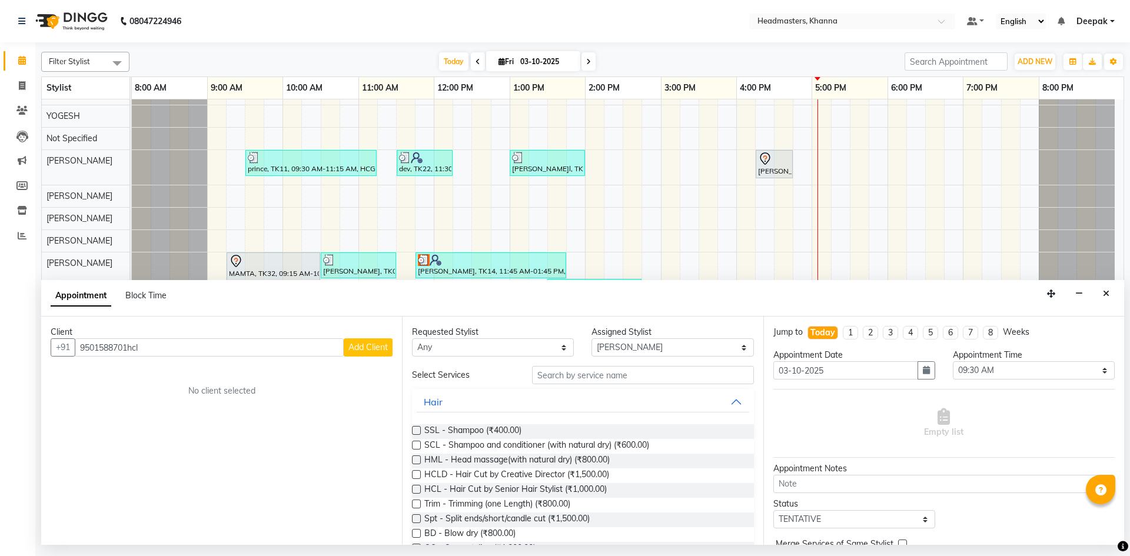
type input "9501588701hcl"
drag, startPoint x: 591, startPoint y: 377, endPoint x: 595, endPoint y: 384, distance: 8.7
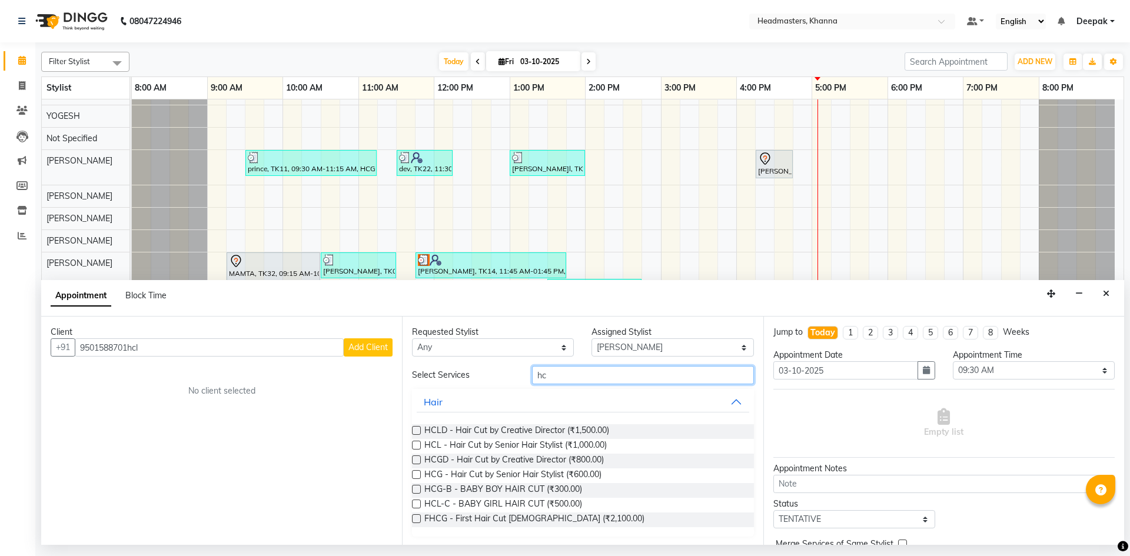
type input "hc"
click at [414, 490] on label at bounding box center [416, 489] width 9 height 9
click at [414, 490] on input "checkbox" at bounding box center [416, 491] width 8 height 8
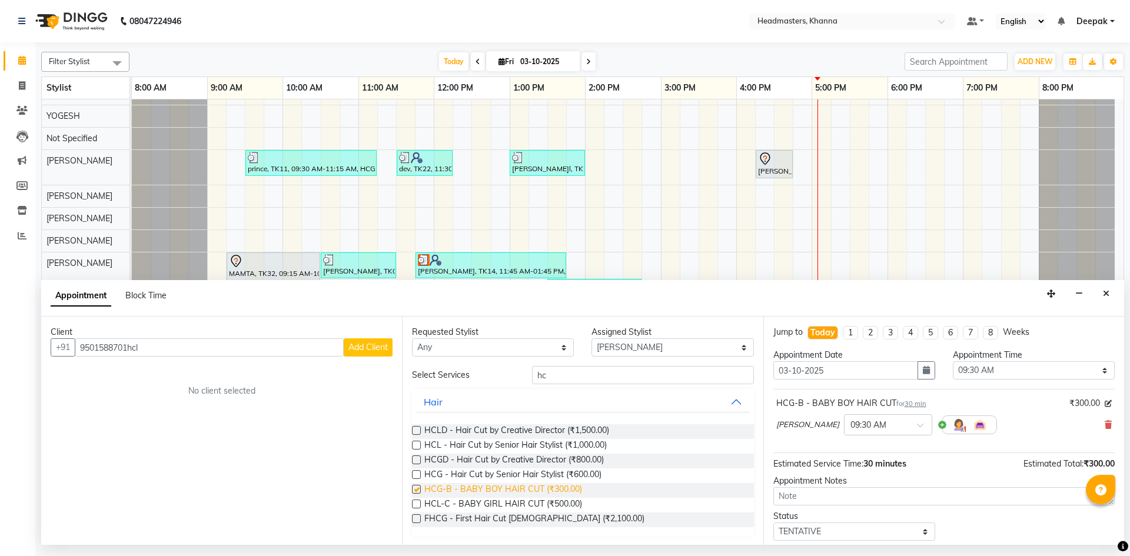
checkbox input "false"
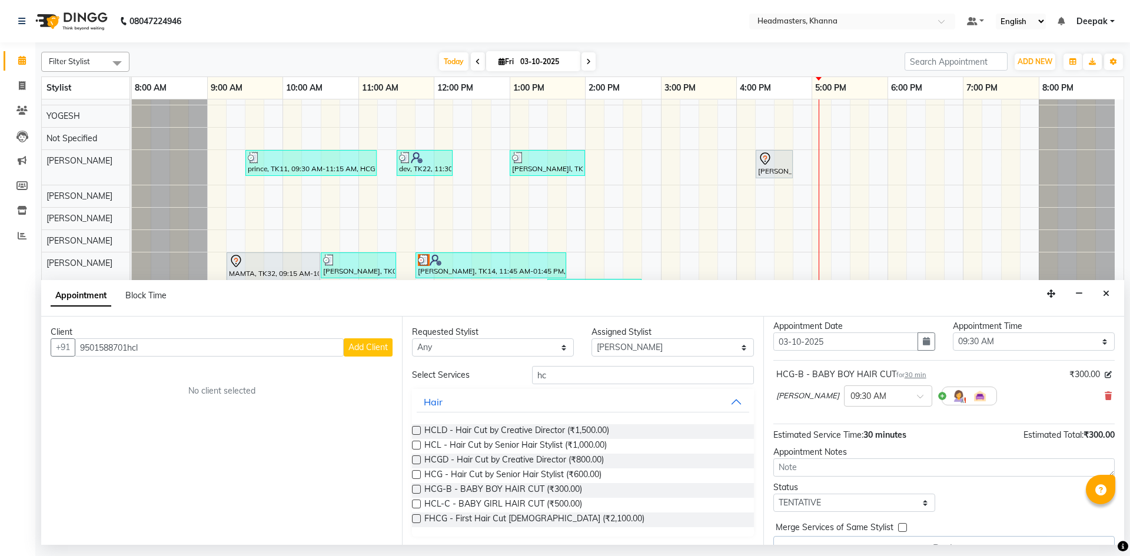
scroll to position [52, 0]
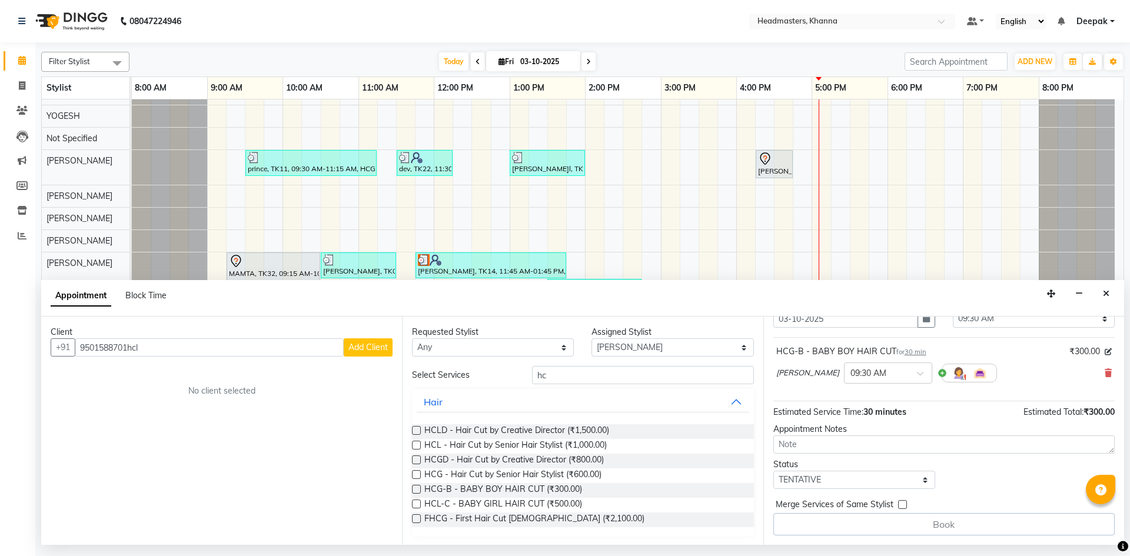
click at [893, 526] on div "Book" at bounding box center [943, 524] width 341 height 22
click at [900, 504] on label at bounding box center [902, 504] width 9 height 9
click at [900, 504] on input "checkbox" at bounding box center [902, 506] width 8 height 8
click at [898, 503] on label at bounding box center [902, 504] width 9 height 9
click at [898, 503] on input "checkbox" at bounding box center [902, 506] width 8 height 8
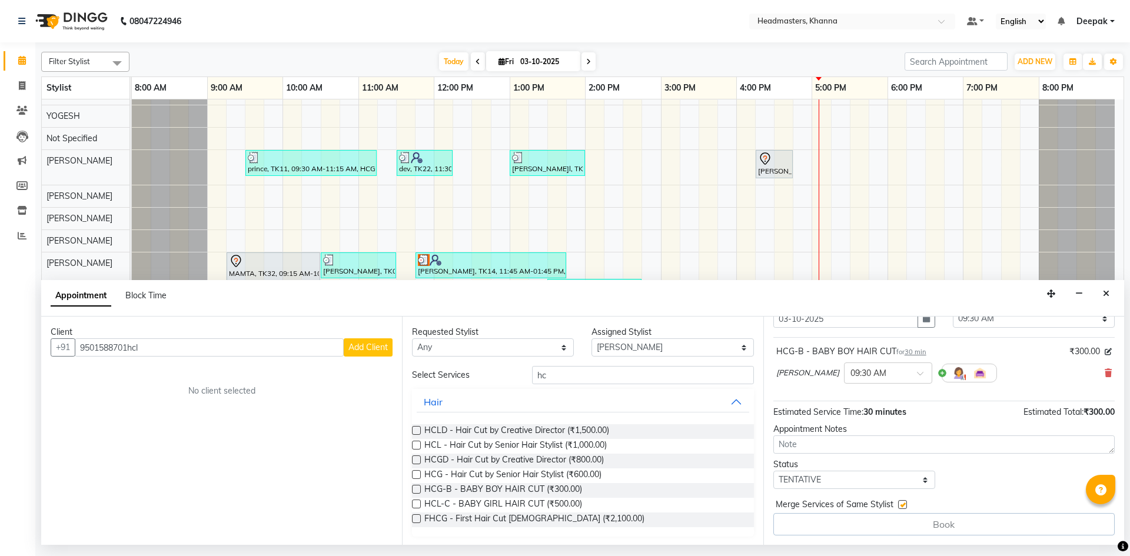
checkbox input "false"
click at [244, 354] on input "9501588701hcl" at bounding box center [209, 347] width 269 height 18
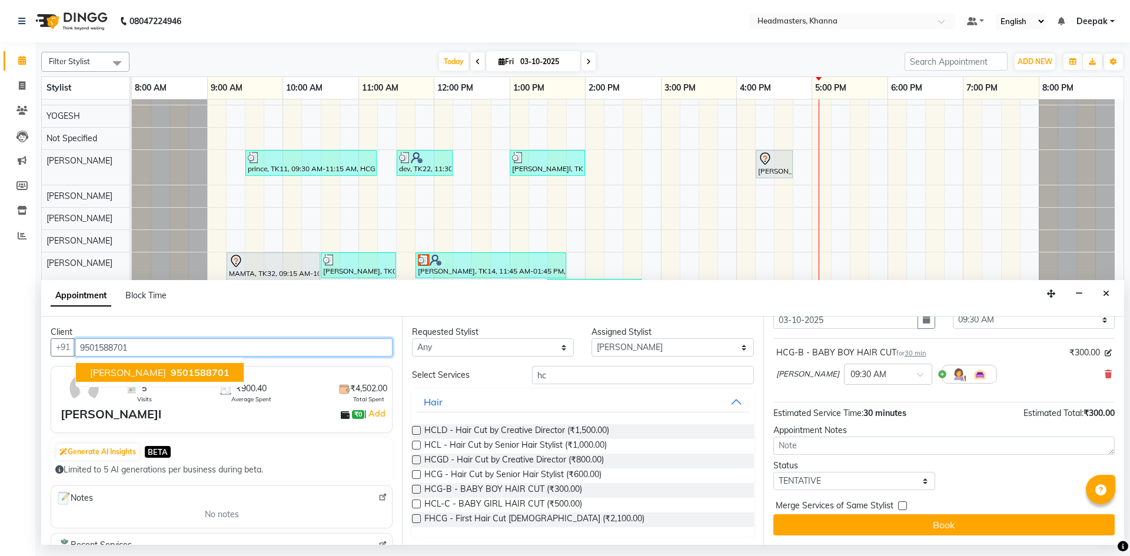
click at [191, 374] on span "9501588701" at bounding box center [200, 373] width 59 height 12
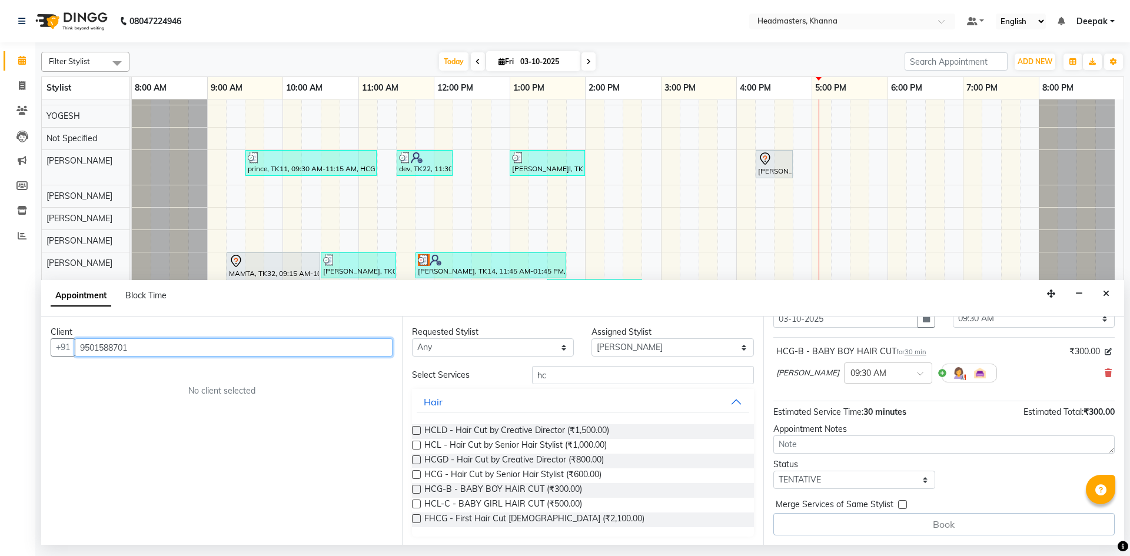
scroll to position [51, 0]
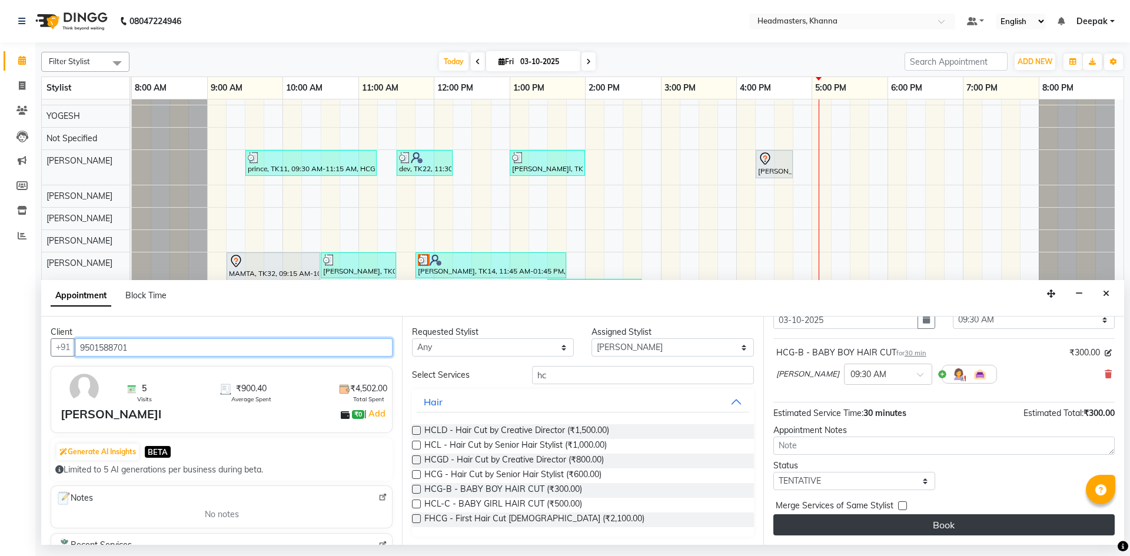
type input "9501588701"
click at [891, 529] on button "Book" at bounding box center [943, 524] width 341 height 21
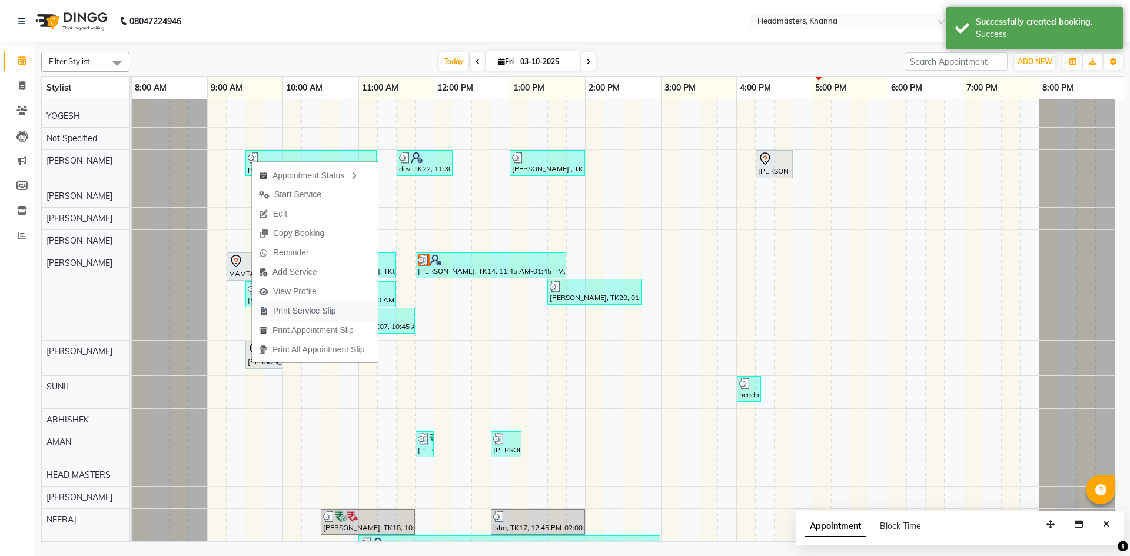
click at [308, 309] on span "Print Service Slip" at bounding box center [304, 311] width 63 height 12
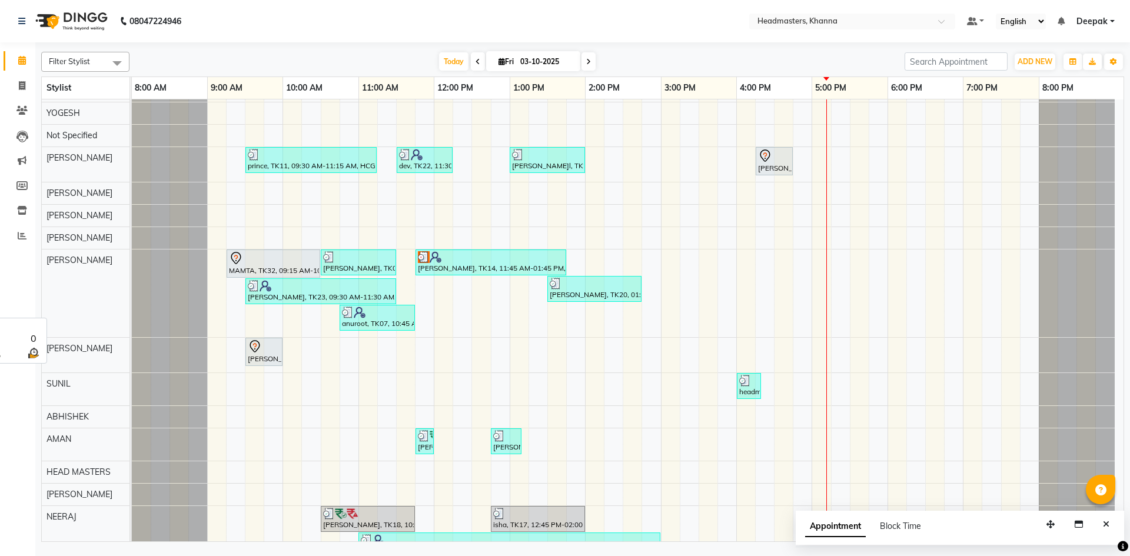
scroll to position [412, 0]
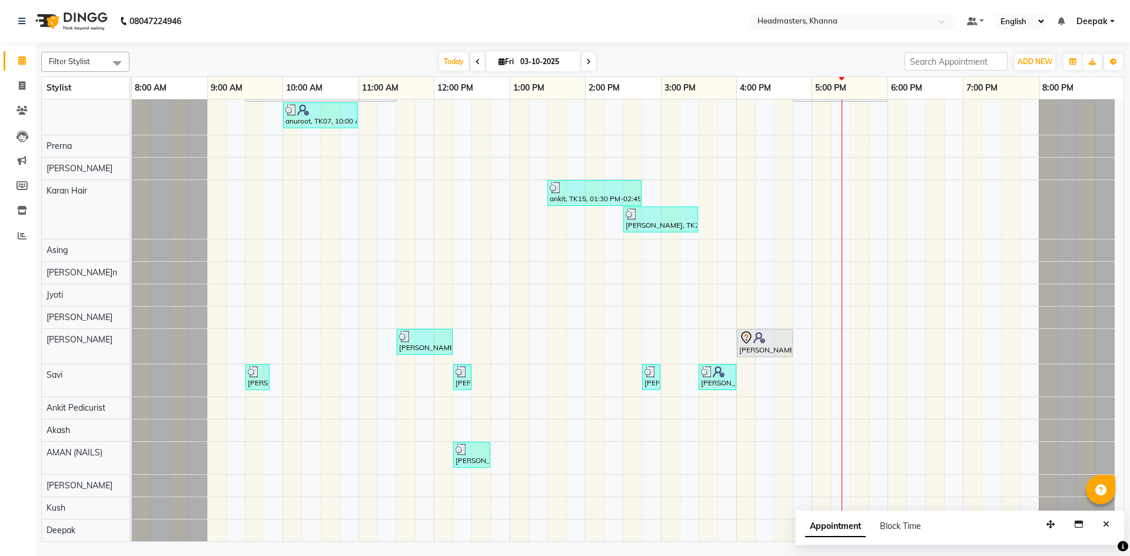
click at [419, 555] on html "08047224946 Select Location × Headmasters, Khanna Default Panel My Panel Englis…" at bounding box center [565, 278] width 1130 height 556
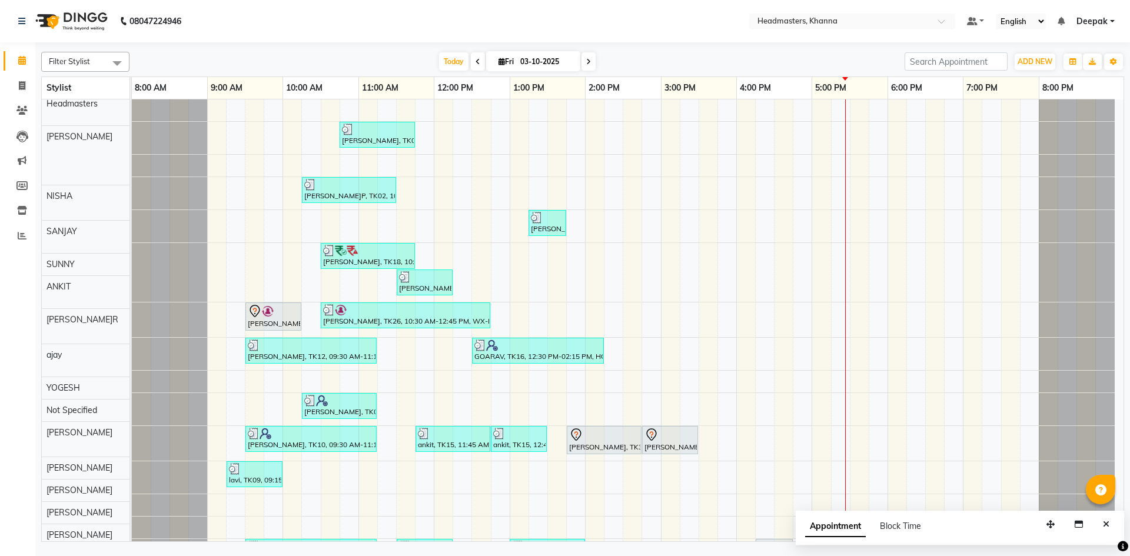
scroll to position [0, 0]
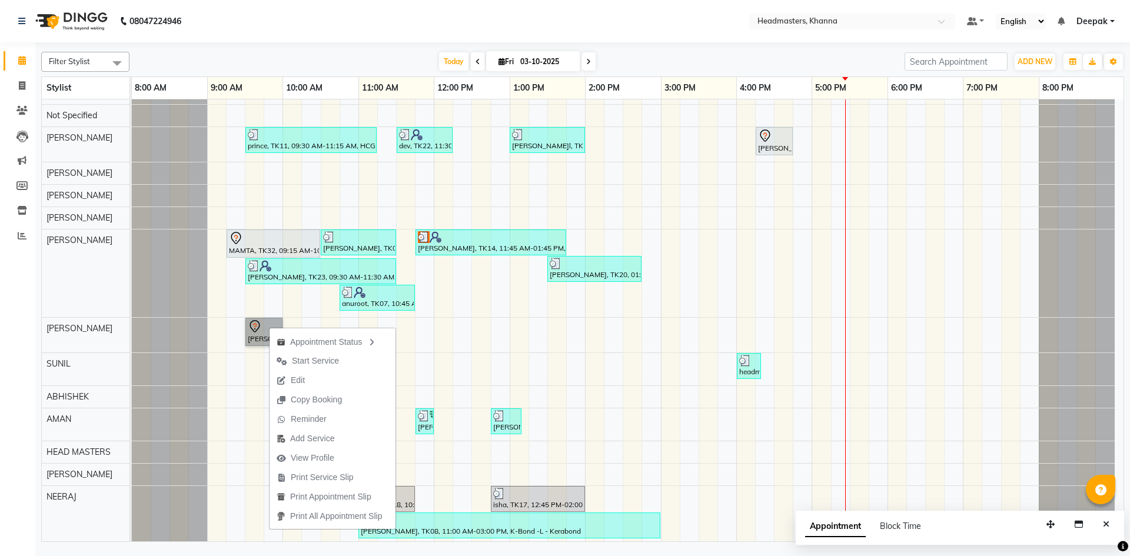
click at [259, 327] on link "[PERSON_NAME], TK35, 09:30 AM-10:00 AM, HCG-B - BABY BOY HAIR CUT" at bounding box center [263, 332] width 37 height 28
select select "7"
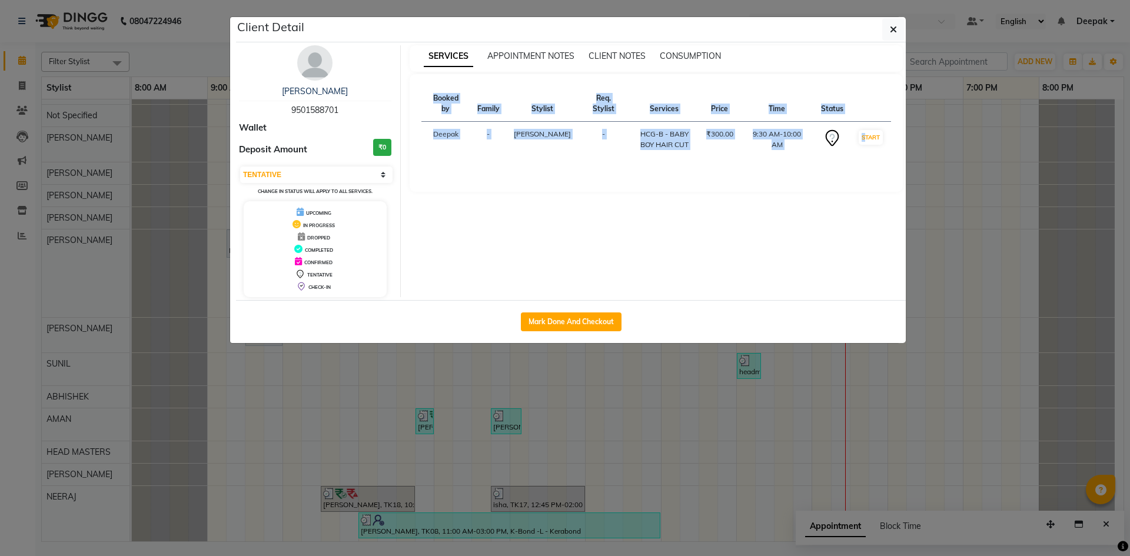
click at [259, 327] on ngb-modal-window "Client Detail Saloni Bansal 9501588701 Wallet Deposit Amount ₹0 Select IN SERVI…" at bounding box center [565, 278] width 1130 height 556
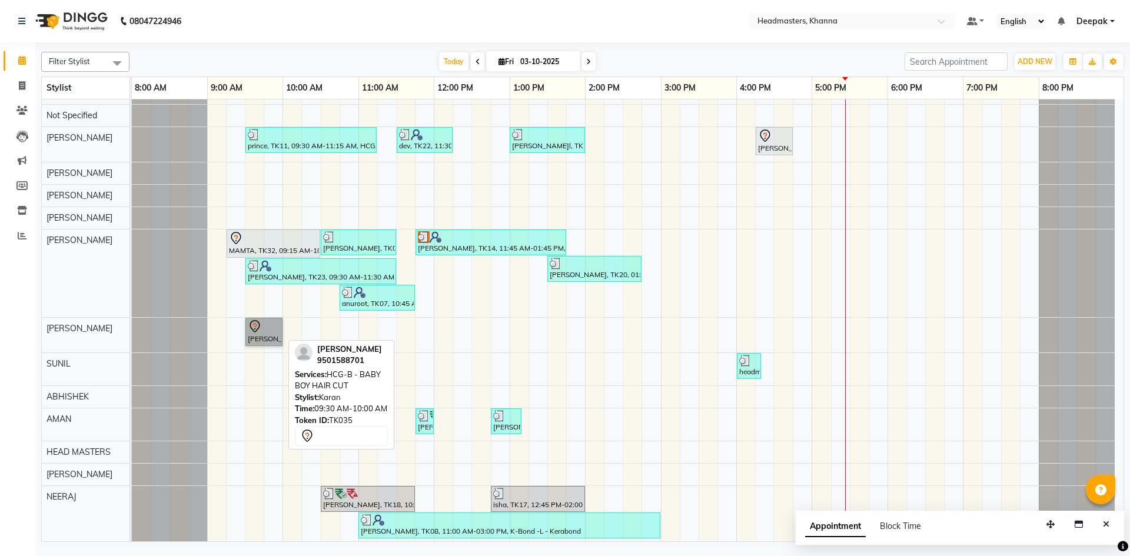
click at [259, 327] on link "[PERSON_NAME], TK35, 09:30 AM-10:00 AM, HCG-B - BABY BOY HAIR CUT" at bounding box center [263, 332] width 37 height 28
select select "7"
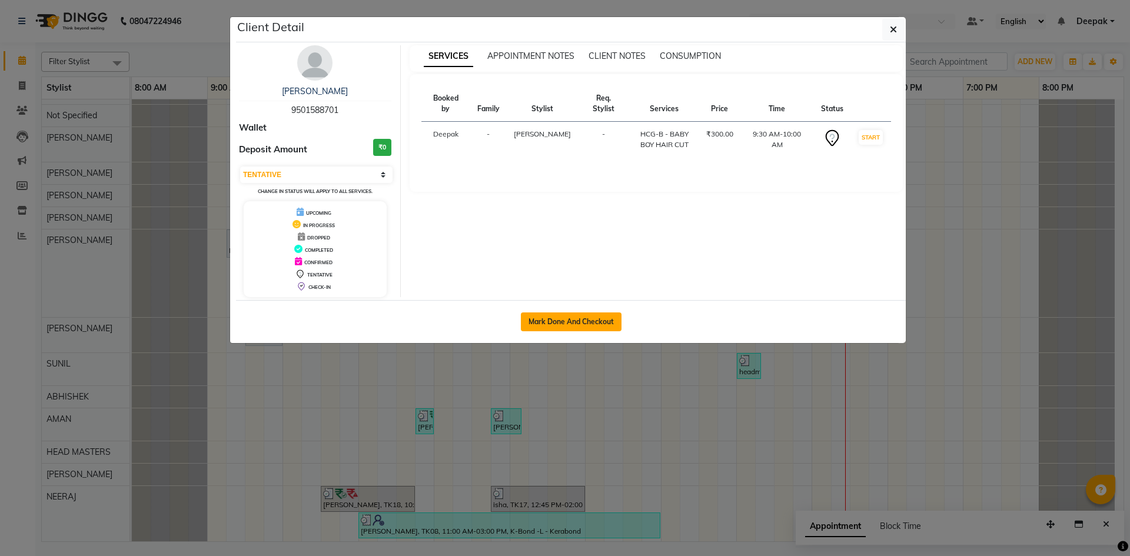
click at [537, 323] on button "Mark Done And Checkout" at bounding box center [571, 321] width 101 height 19
select select "service"
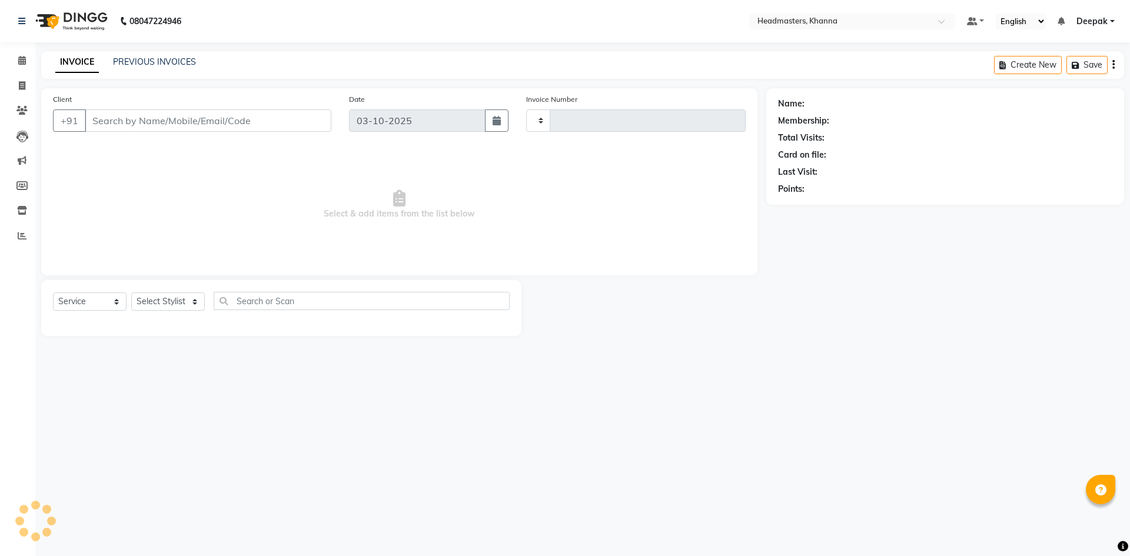
type input "6597"
select select "7138"
type input "9501588701"
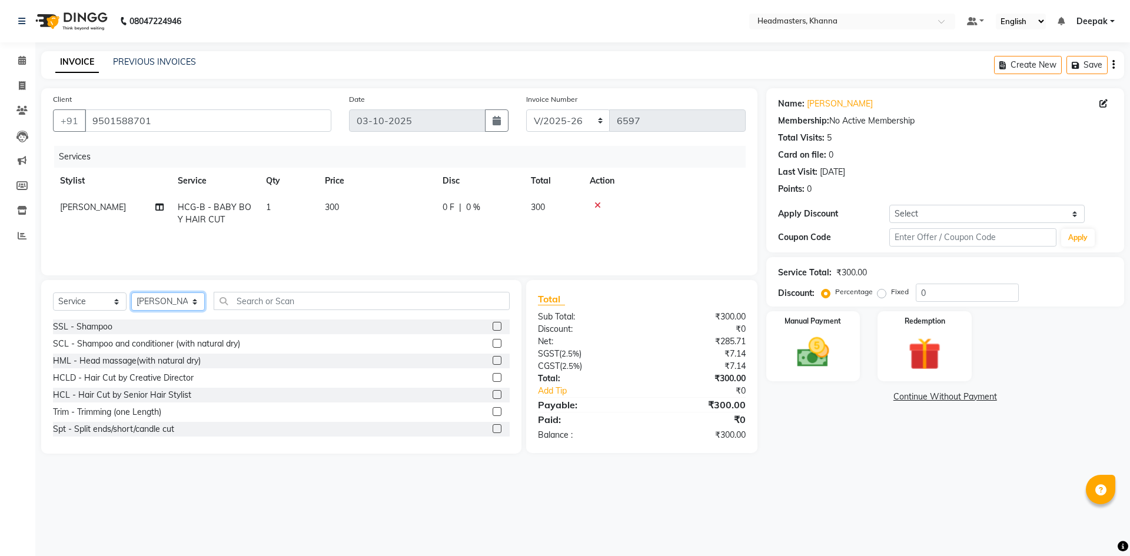
click at [183, 301] on select "Select Stylist ABHISHEK ajay Akash AKHIL AMAN AMAN (NAILS) ANKIT Ankit Pedicuri…" at bounding box center [168, 301] width 74 height 18
select select "63193"
click at [131, 292] on select "Select Stylist ABHISHEK ajay Akash AKHIL AMAN AMAN (NAILS) ANKIT Ankit Pedicuri…" at bounding box center [168, 301] width 74 height 18
click at [888, 291] on div "Fixed" at bounding box center [894, 292] width 29 height 14
click at [891, 290] on label "Fixed" at bounding box center [900, 292] width 18 height 11
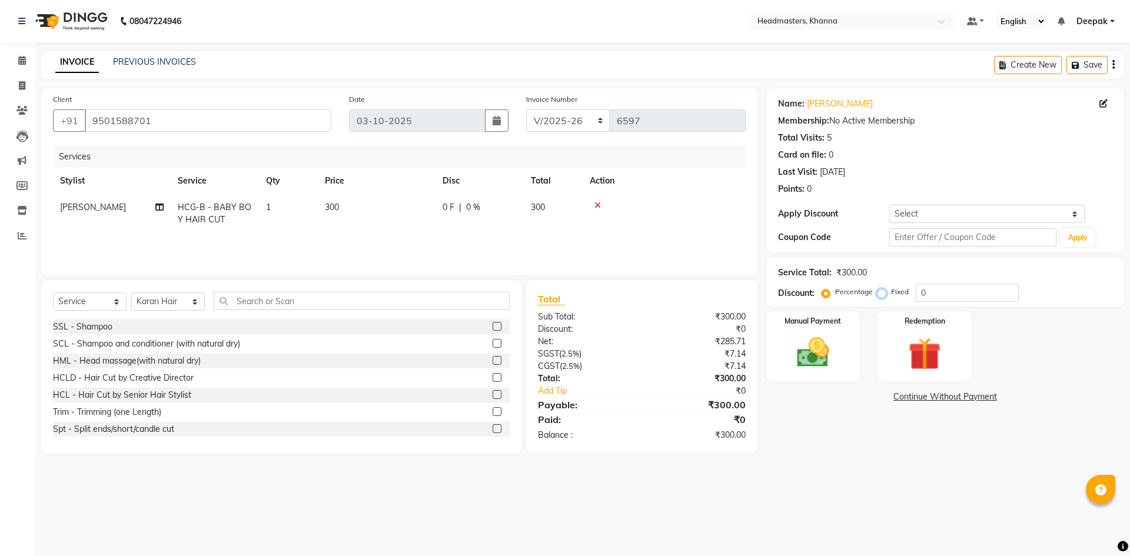
click at [881, 290] on input "Fixed" at bounding box center [884, 292] width 8 height 8
radio input "true"
click at [937, 292] on input "0" at bounding box center [967, 293] width 103 height 18
type input "050"
click at [842, 324] on label "Manual Payment" at bounding box center [813, 320] width 59 height 11
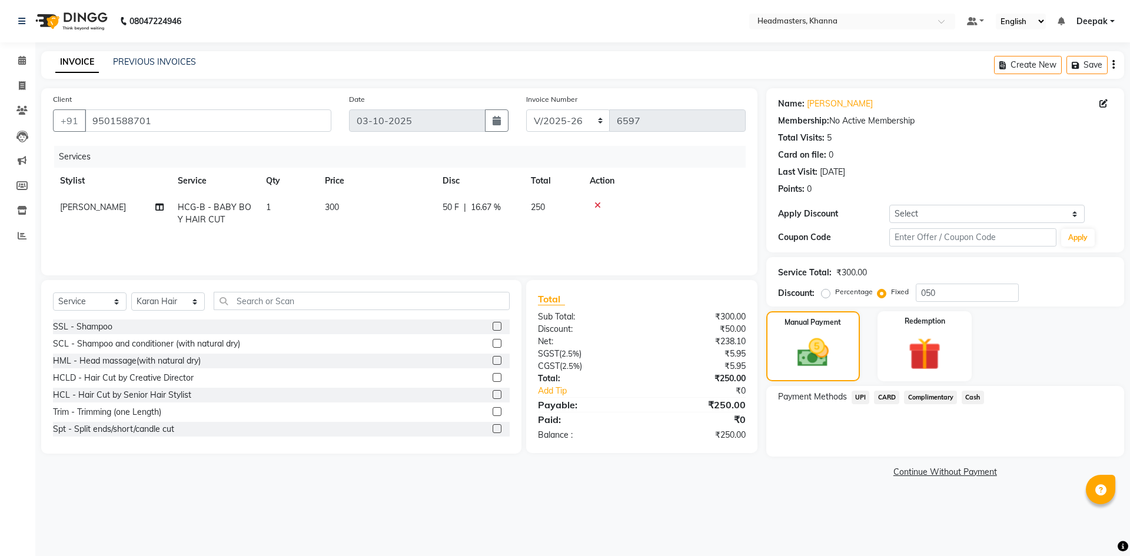
click at [72, 209] on span "[PERSON_NAME]" at bounding box center [93, 207] width 66 height 11
select select "60838"
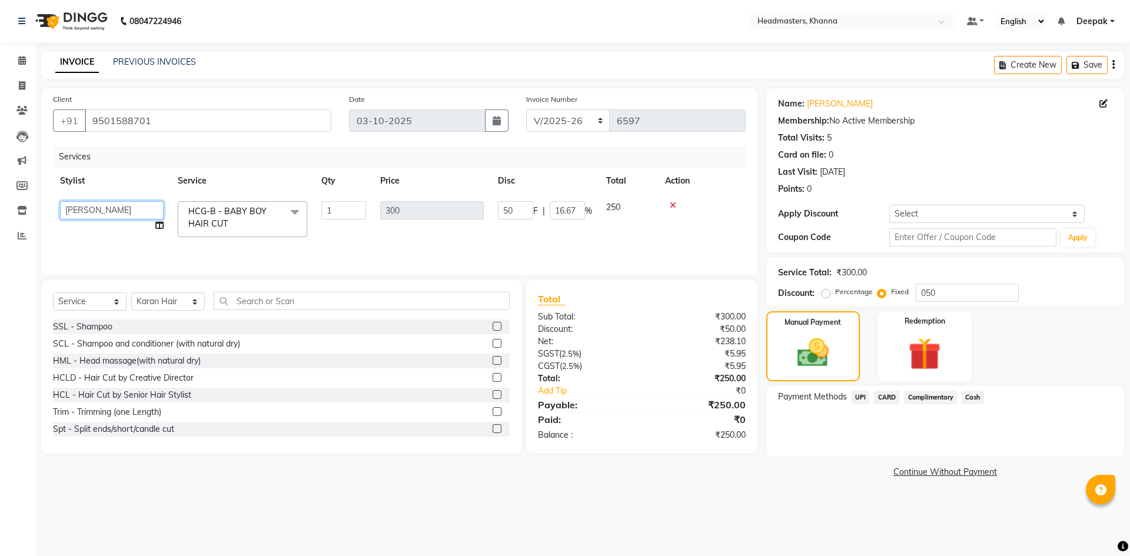
click at [143, 202] on select "ABHISHEK ajay Akash AKHIL AMAN AMAN (NAILS) ANKIT Ankit Pedicurist Asing Deepak…" at bounding box center [112, 210] width 104 height 18
select select "63193"
click at [972, 398] on span "Cash" at bounding box center [972, 398] width 22 height 14
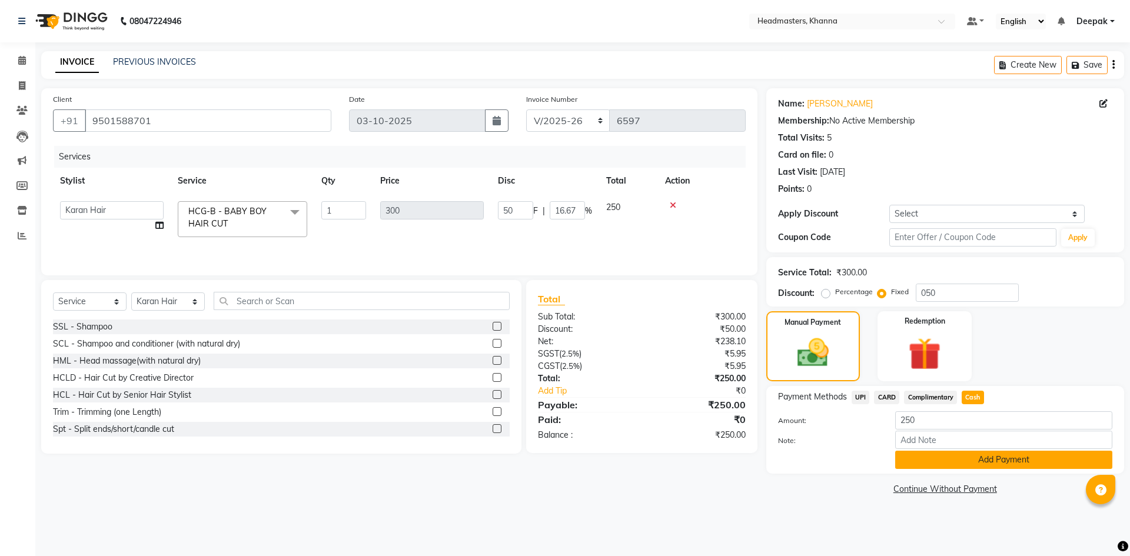
click at [970, 460] on button "Add Payment" at bounding box center [1003, 460] width 217 height 18
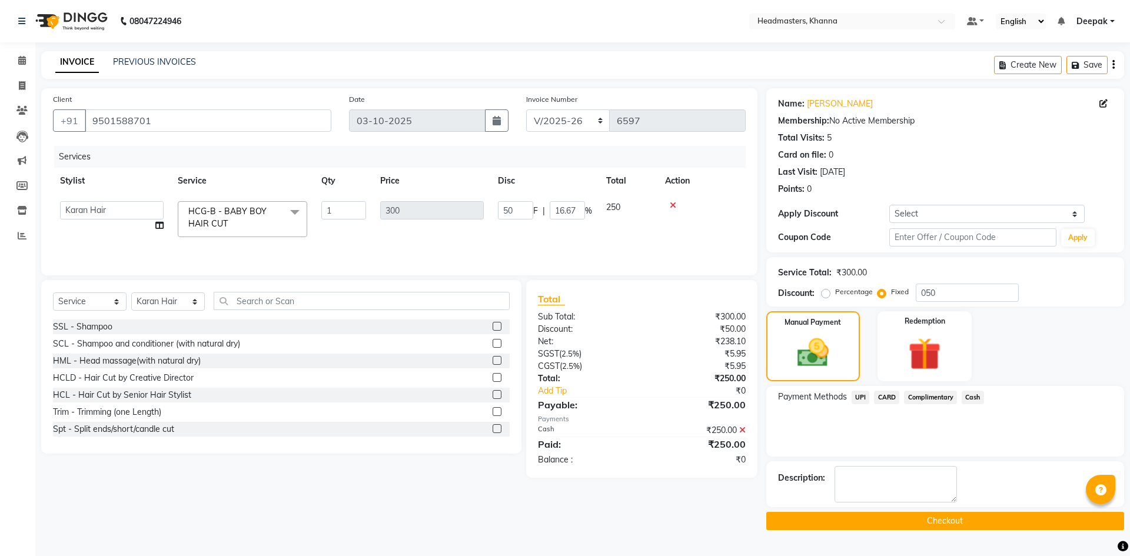
click at [958, 518] on button "Checkout" at bounding box center [945, 521] width 358 height 18
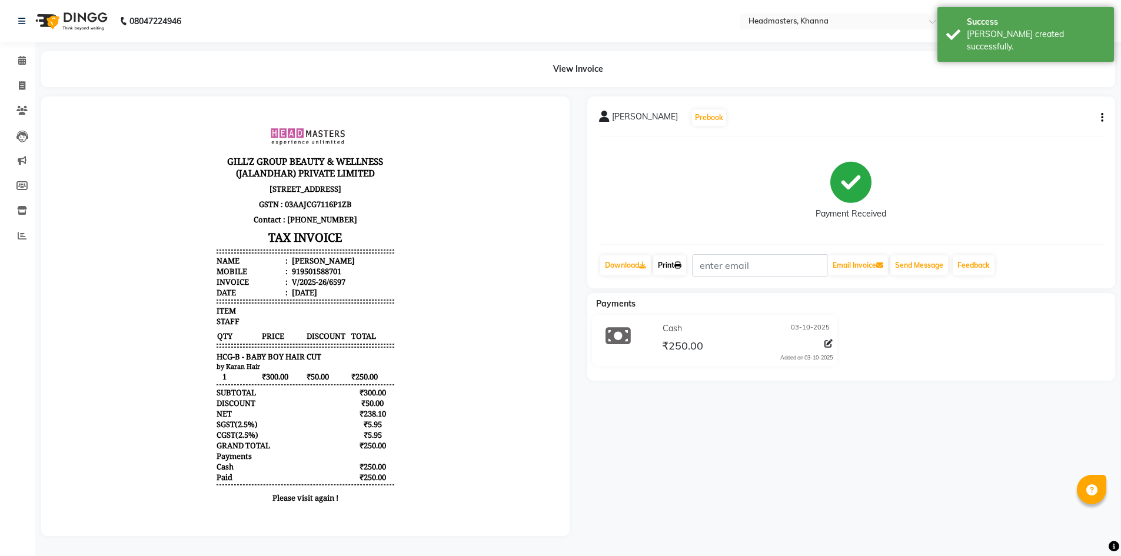
click at [680, 269] on link "Print" at bounding box center [669, 265] width 33 height 20
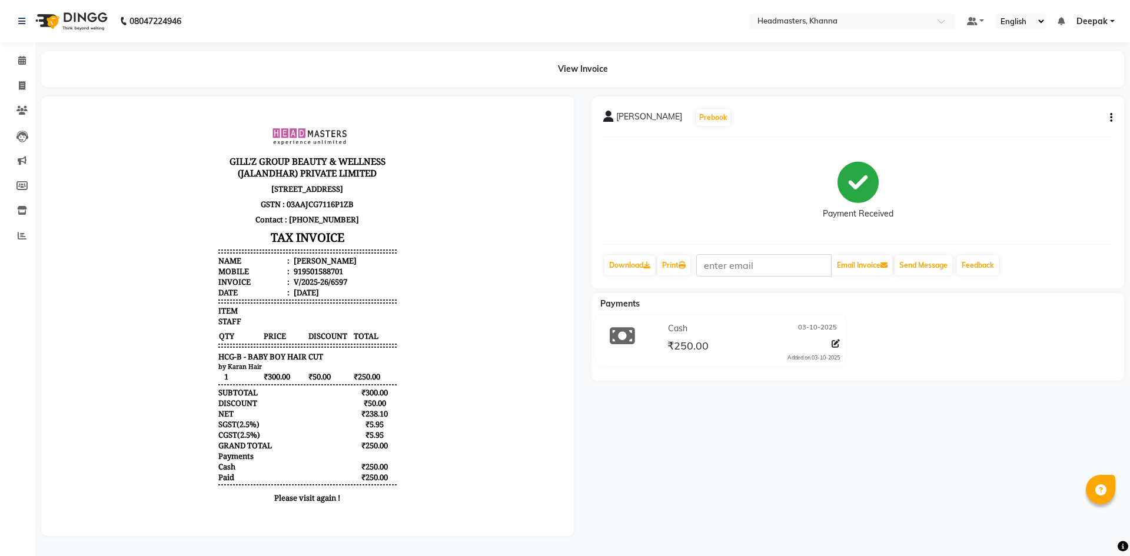
select select "service"
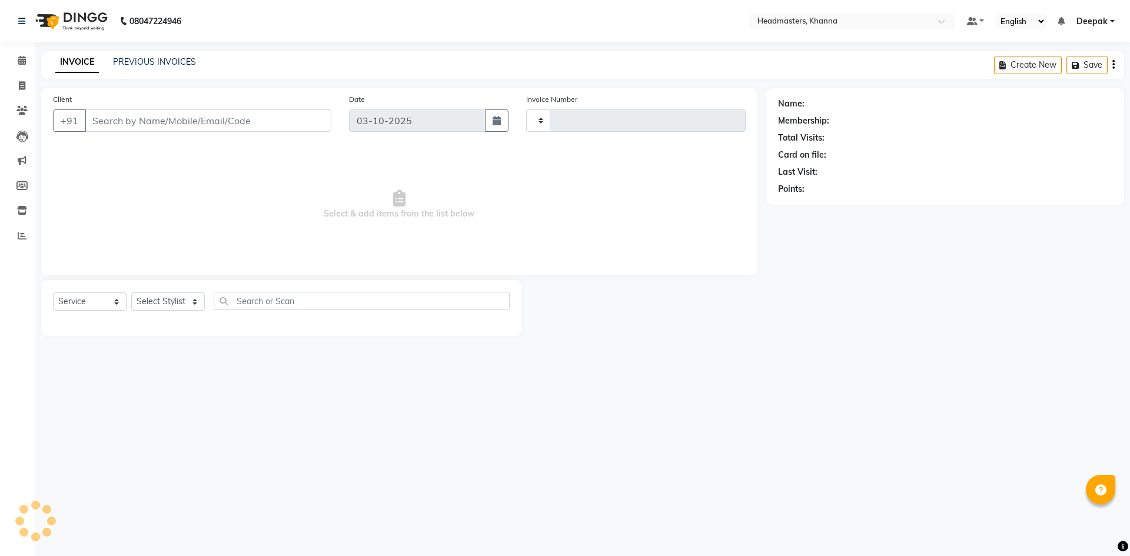
type input "6598"
select select "7138"
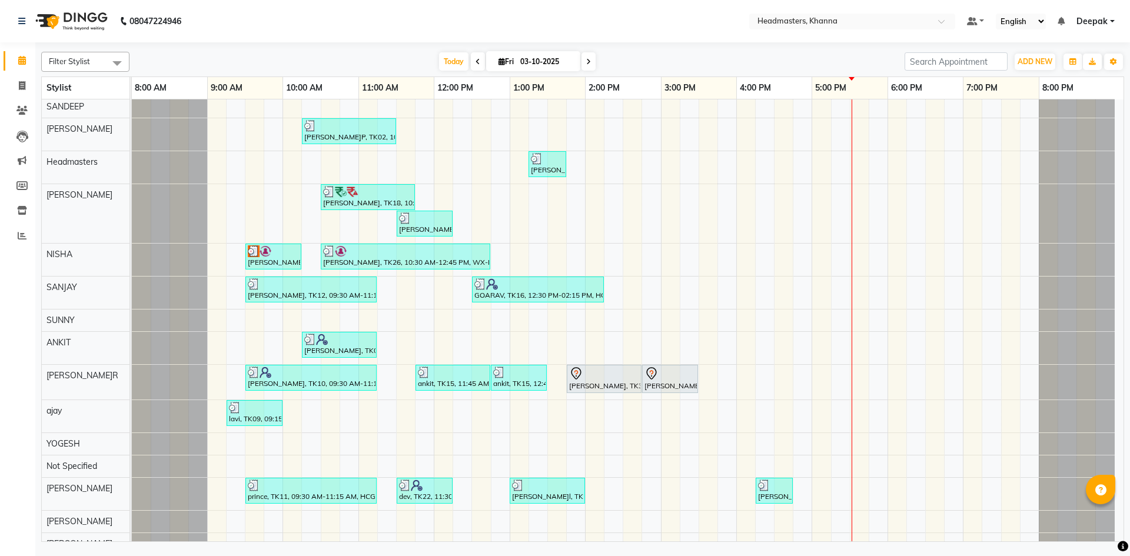
scroll to position [129, 0]
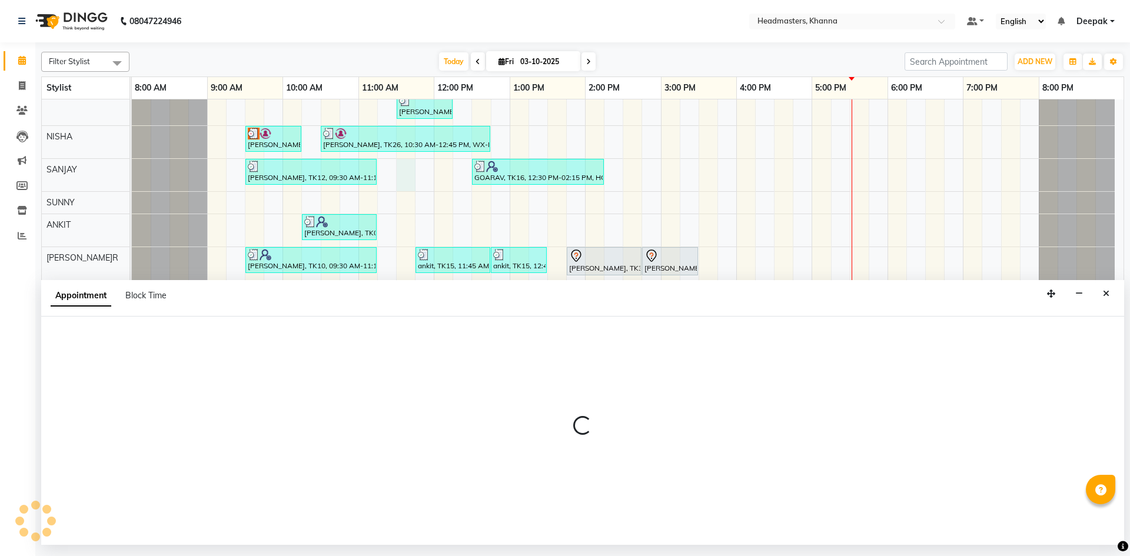
select select "60808"
select select "690"
select select "tentative"
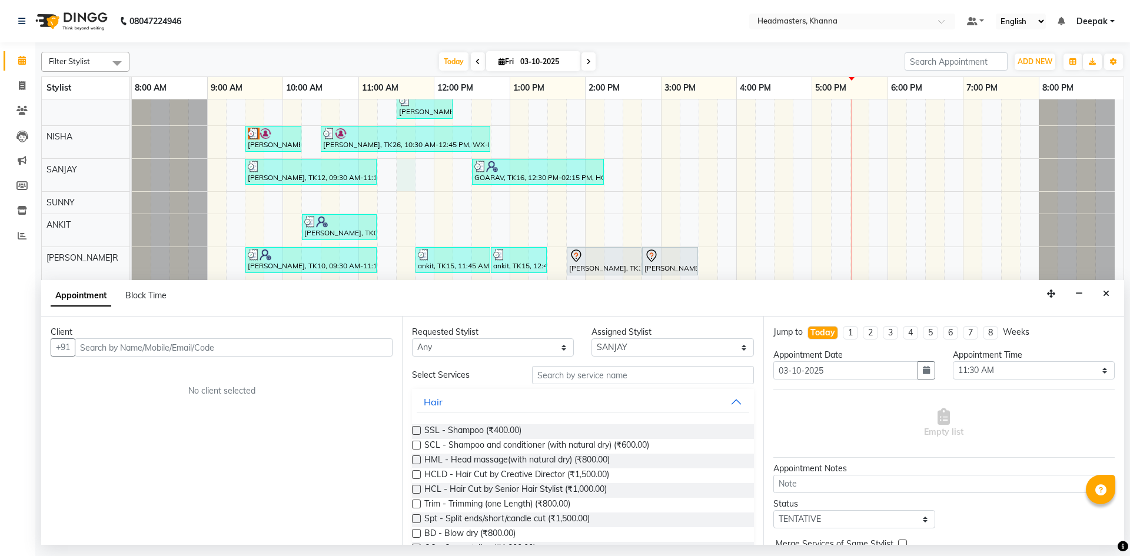
click at [237, 340] on input "text" at bounding box center [234, 347] width 318 height 18
click at [244, 346] on input "text" at bounding box center [234, 347] width 318 height 18
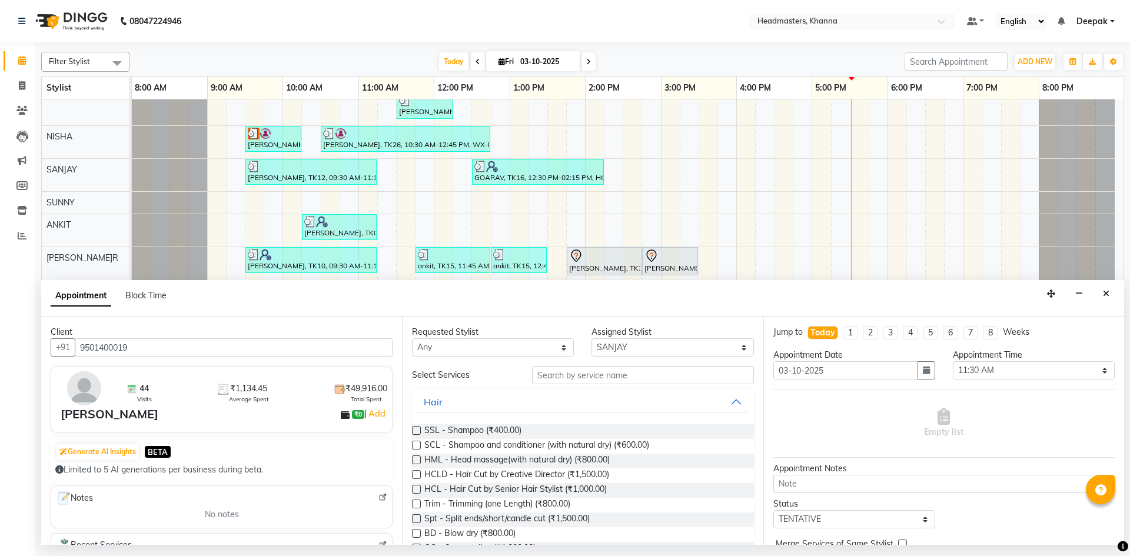
type input "9501400019"
click at [620, 373] on input "text" at bounding box center [643, 375] width 222 height 18
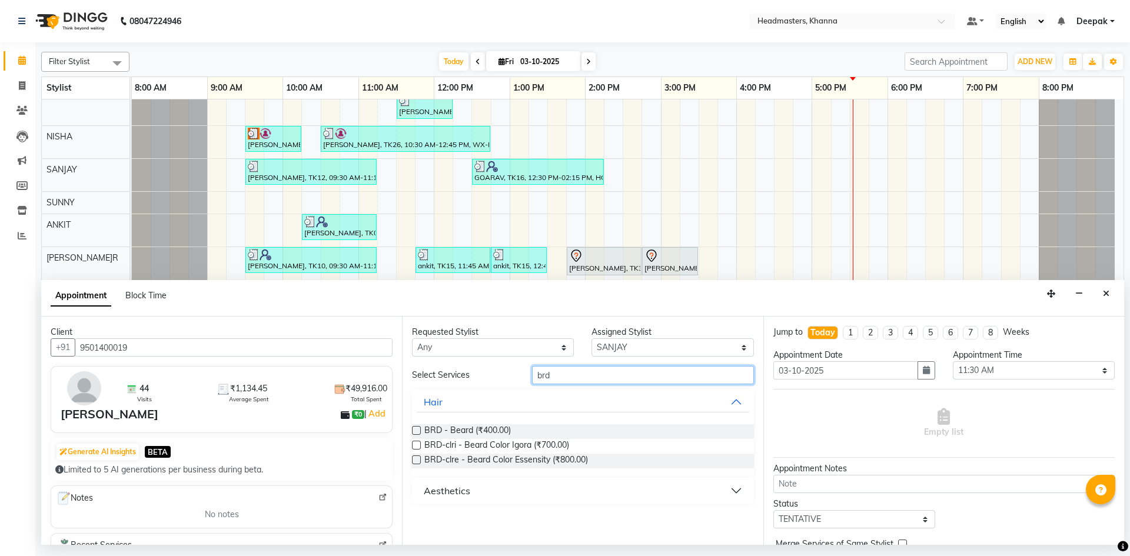
type input "brd"
click at [415, 427] on label at bounding box center [416, 430] width 9 height 9
click at [415, 428] on input "checkbox" at bounding box center [416, 432] width 8 height 8
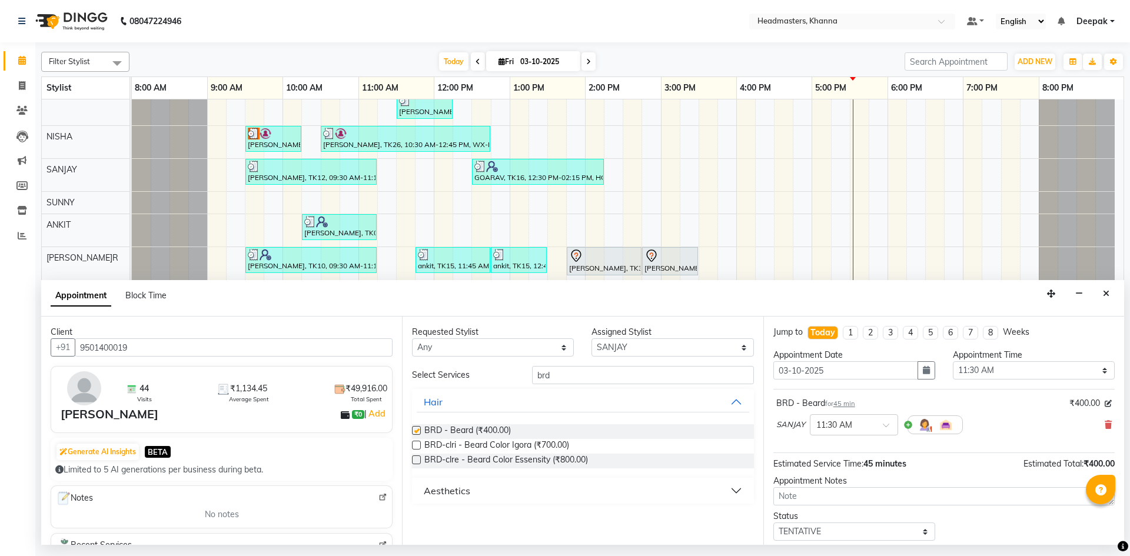
checkbox input "false"
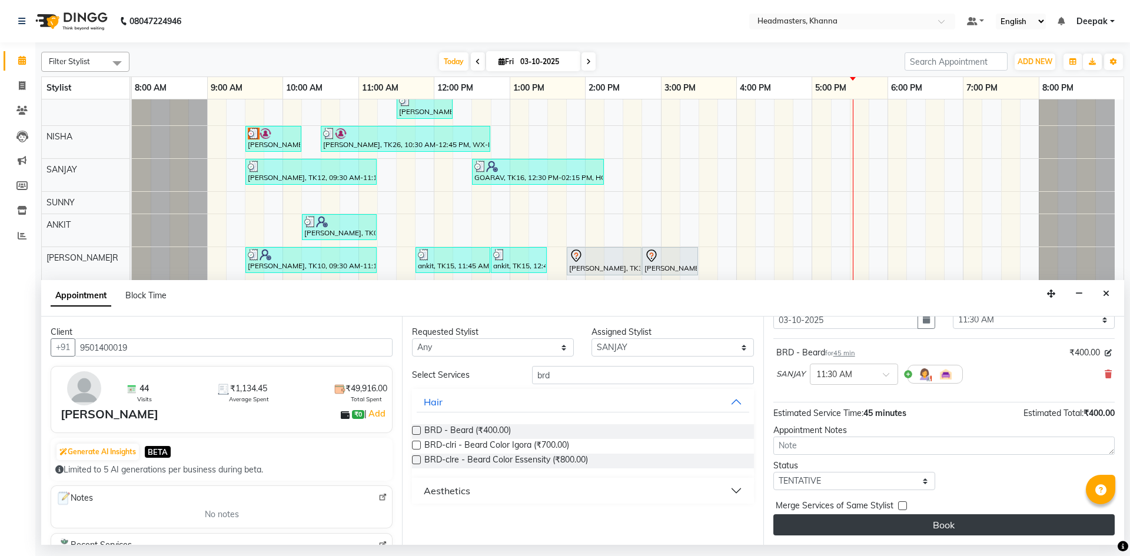
click at [933, 533] on button "Book" at bounding box center [943, 524] width 341 height 21
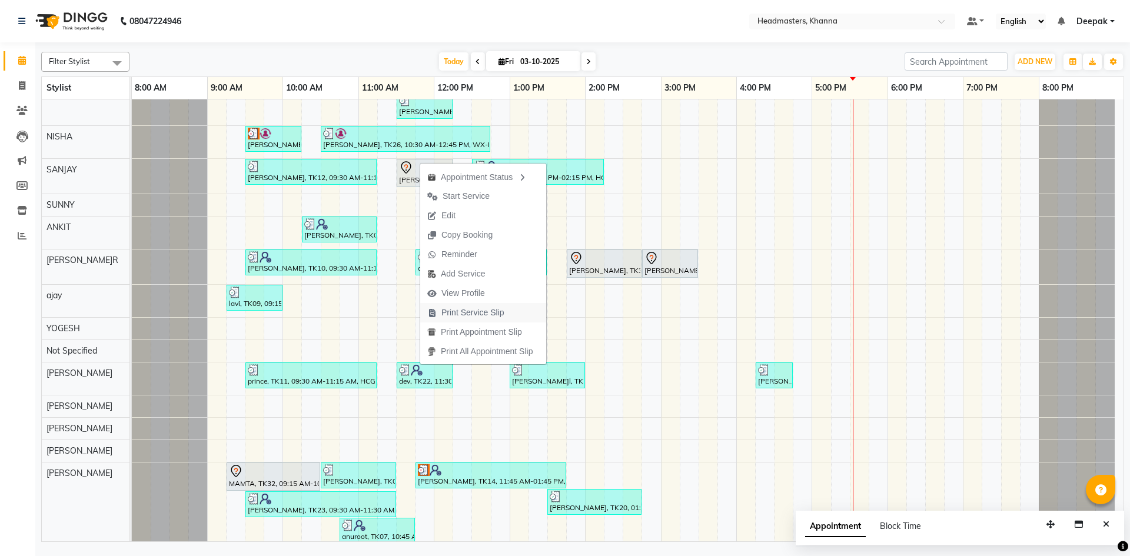
click at [475, 312] on span "Print Service Slip" at bounding box center [472, 313] width 63 height 12
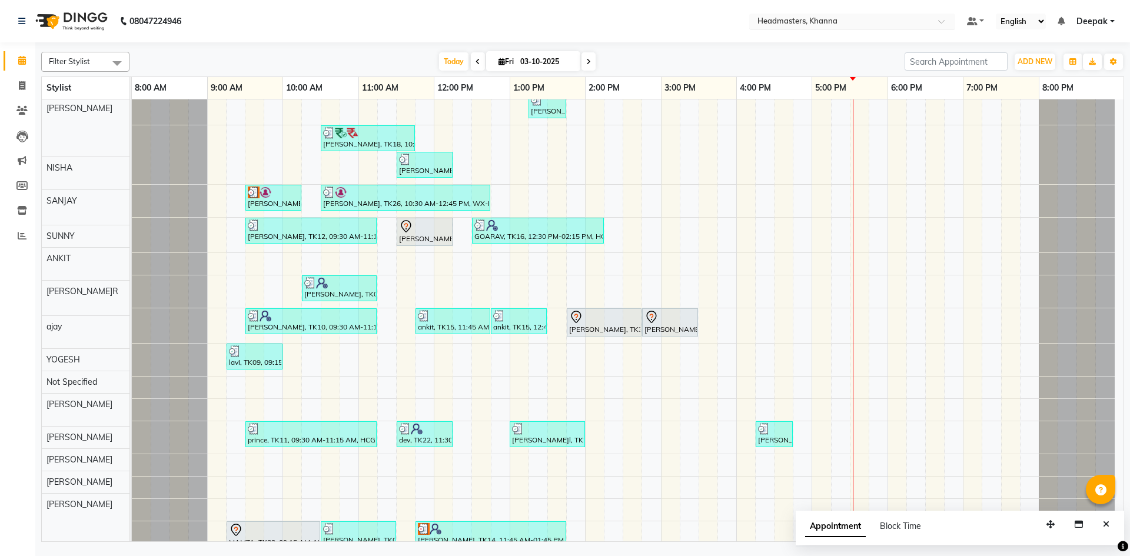
scroll to position [118, 0]
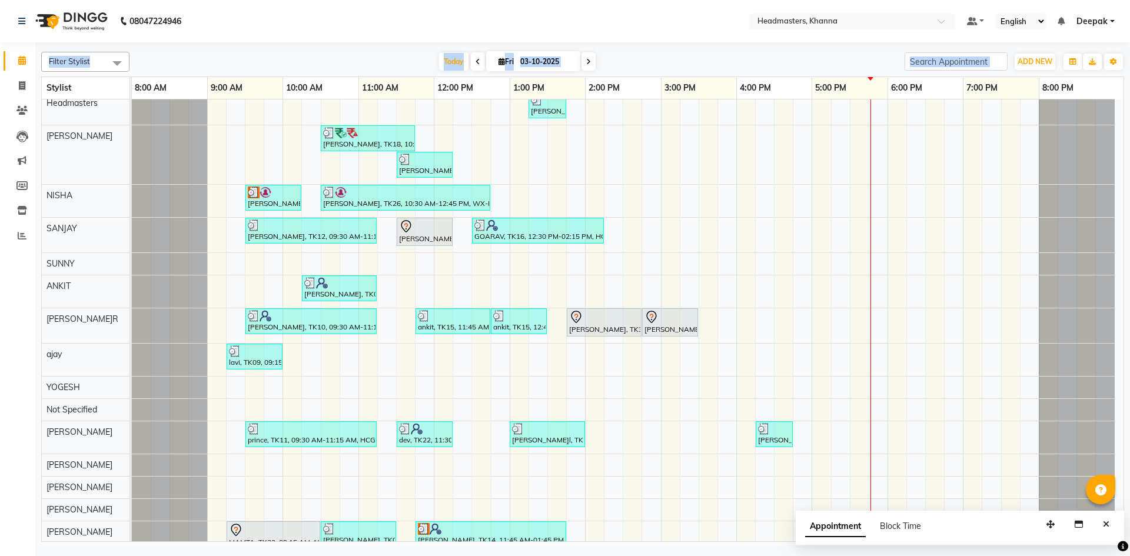
drag, startPoint x: 0, startPoint y: 531, endPoint x: 25, endPoint y: 584, distance: 58.7
click at [25, 555] on html "08047224946 Select Location × Headmasters, Khanna Default Panel My Panel Englis…" at bounding box center [565, 278] width 1130 height 556
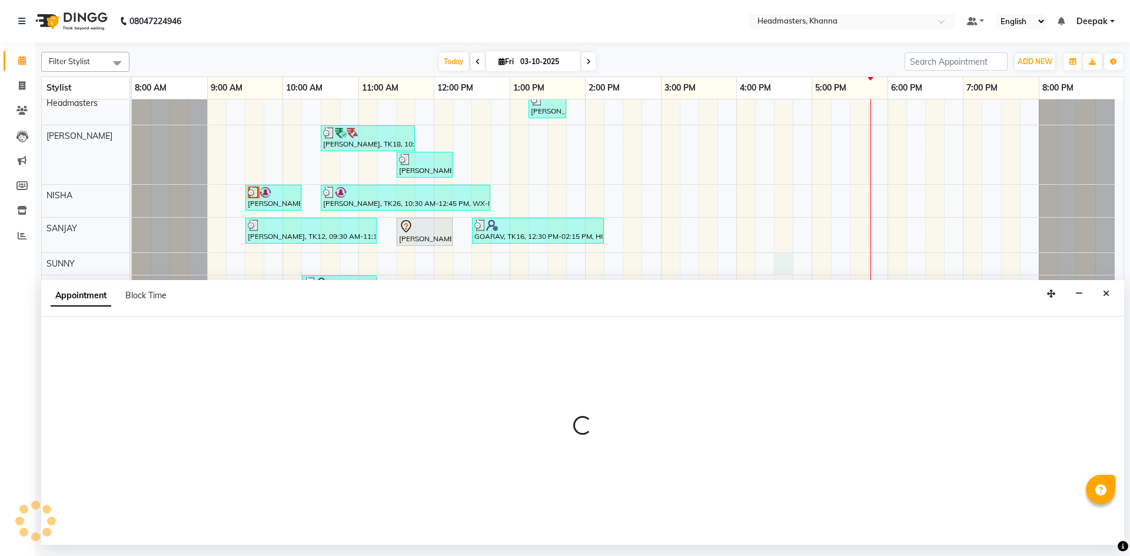
select select "60809"
select select "990"
select select "tentative"
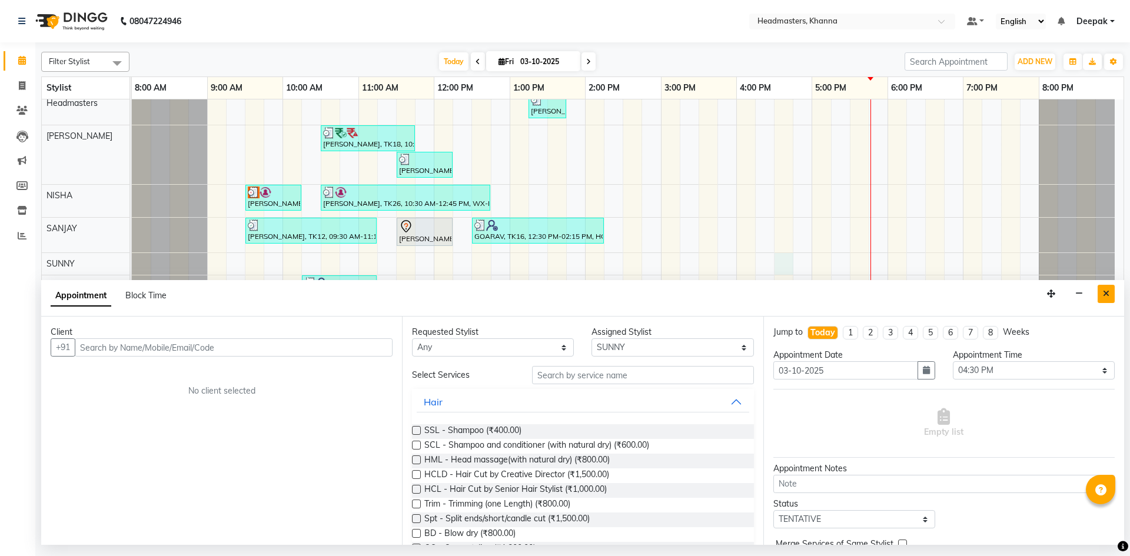
click at [1104, 292] on icon "Close" at bounding box center [1106, 293] width 6 height 8
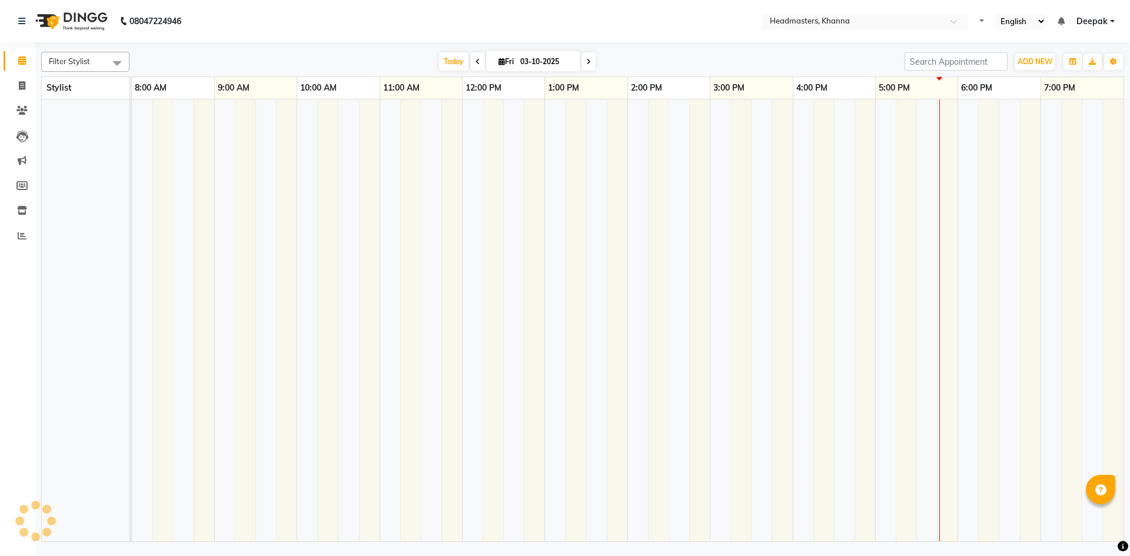
select select "en"
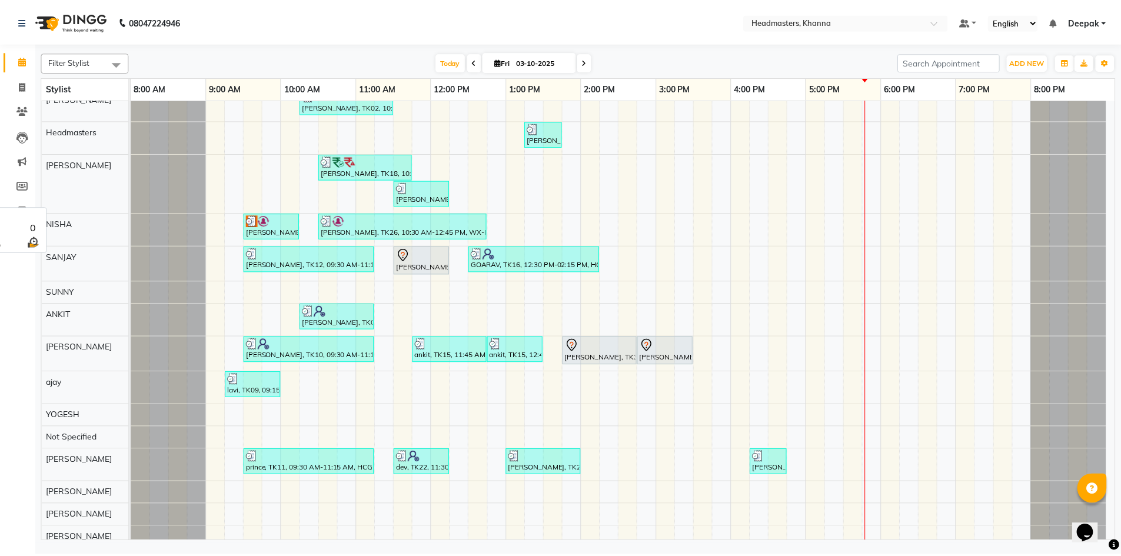
scroll to position [118, 0]
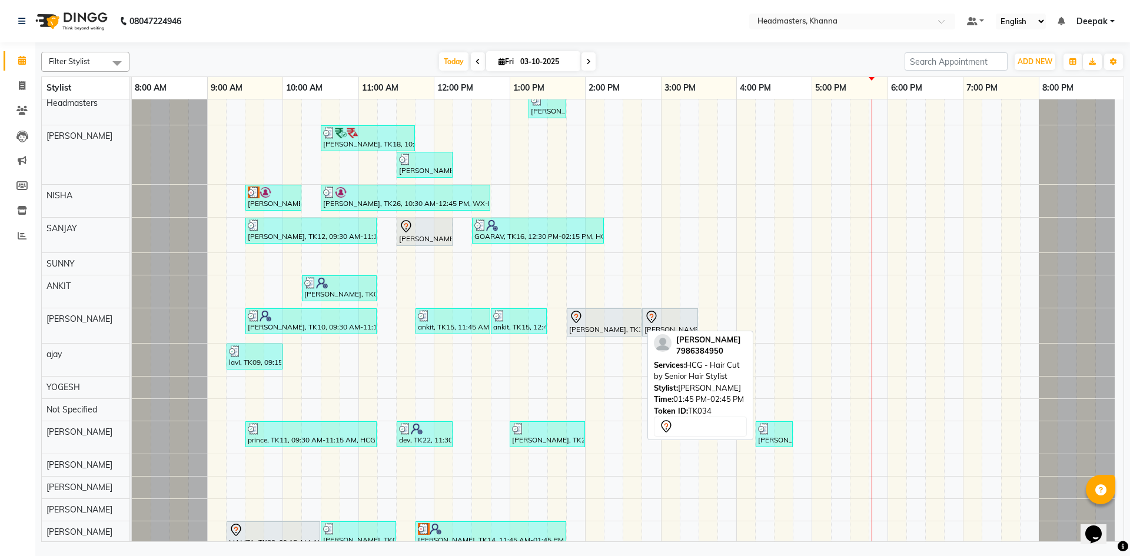
click at [578, 324] on div "[PERSON_NAME], TK34, 01:45 PM-02:45 PM, HCG - Hair Cut by Senior Hair Stylist" at bounding box center [604, 322] width 72 height 25
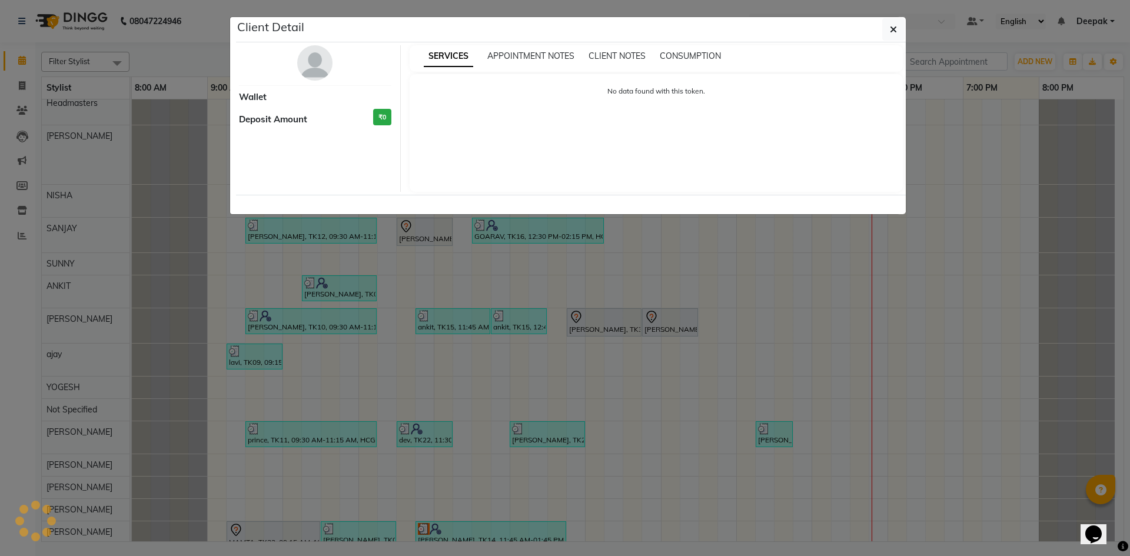
select select "7"
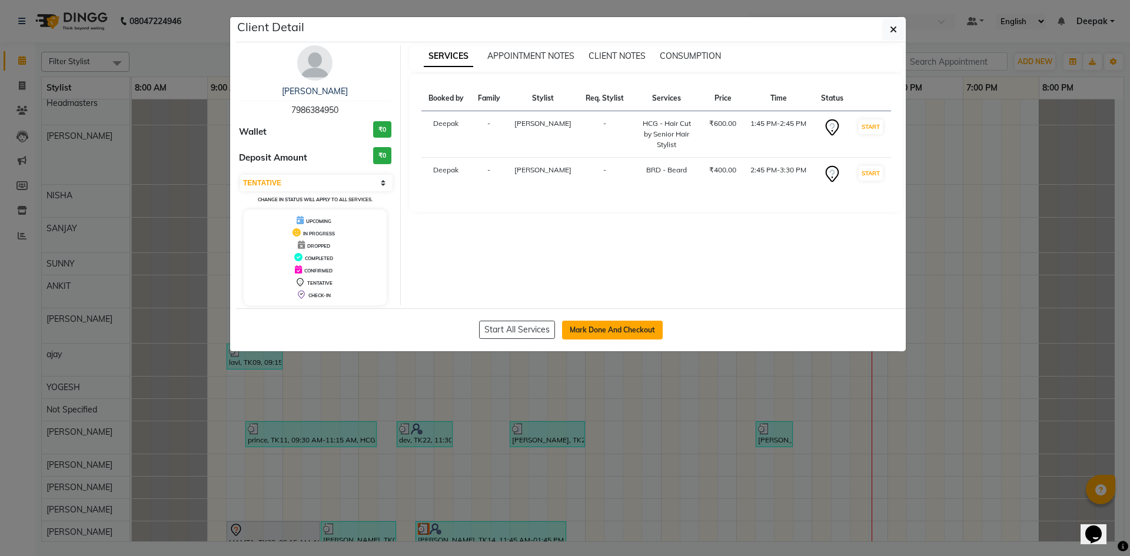
click at [597, 334] on button "Mark Done And Checkout" at bounding box center [612, 330] width 101 height 19
select select "service"
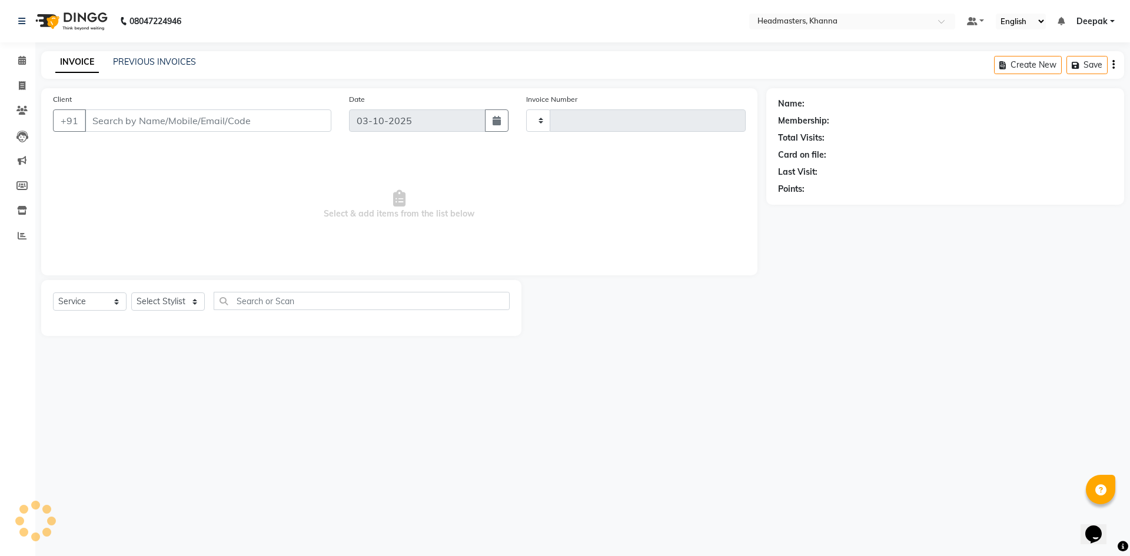
type input "6598"
select select "7138"
type input "7986384950"
select select "60814"
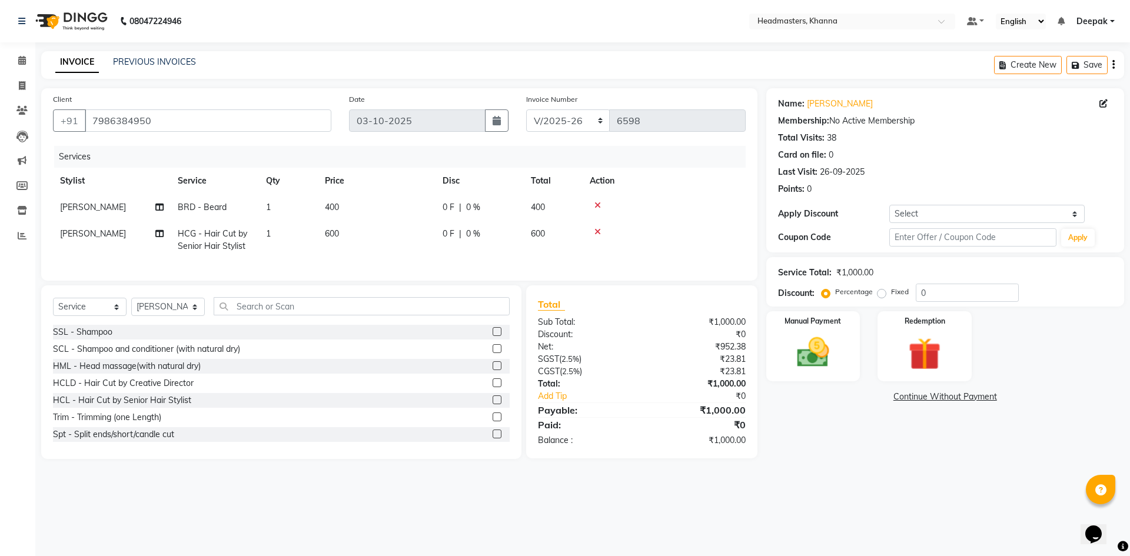
click at [599, 205] on icon at bounding box center [597, 205] width 6 height 8
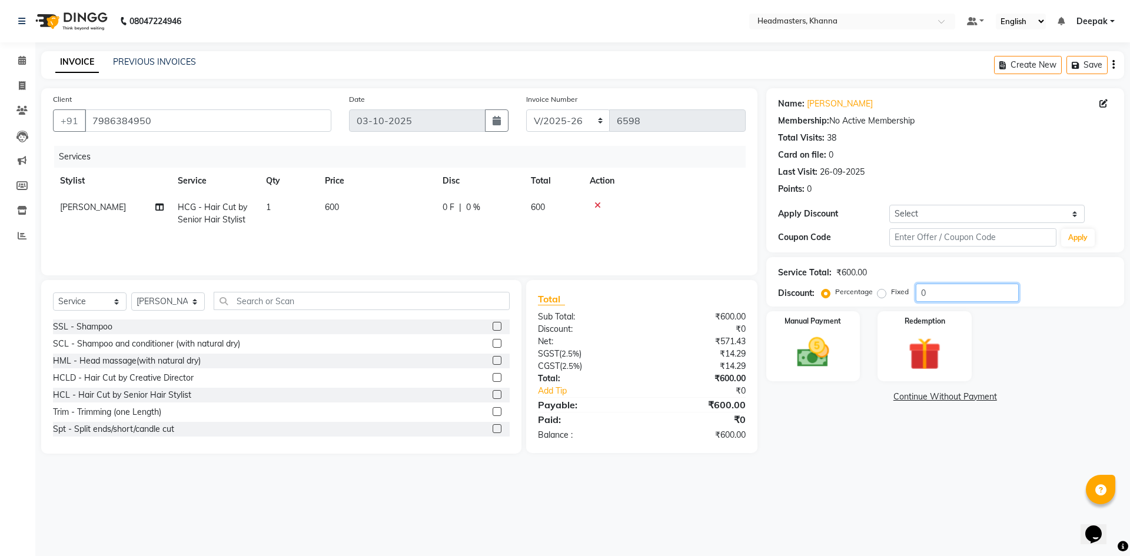
click at [935, 293] on input "0" at bounding box center [967, 293] width 103 height 18
click at [886, 294] on div "Fixed" at bounding box center [894, 292] width 29 height 14
click at [891, 294] on label "Fixed" at bounding box center [900, 292] width 18 height 11
click at [884, 294] on input "Fixed" at bounding box center [884, 292] width 8 height 8
radio input "true"
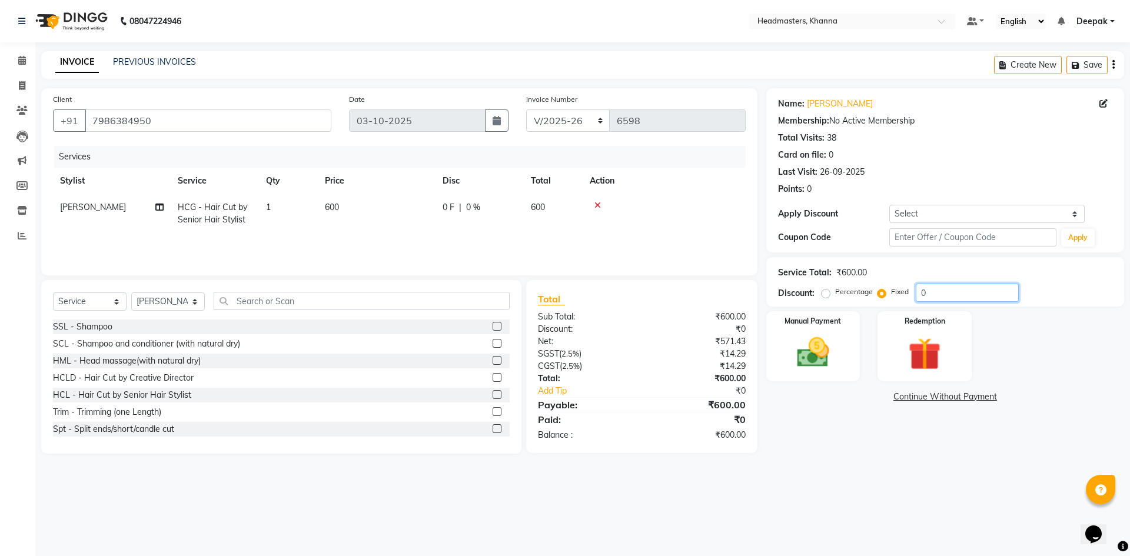
click at [953, 291] on input "0" at bounding box center [967, 293] width 103 height 18
type input "0200"
click at [834, 353] on img at bounding box center [812, 352] width 55 height 39
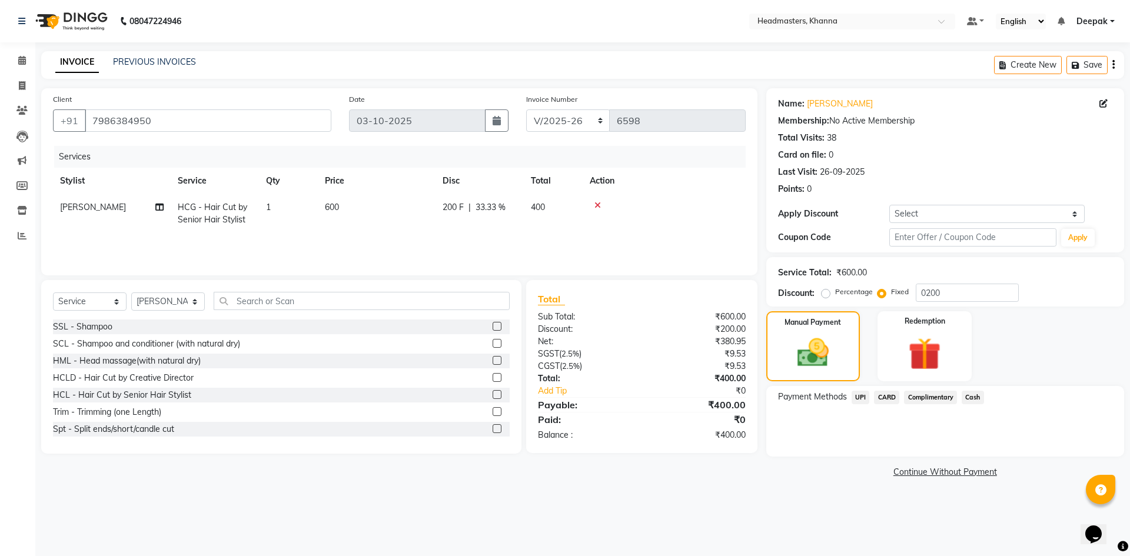
click at [980, 398] on span "Cash" at bounding box center [972, 398] width 22 height 14
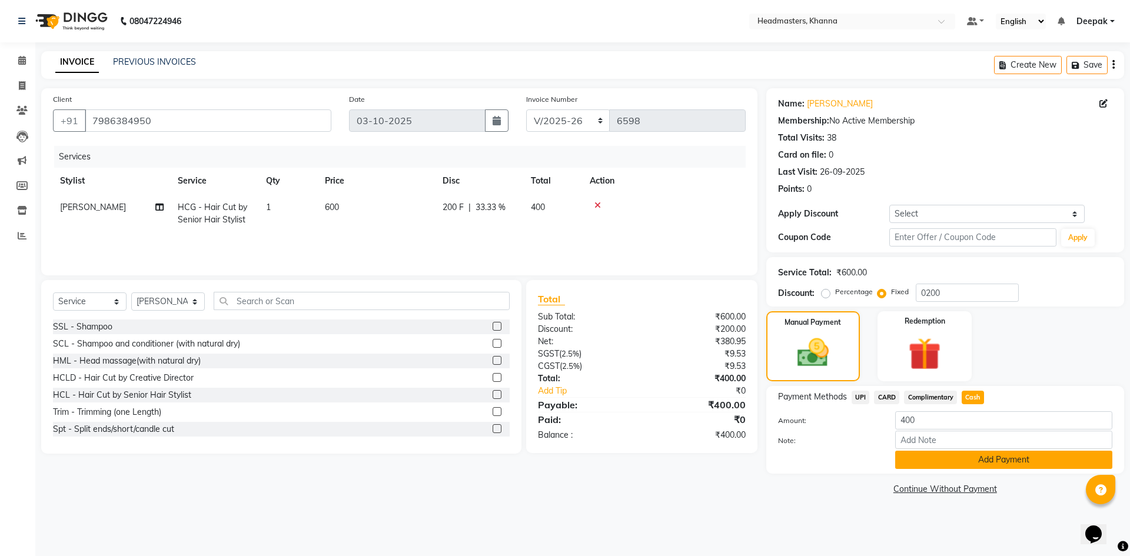
click at [958, 462] on button "Add Payment" at bounding box center [1003, 460] width 217 height 18
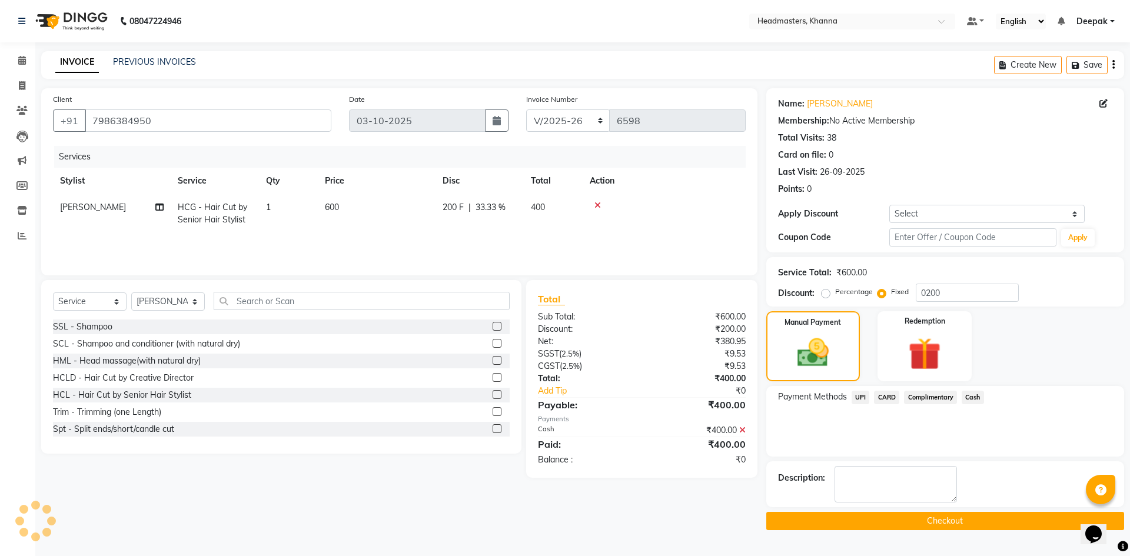
click at [905, 521] on button "Checkout" at bounding box center [945, 521] width 358 height 18
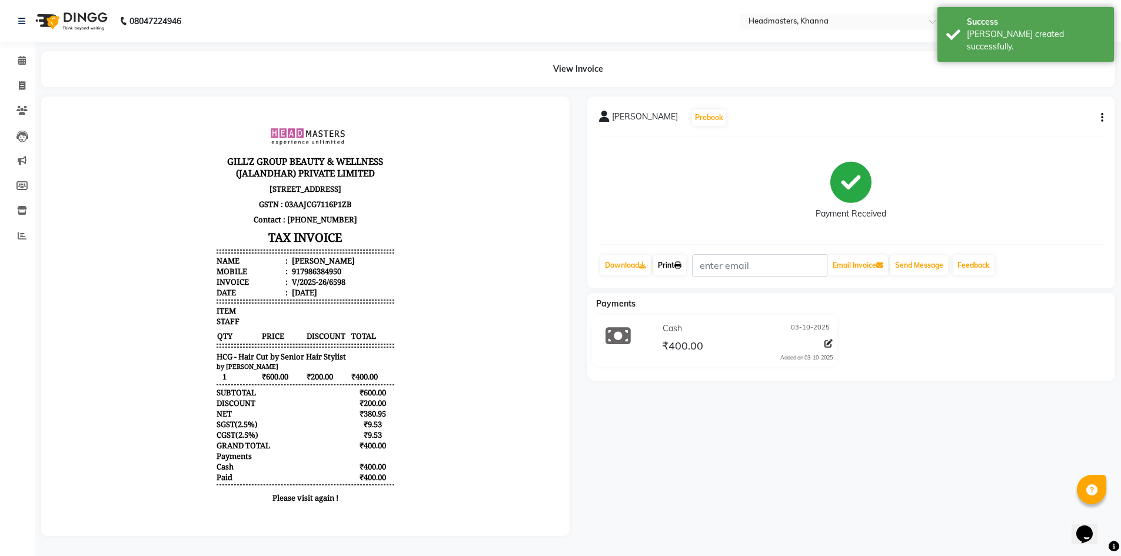
click at [679, 268] on link "Print" at bounding box center [669, 265] width 33 height 20
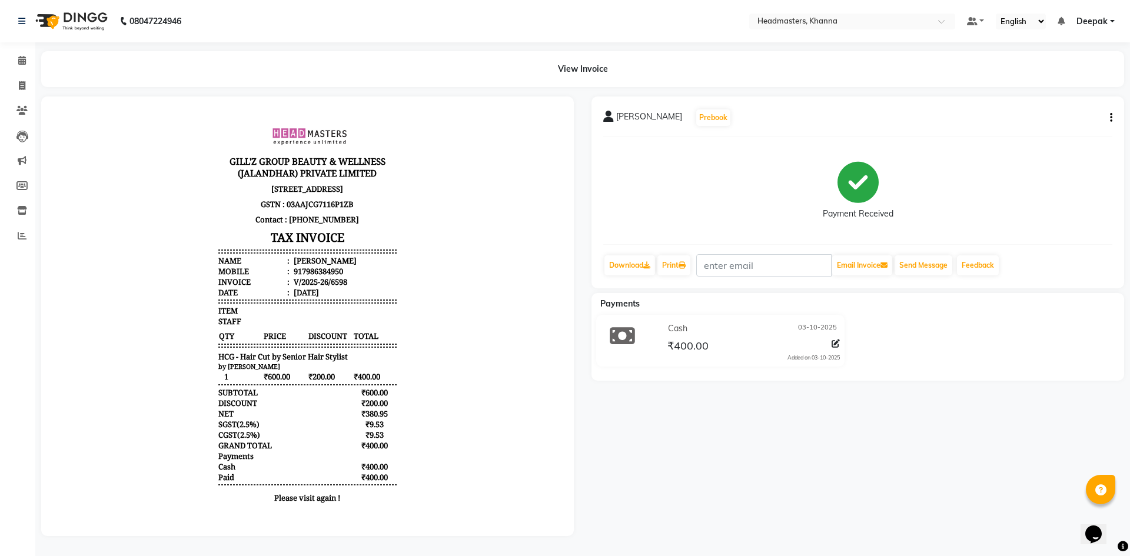
select select "service"
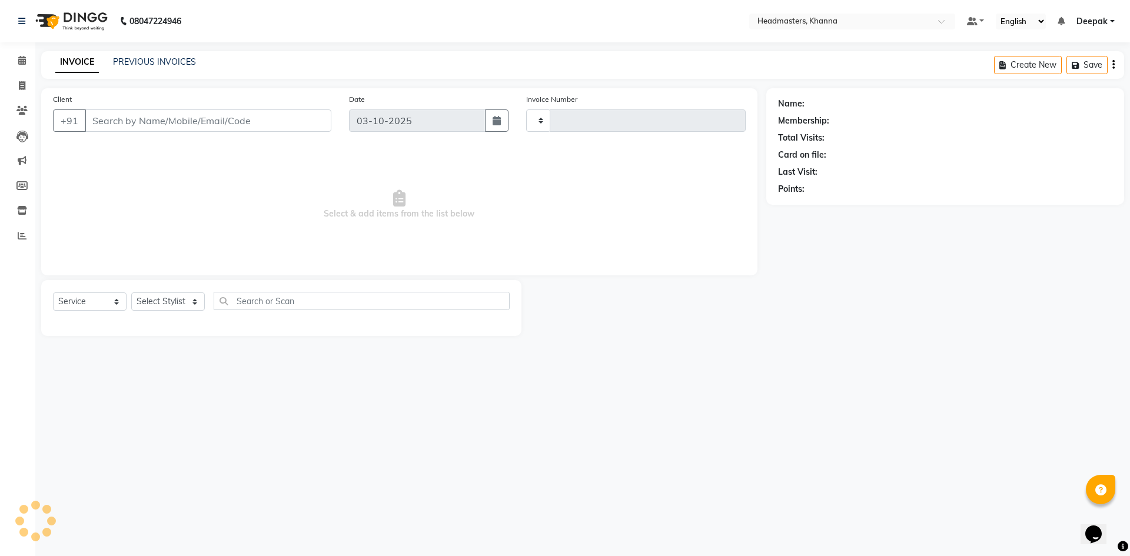
type input "6600"
select select "7138"
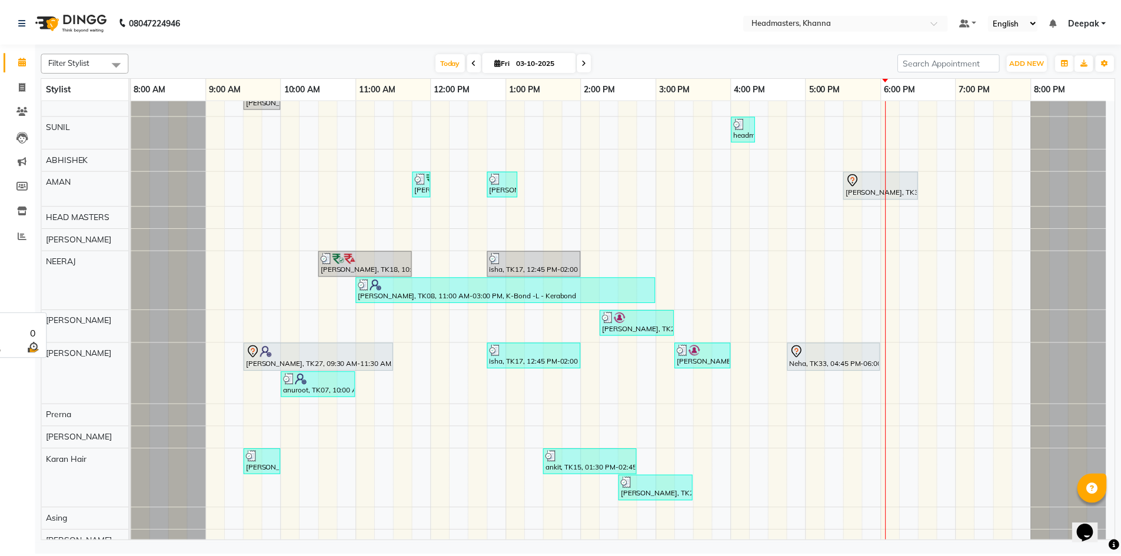
scroll to position [647, 0]
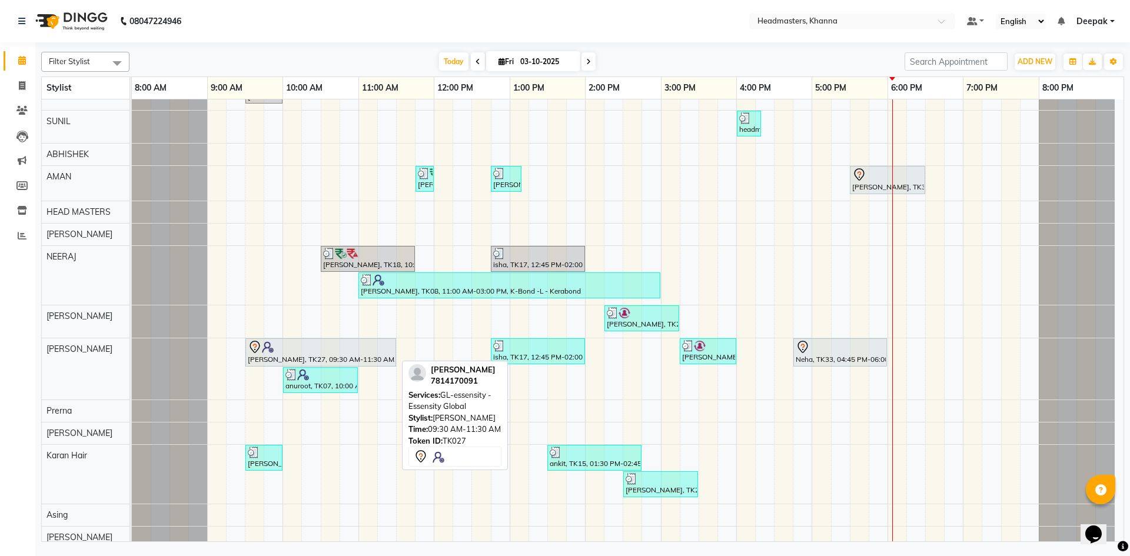
click at [324, 357] on div "[PERSON_NAME], TK27, 09:30 AM-11:30 AM, GL-essensity - Essensity Global" at bounding box center [321, 352] width 148 height 25
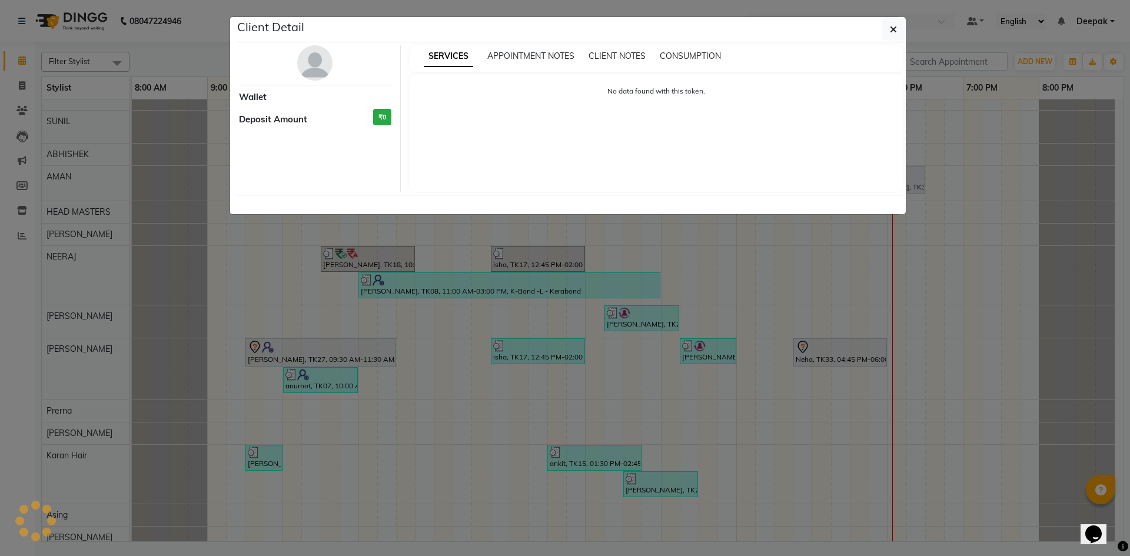
select select "7"
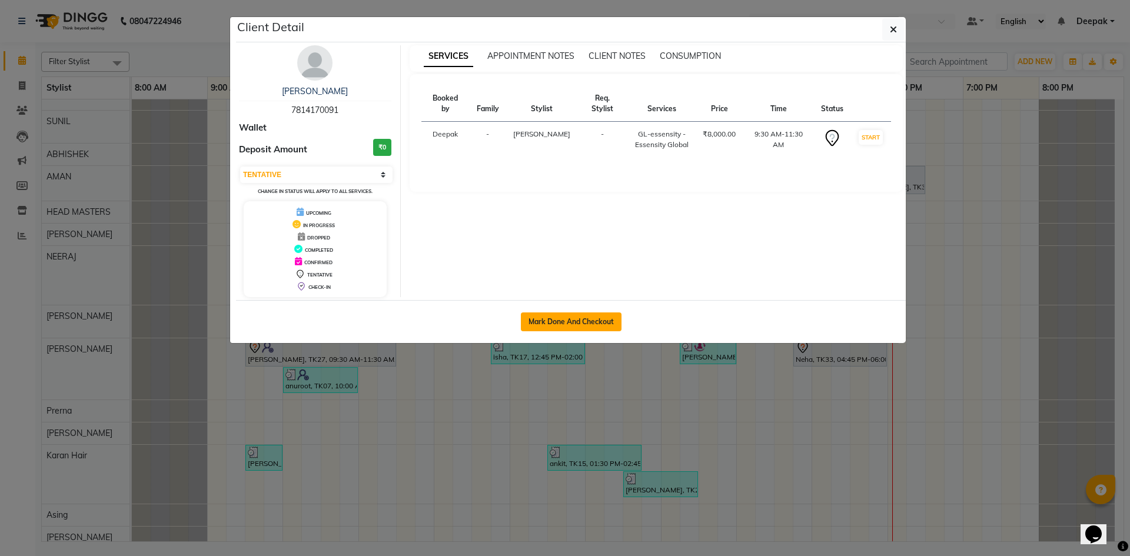
click at [571, 319] on button "Mark Done And Checkout" at bounding box center [571, 321] width 101 height 19
select select "service"
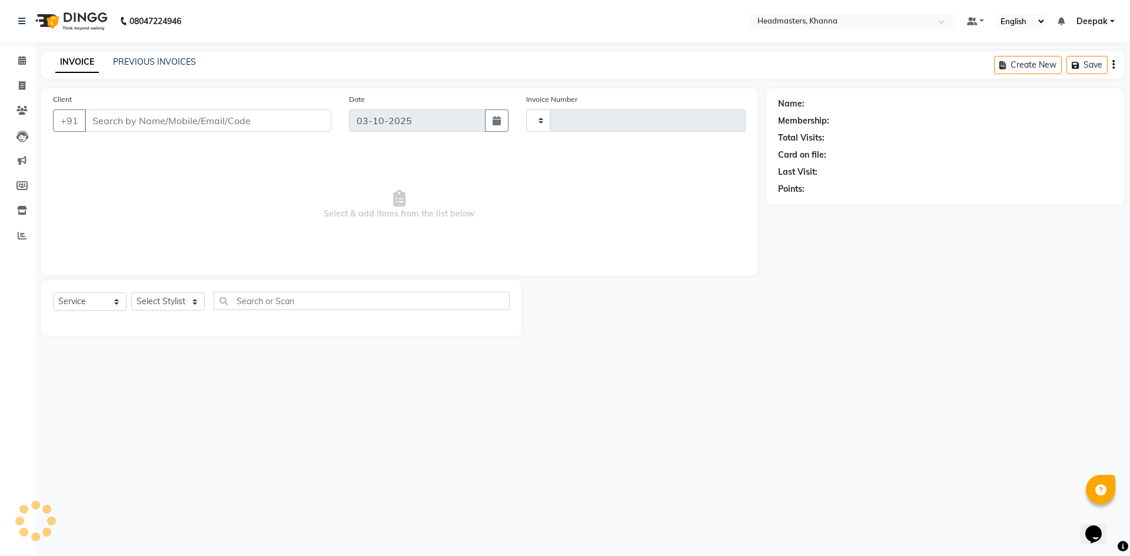
type input "6600"
select select "7138"
type input "7814170091"
select select "60857"
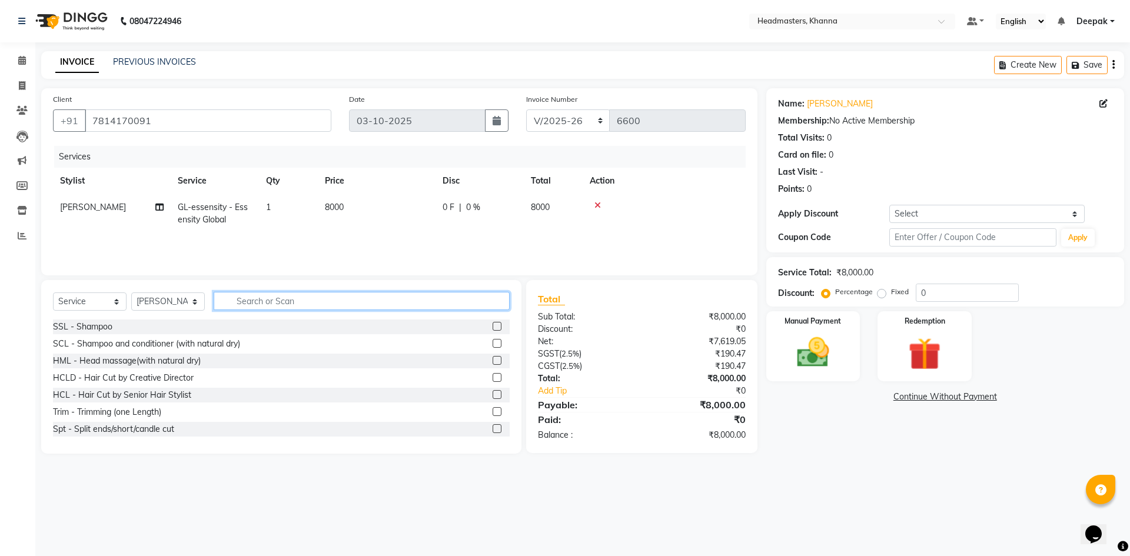
click at [327, 298] on input "text" at bounding box center [362, 301] width 296 height 18
click at [350, 306] on input "text" at bounding box center [362, 301] width 296 height 18
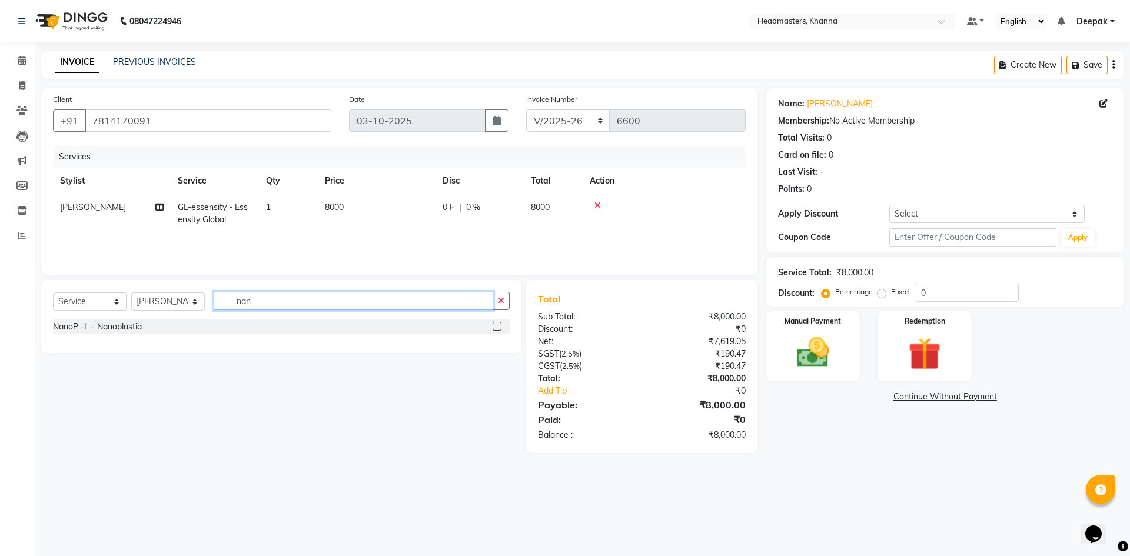
type input "nan"
click at [492, 324] on div "NanoP -L - Nanoplastia" at bounding box center [281, 326] width 457 height 15
click at [495, 325] on label at bounding box center [496, 326] width 9 height 9
click at [495, 325] on input "checkbox" at bounding box center [496, 327] width 8 height 8
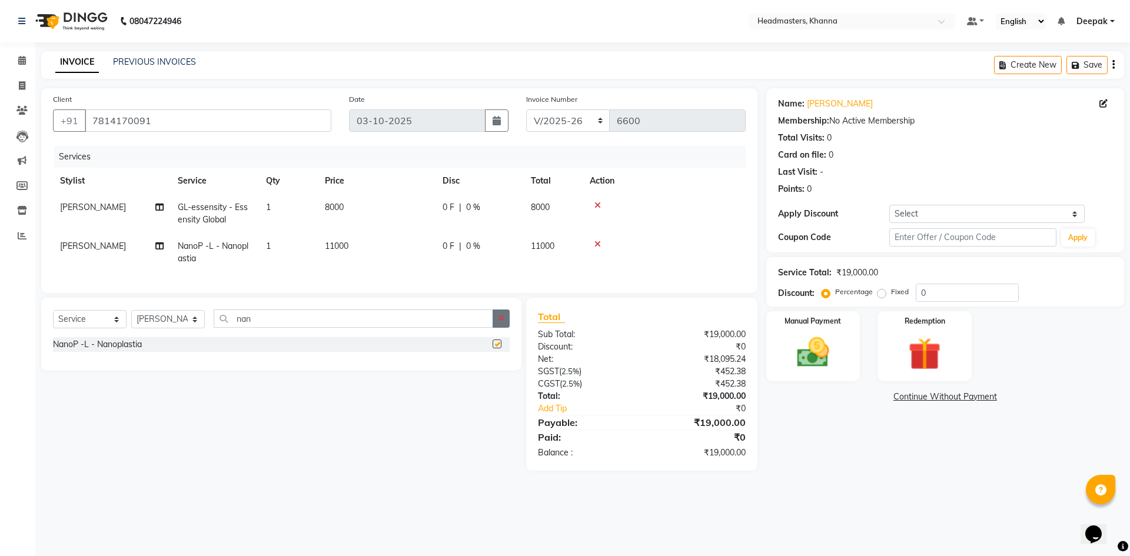
checkbox input "false"
click at [552, 244] on span "11000" at bounding box center [543, 246] width 24 height 11
select select "60857"
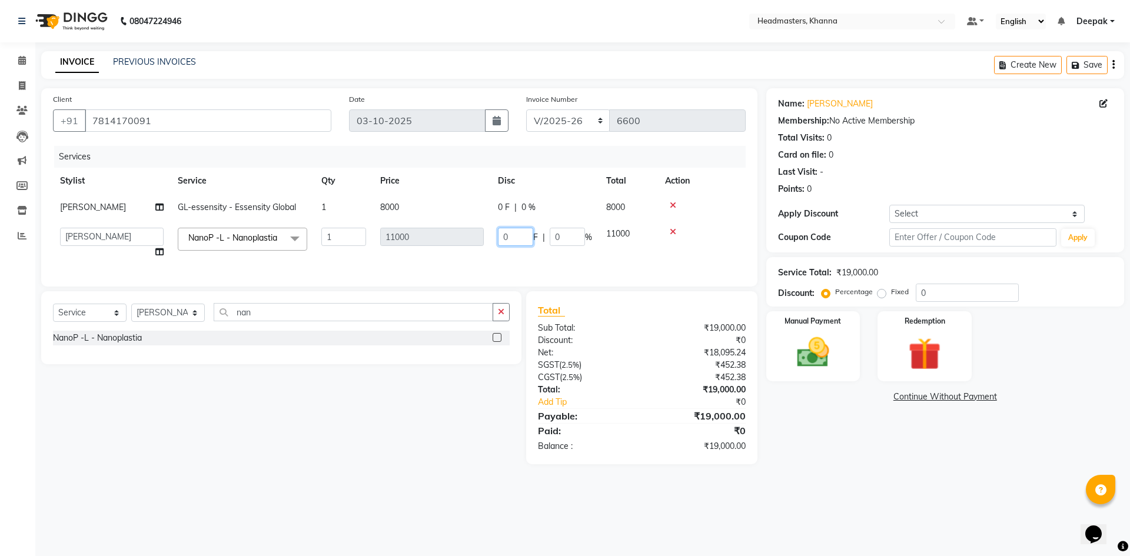
click at [505, 236] on input "0" at bounding box center [515, 237] width 35 height 18
type input "5000"
click at [712, 214] on td at bounding box center [702, 207] width 88 height 26
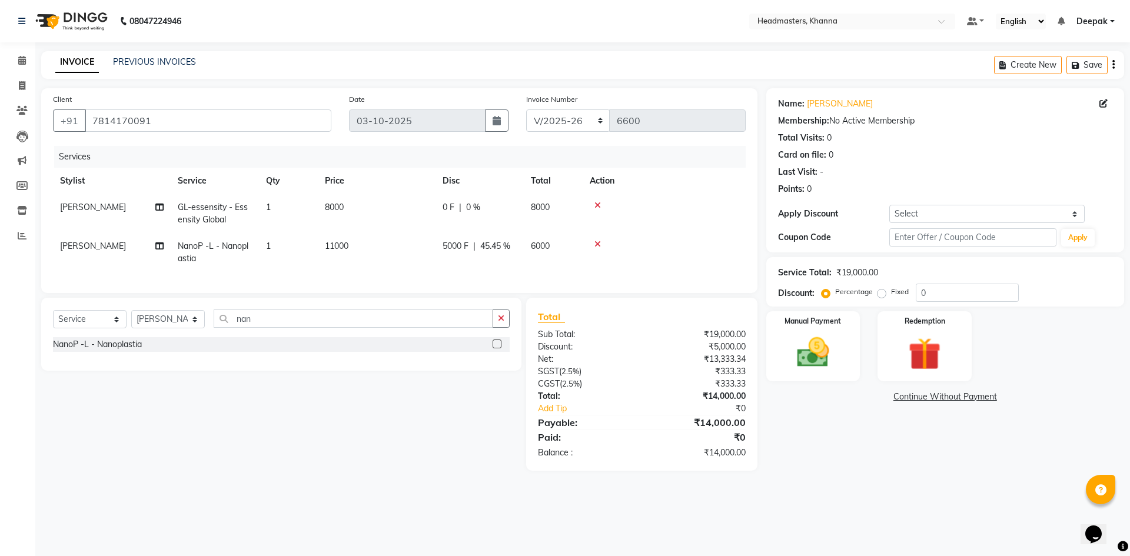
click at [452, 204] on span "0 F" at bounding box center [448, 207] width 12 height 12
select select "60857"
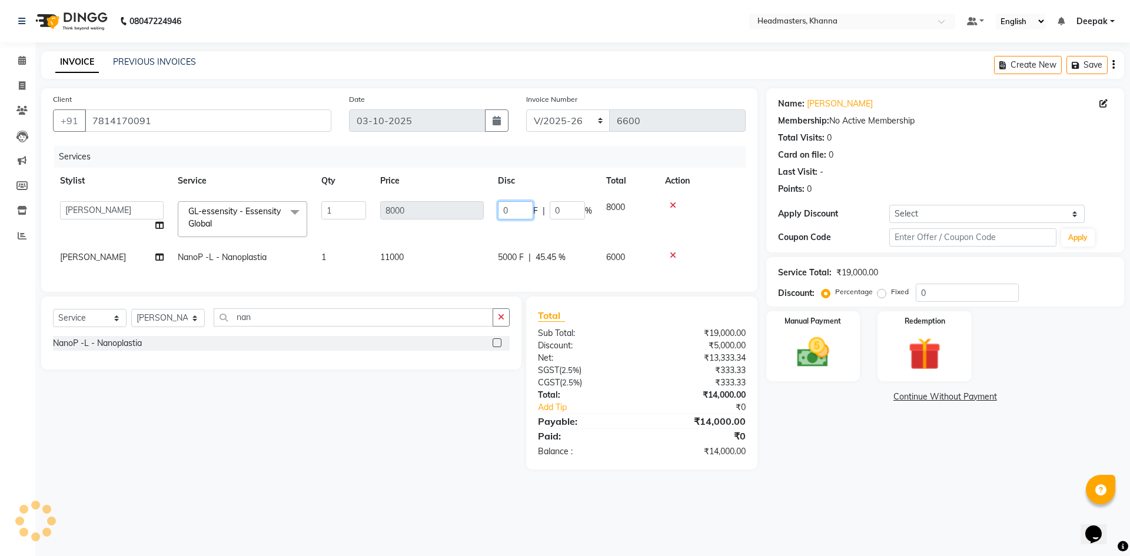
click at [525, 208] on input "0" at bounding box center [515, 210] width 35 height 18
type input "04000"
click at [731, 222] on td at bounding box center [702, 219] width 88 height 50
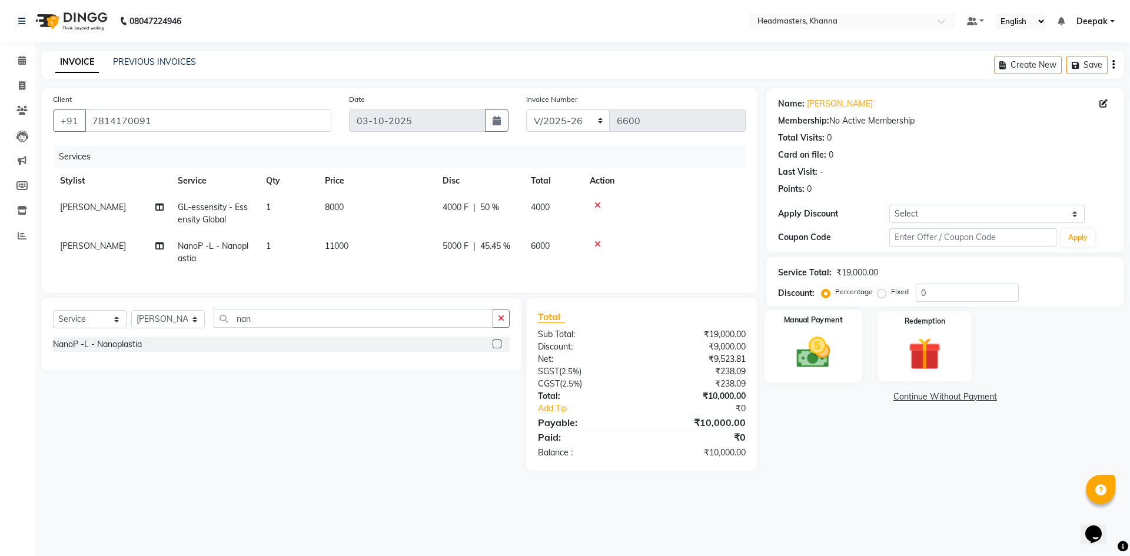
drag, startPoint x: 827, startPoint y: 362, endPoint x: 834, endPoint y: 361, distance: 6.6
click at [827, 362] on img at bounding box center [812, 352] width 55 height 39
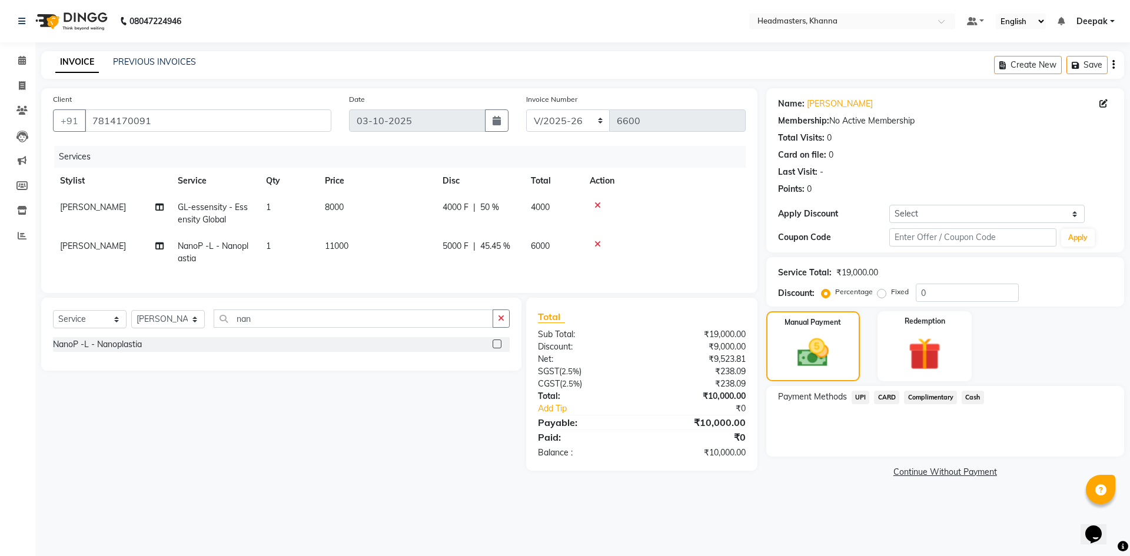
click at [970, 400] on span "Cash" at bounding box center [972, 398] width 22 height 14
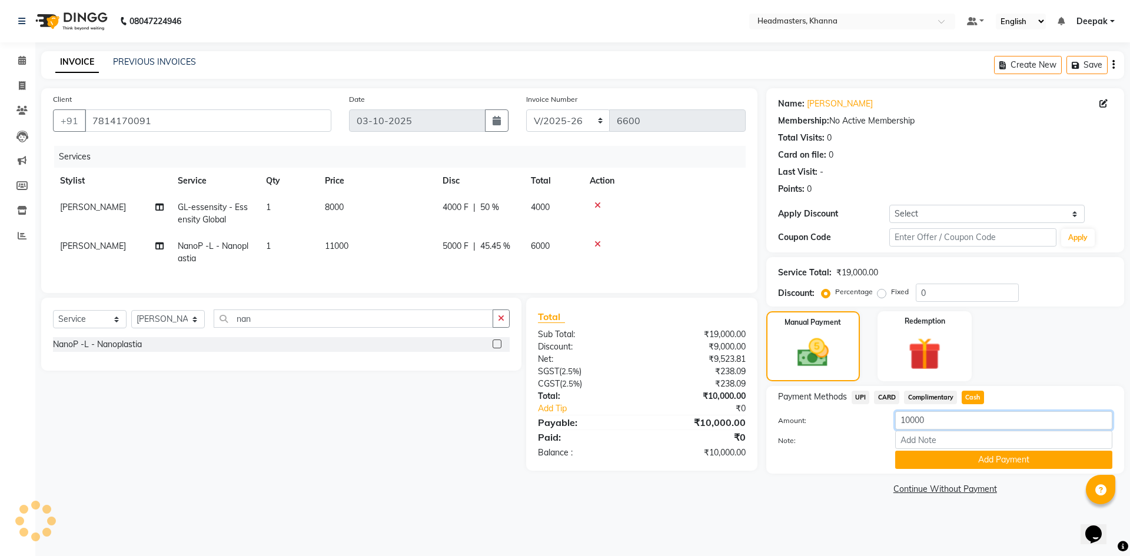
click at [953, 421] on input "10000" at bounding box center [1003, 420] width 217 height 18
type input "1"
type input "5000"
click at [981, 460] on button "Add Payment" at bounding box center [1003, 460] width 217 height 18
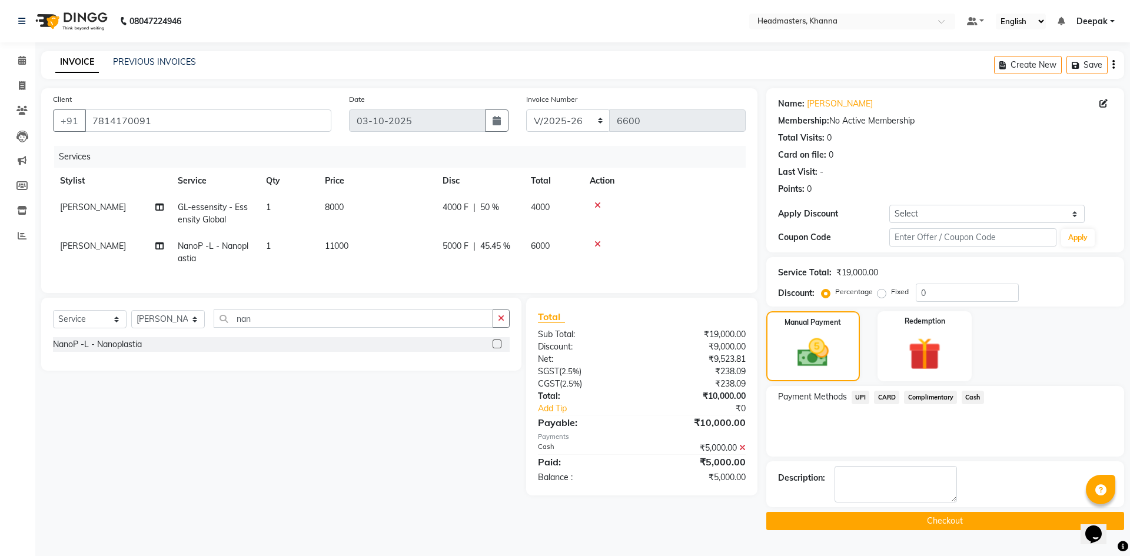
drag, startPoint x: 863, startPoint y: 391, endPoint x: 862, endPoint y: 398, distance: 7.1
click at [862, 391] on span "UPI" at bounding box center [860, 398] width 18 height 14
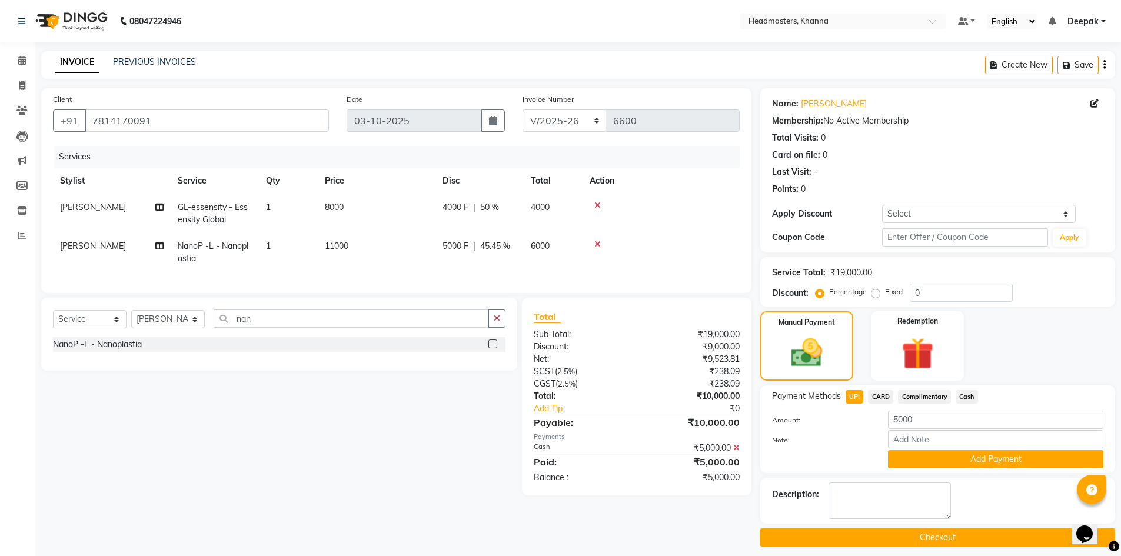
drag, startPoint x: 906, startPoint y: 460, endPoint x: 912, endPoint y: 462, distance: 7.1
click at [910, 460] on button "Add Payment" at bounding box center [995, 459] width 215 height 18
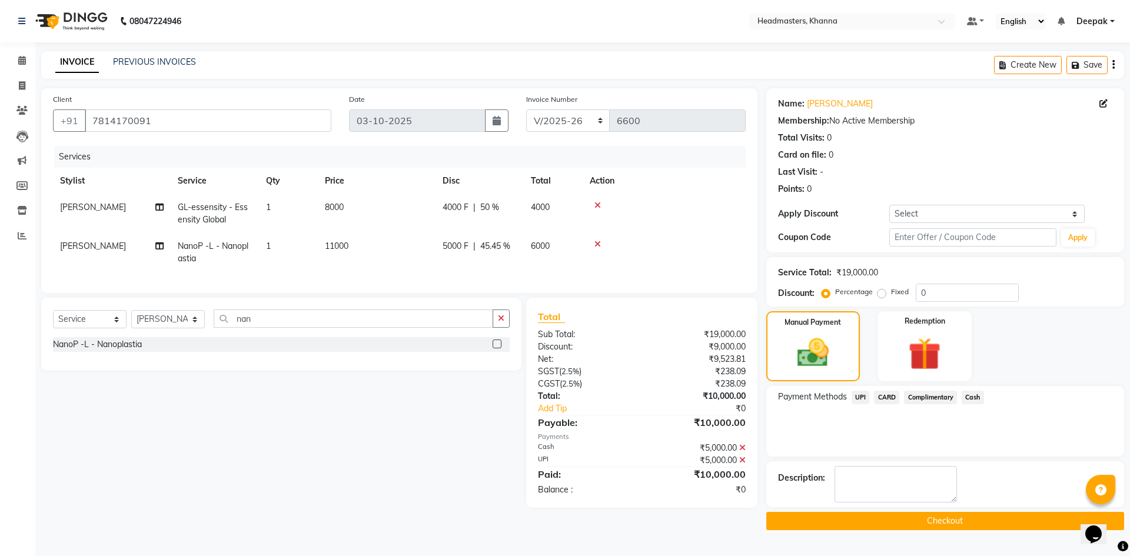
click at [891, 530] on button "Checkout" at bounding box center [945, 521] width 358 height 18
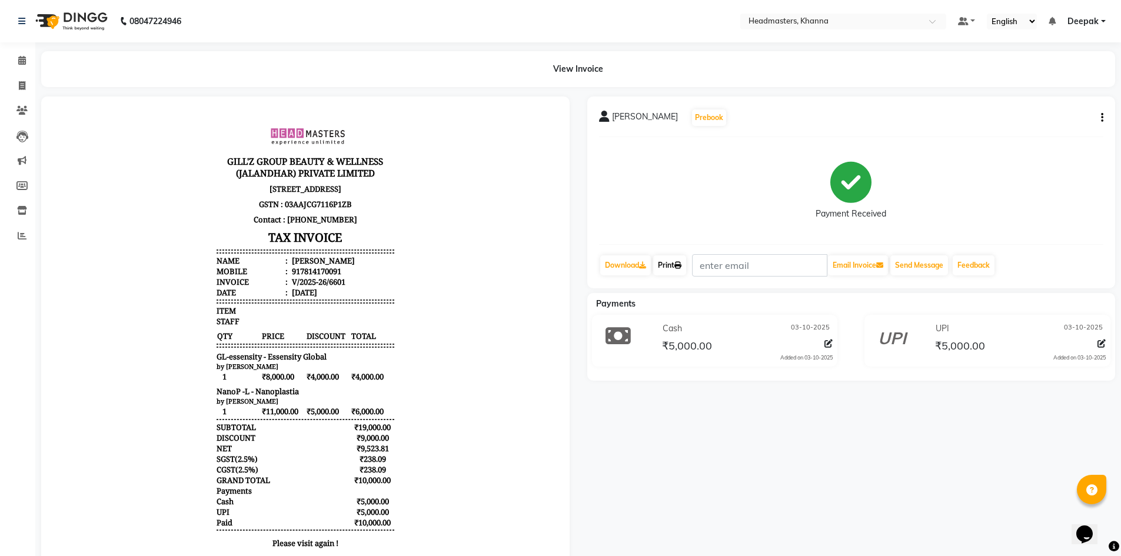
click at [677, 267] on link "Print" at bounding box center [669, 265] width 33 height 20
click at [667, 261] on link "Print" at bounding box center [669, 265] width 33 height 20
